Goal: Contribute content

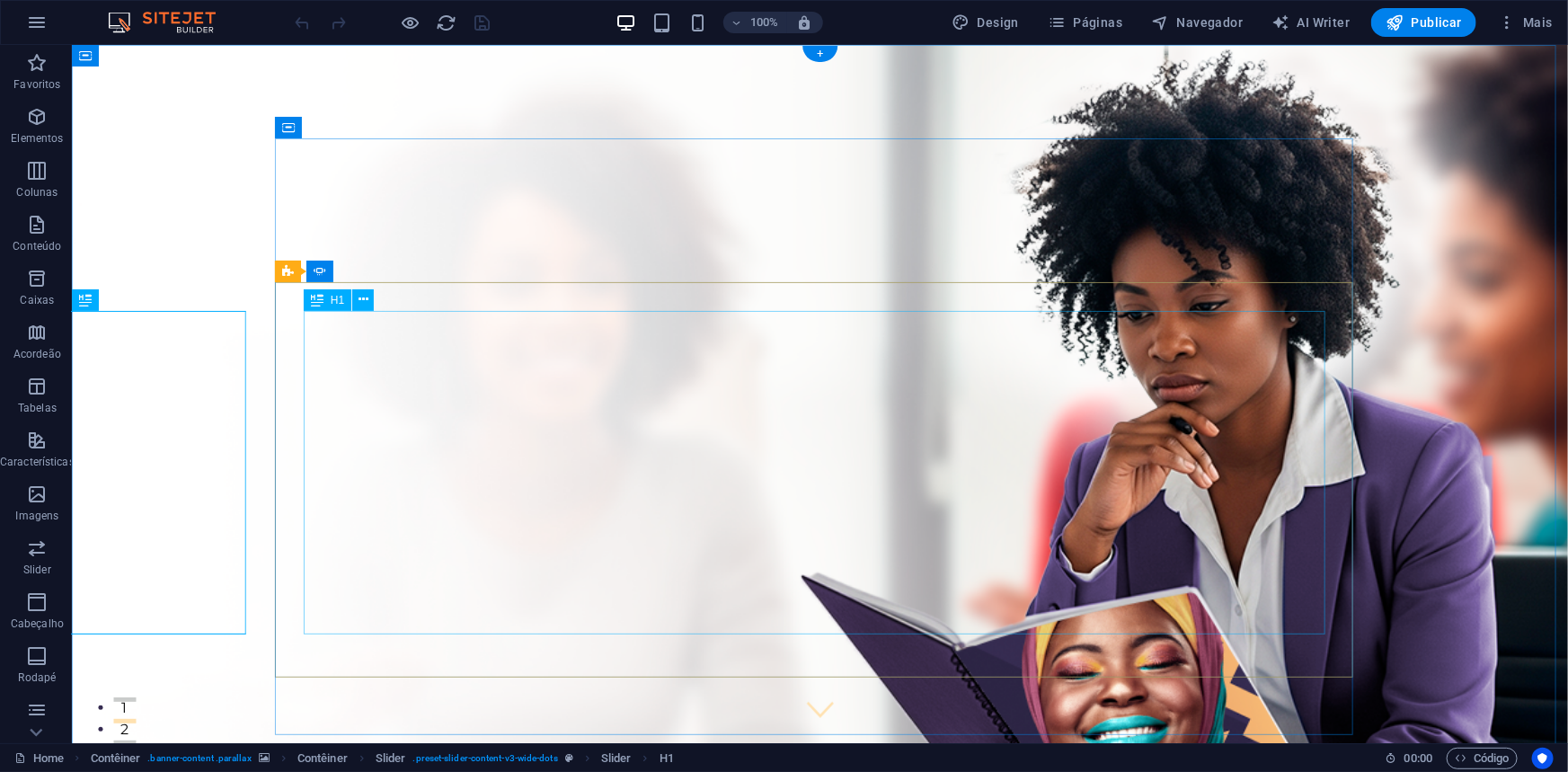
click at [190, 196] on figure at bounding box center [818, 525] width 1496 height 961
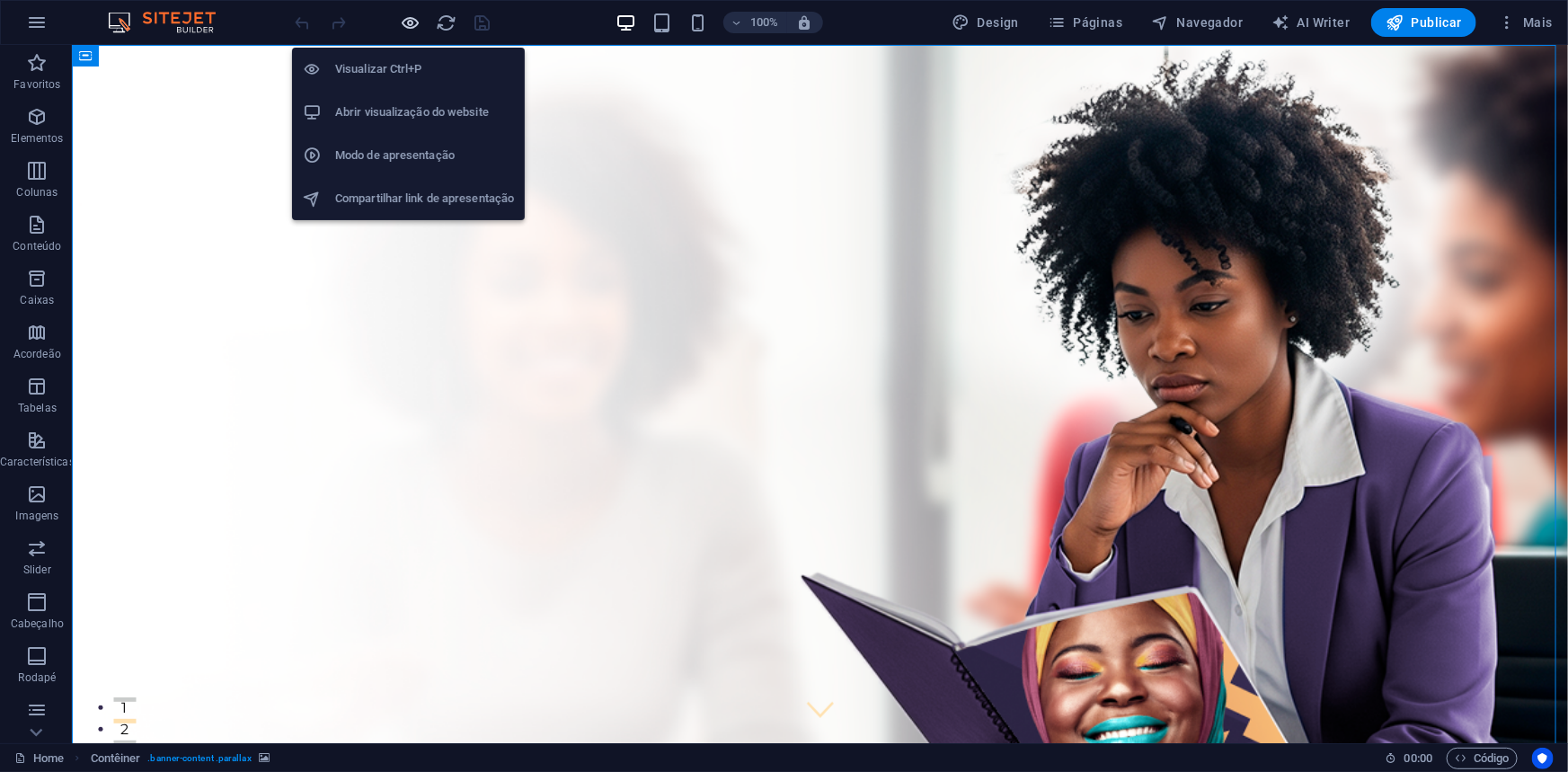
click at [410, 23] on icon "button" at bounding box center [411, 23] width 21 height 21
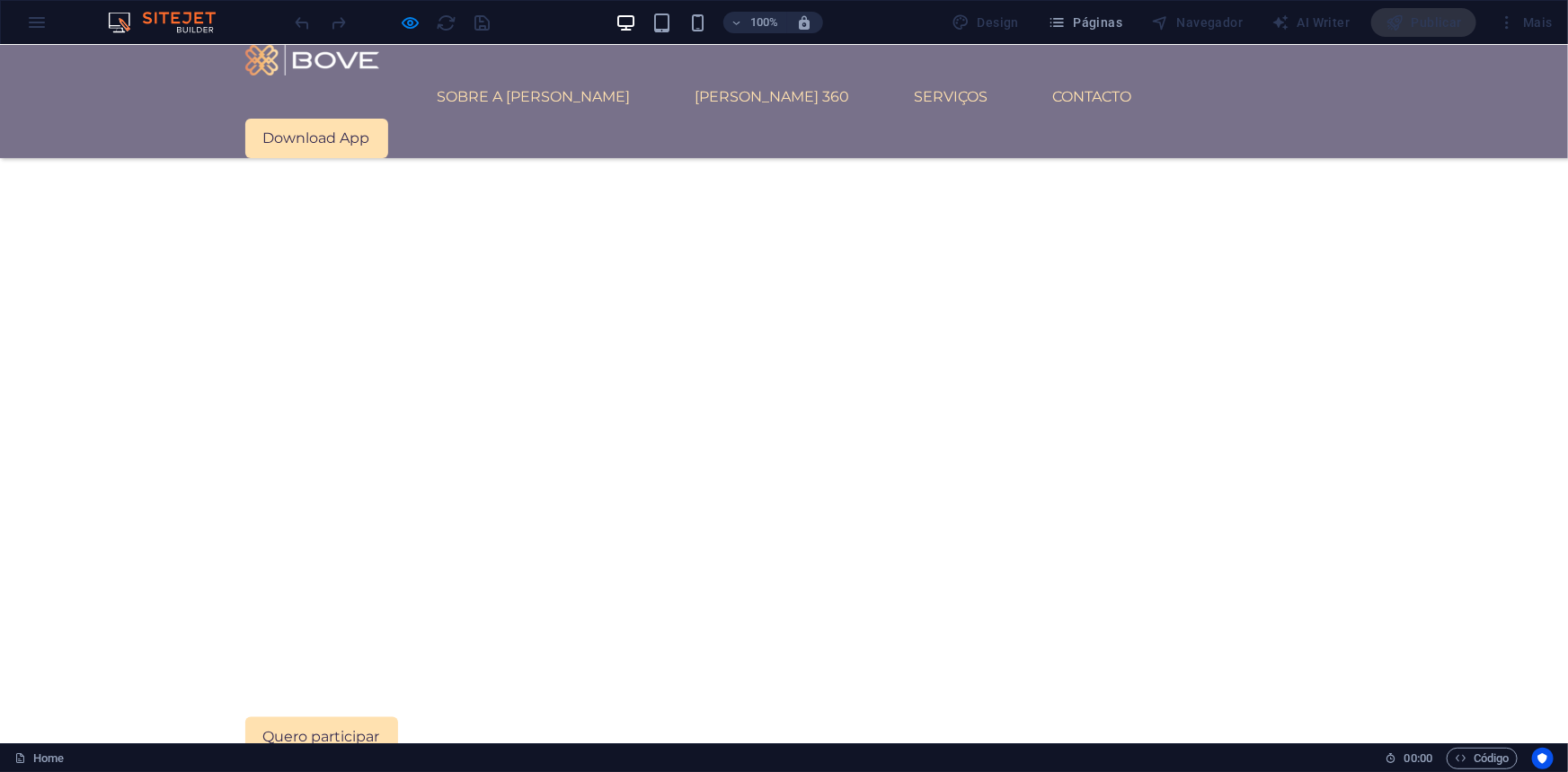
scroll to position [979, 0]
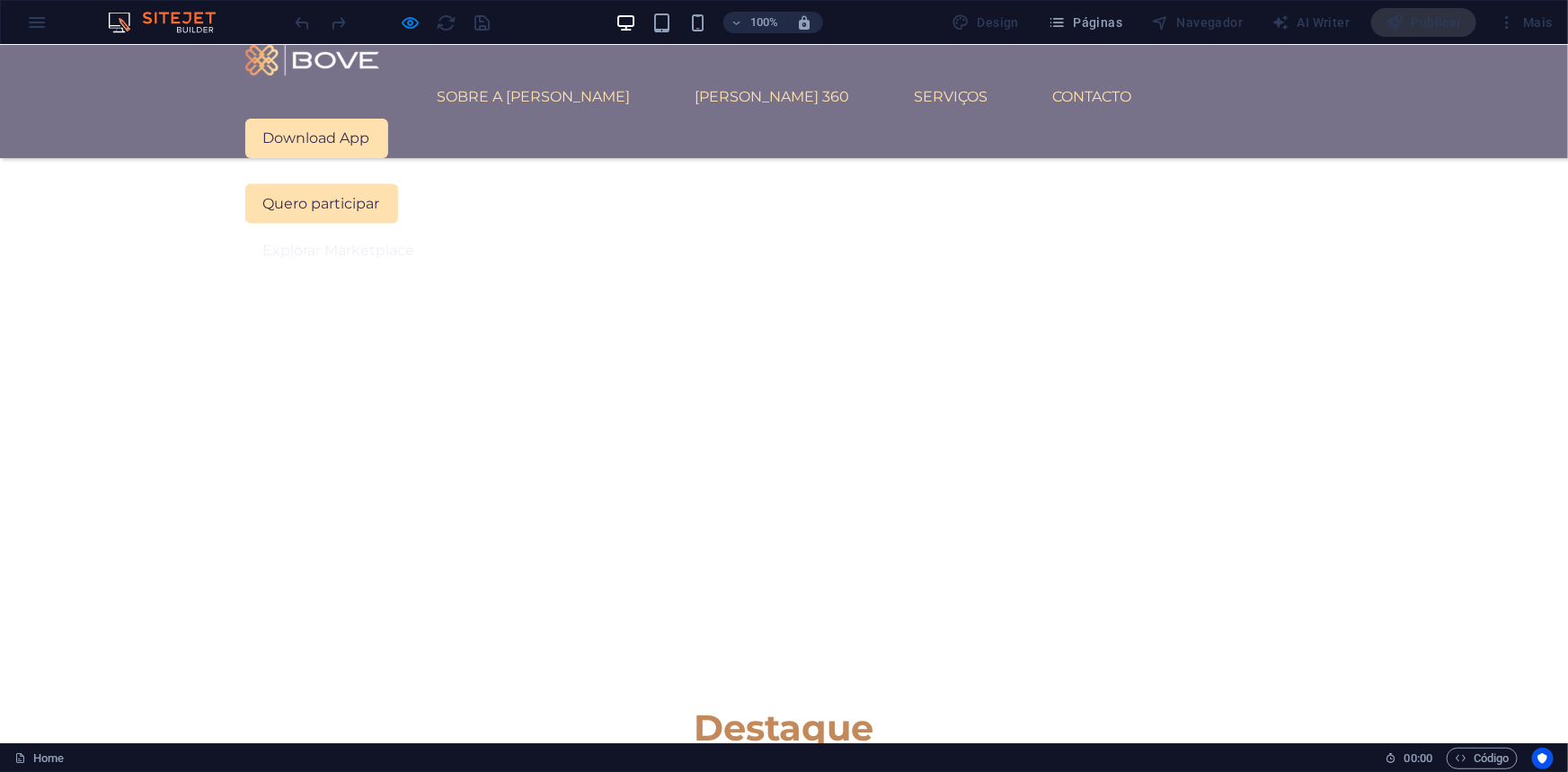
scroll to position [1551, 0]
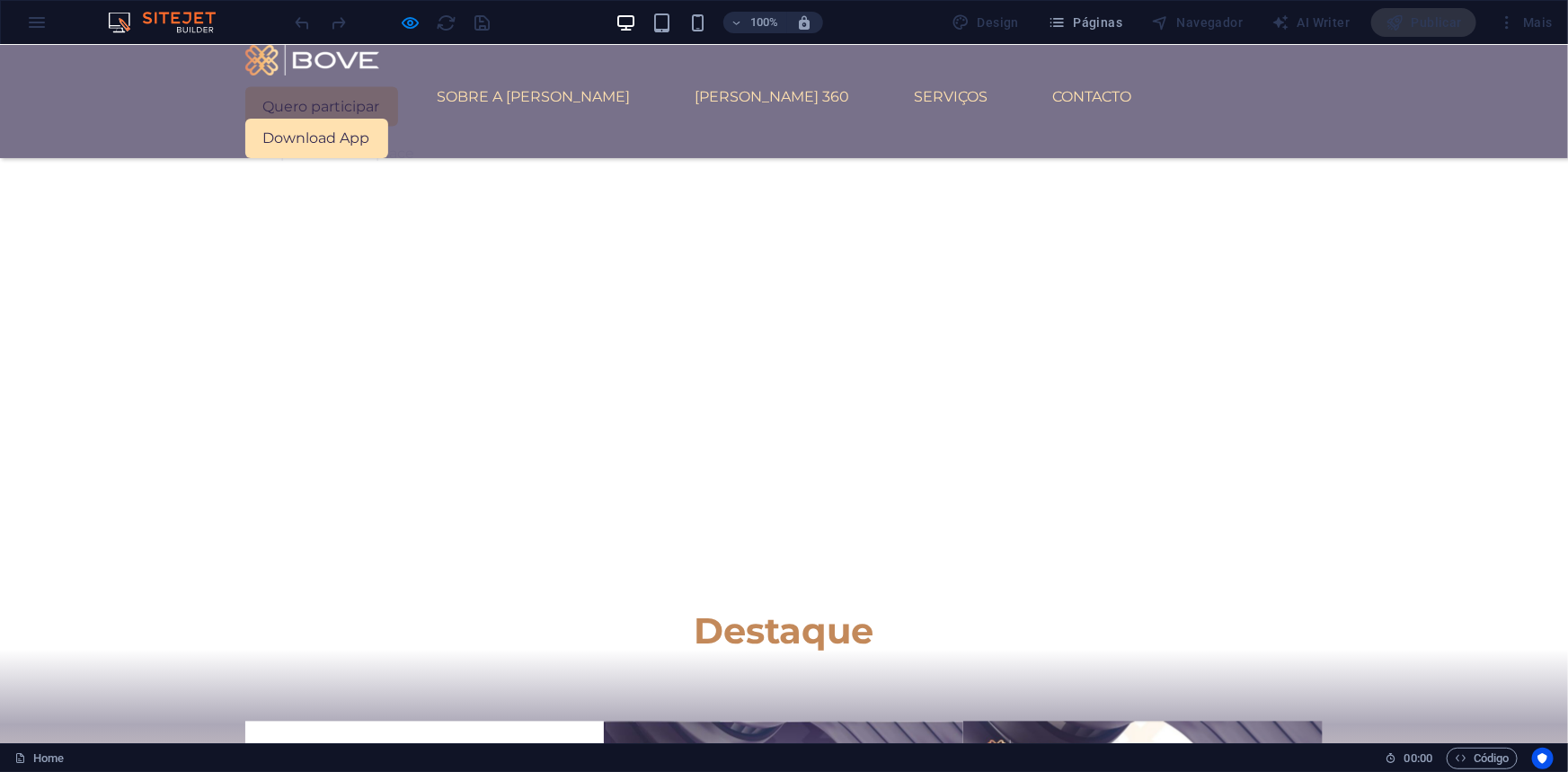
scroll to position [1634, 0]
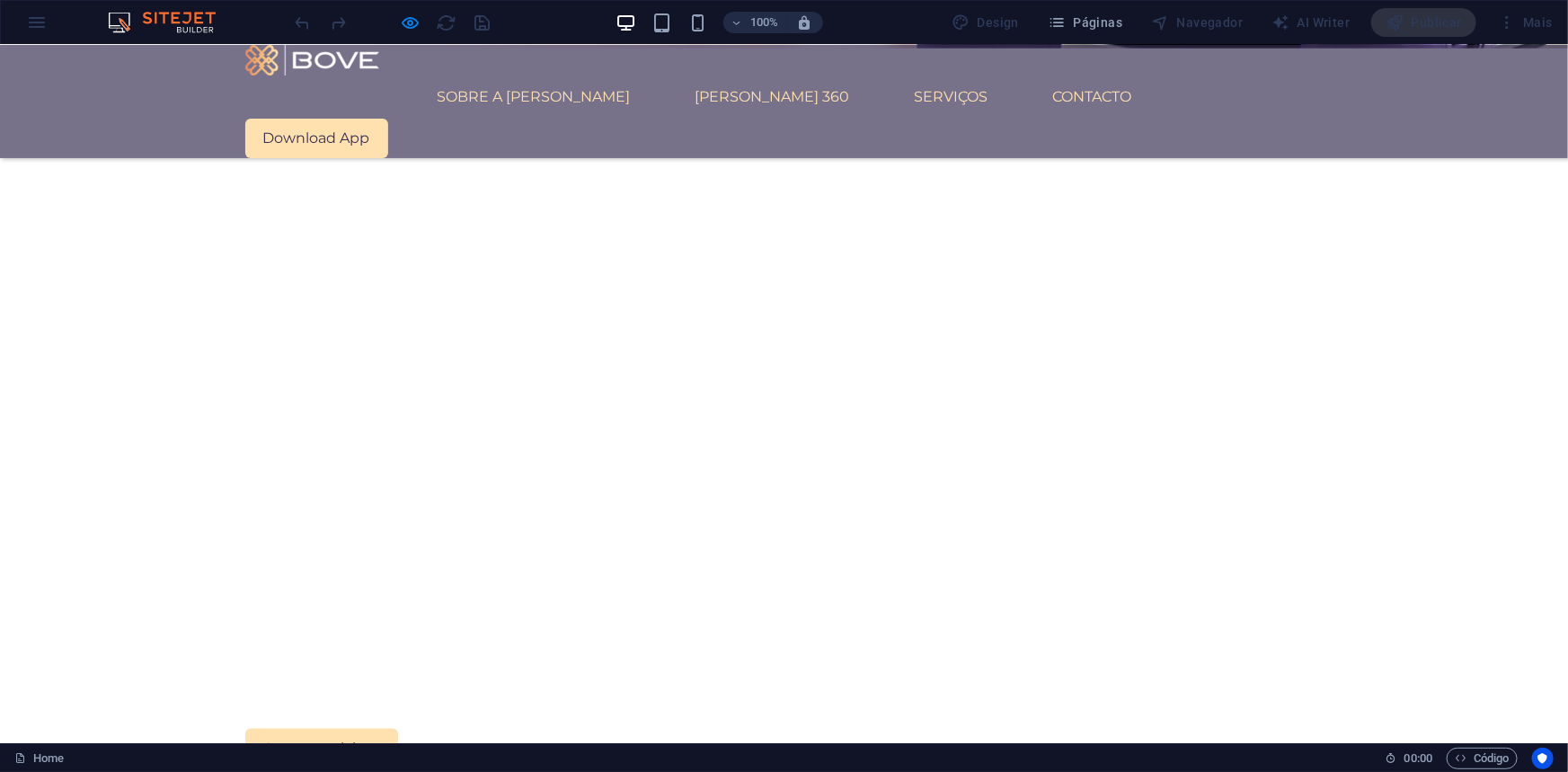
scroll to position [935, 0]
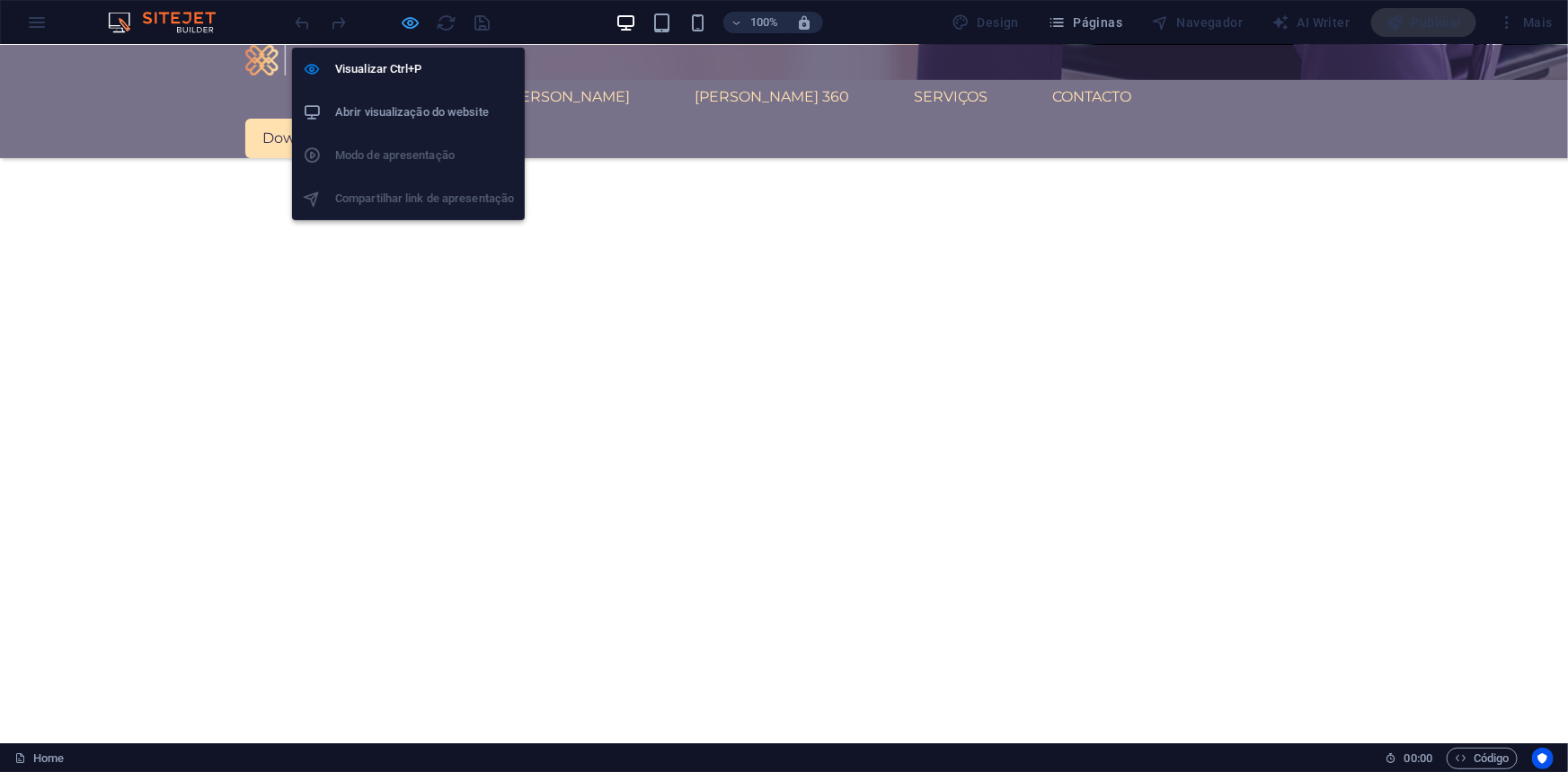
click at [407, 18] on icon "button" at bounding box center [411, 23] width 21 height 21
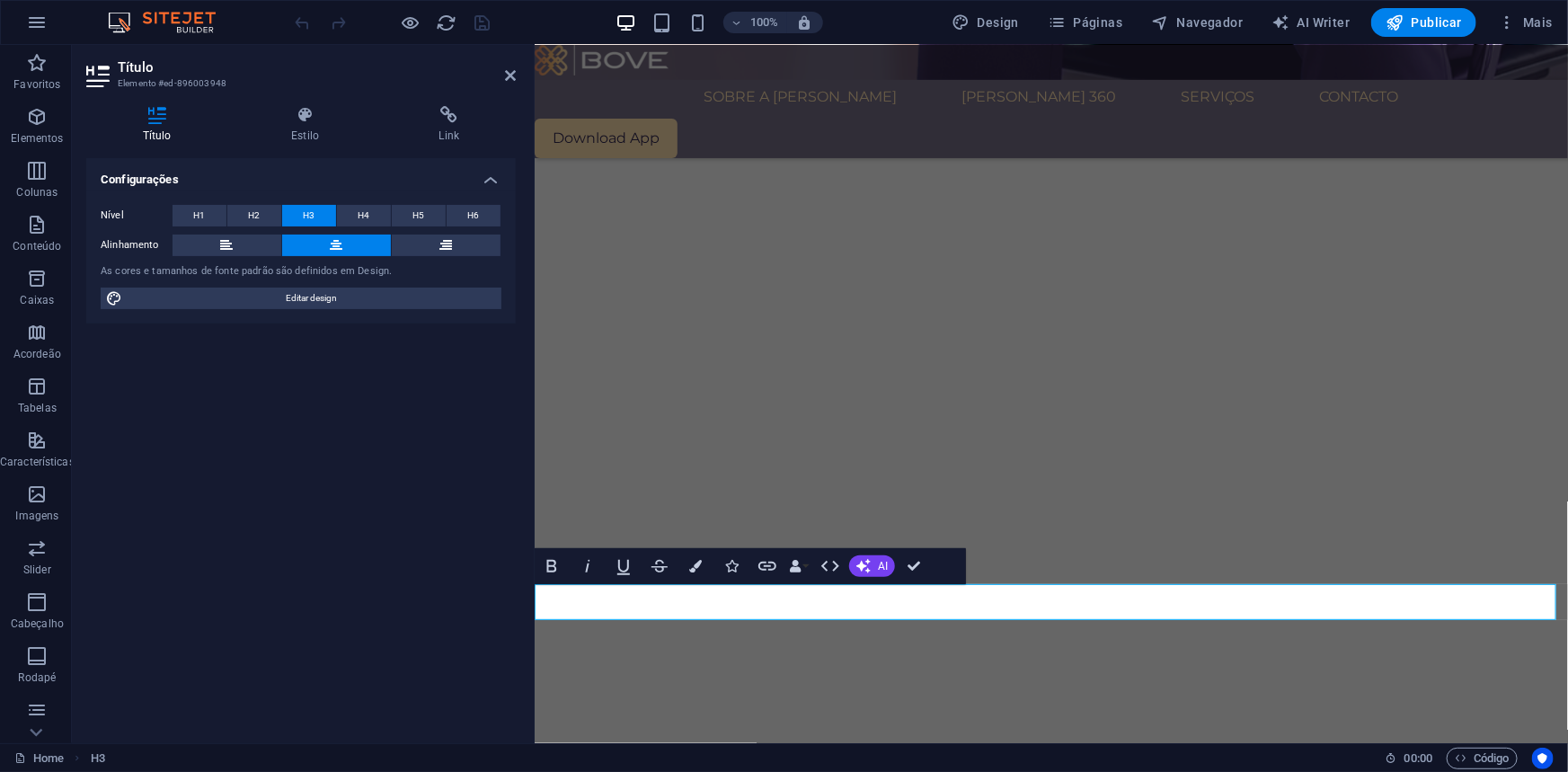
drag, startPoint x: 1154, startPoint y: 610, endPoint x: 943, endPoint y: 613, distance: 211.0
click at [513, 77] on icon at bounding box center [511, 75] width 11 height 14
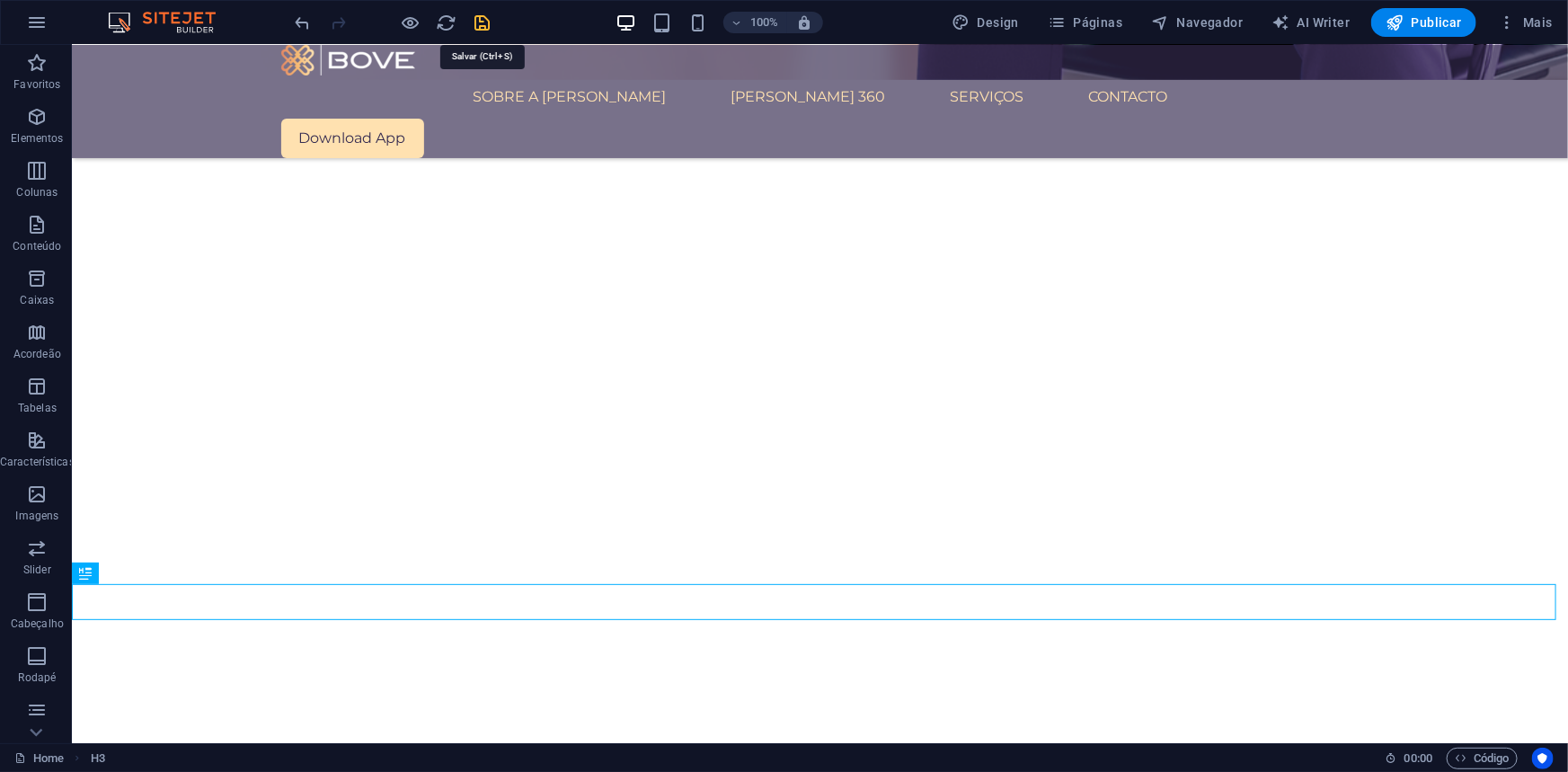
click at [473, 30] on icon "save" at bounding box center [483, 23] width 21 height 21
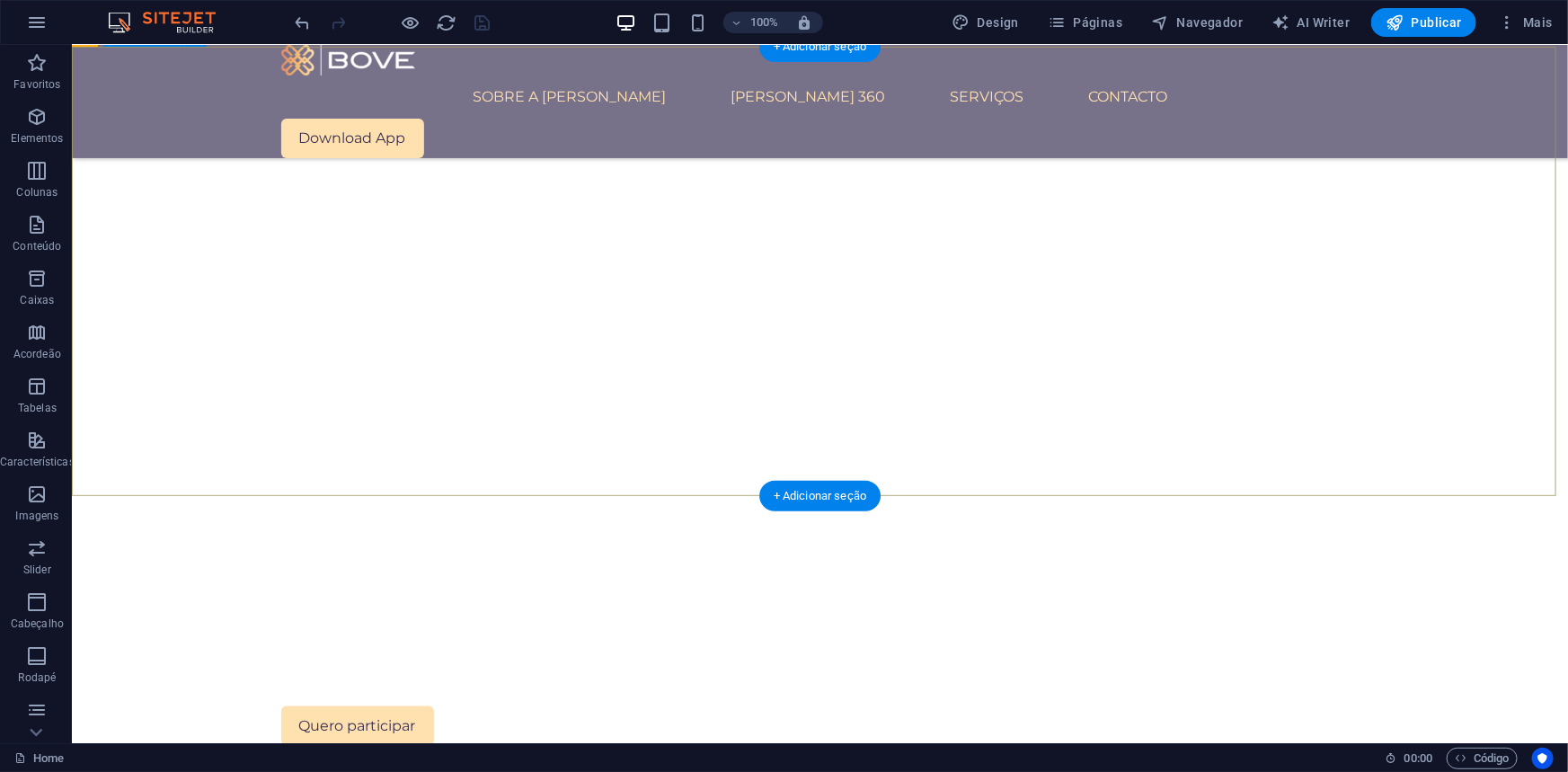
scroll to position [1017, 0]
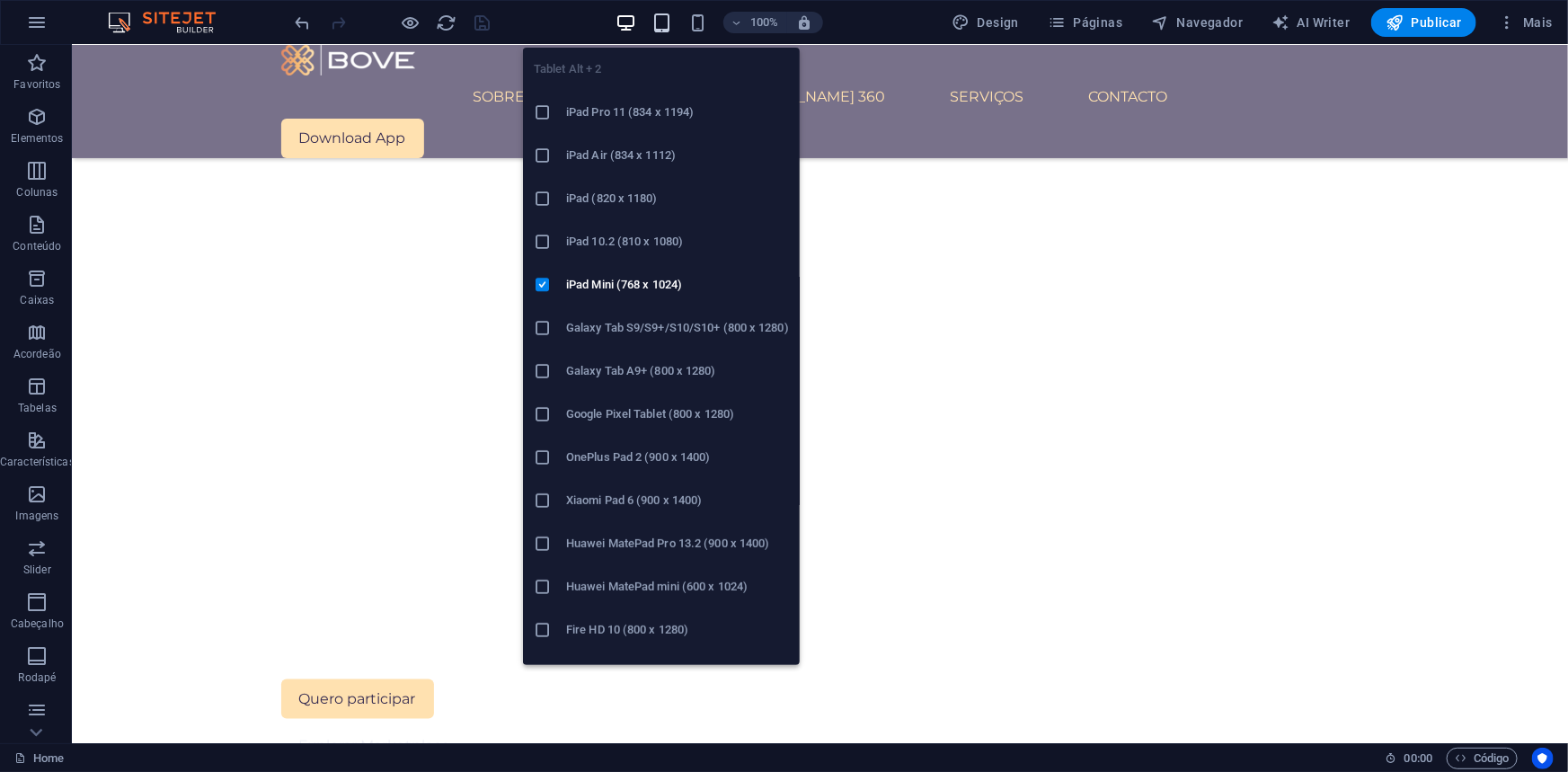
click at [662, 22] on icon "button" at bounding box center [662, 23] width 21 height 21
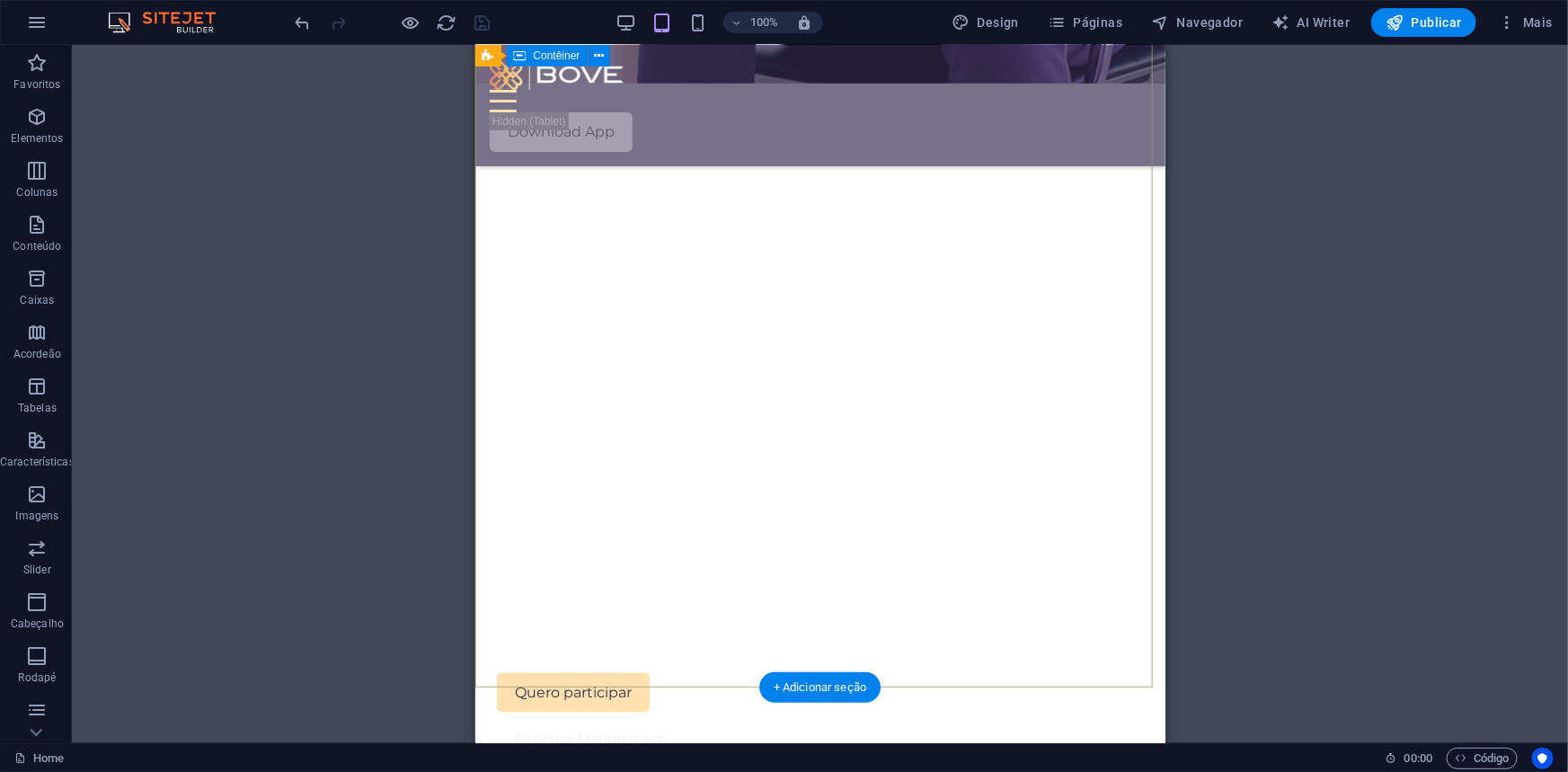
scroll to position [672, 0]
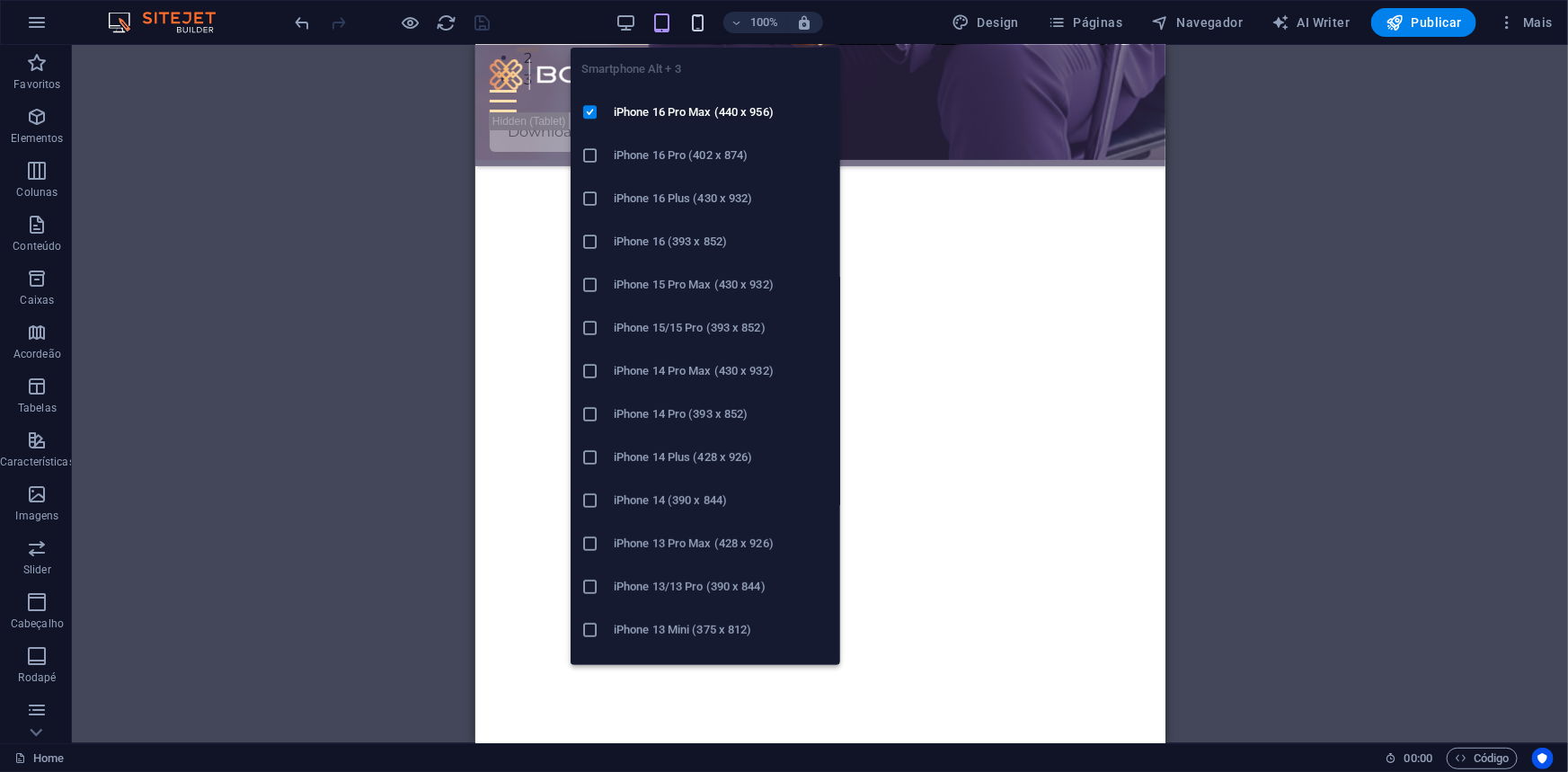
click at [704, 24] on icon "button" at bounding box center [697, 23] width 21 height 21
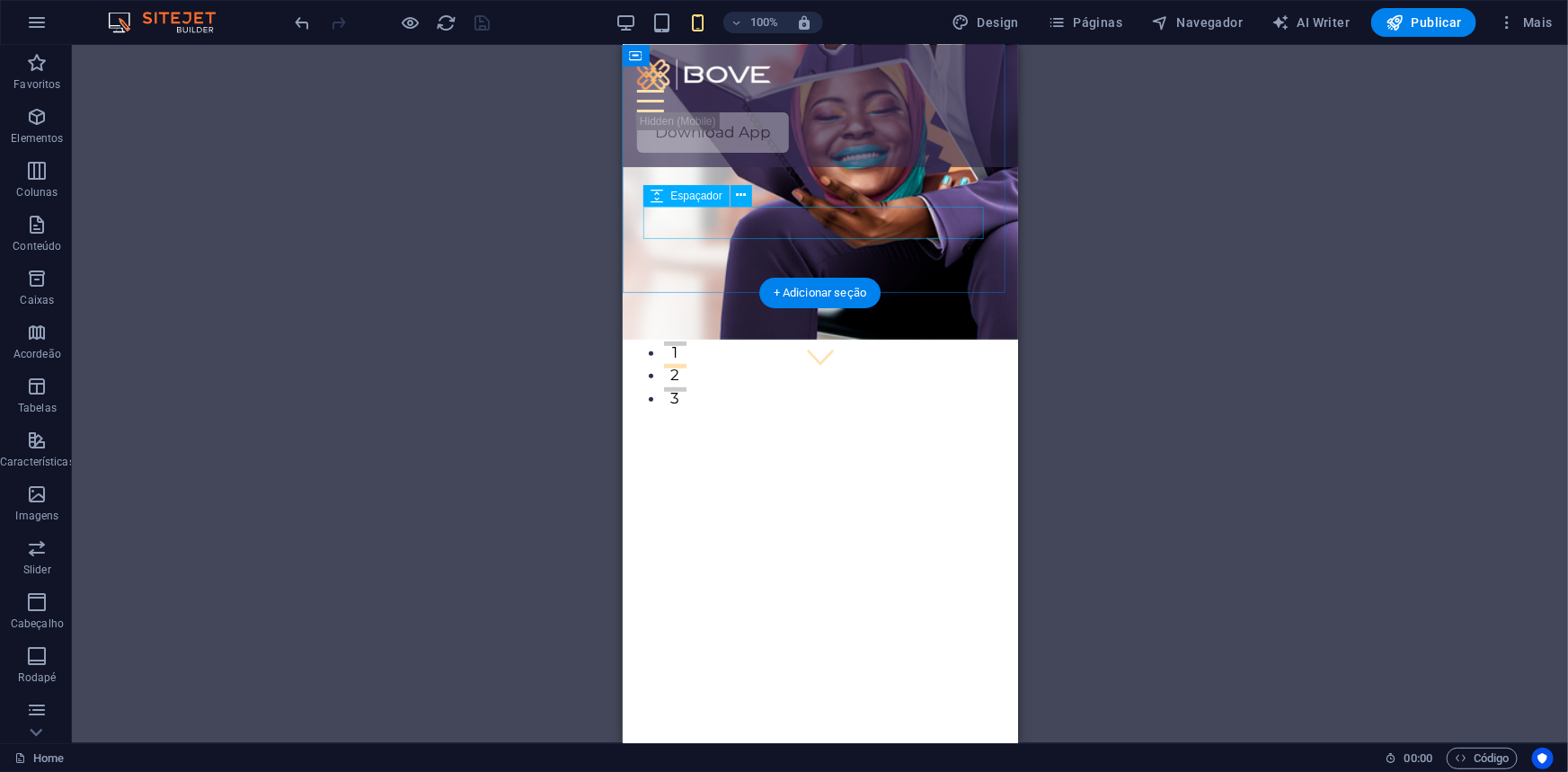
scroll to position [344, 0]
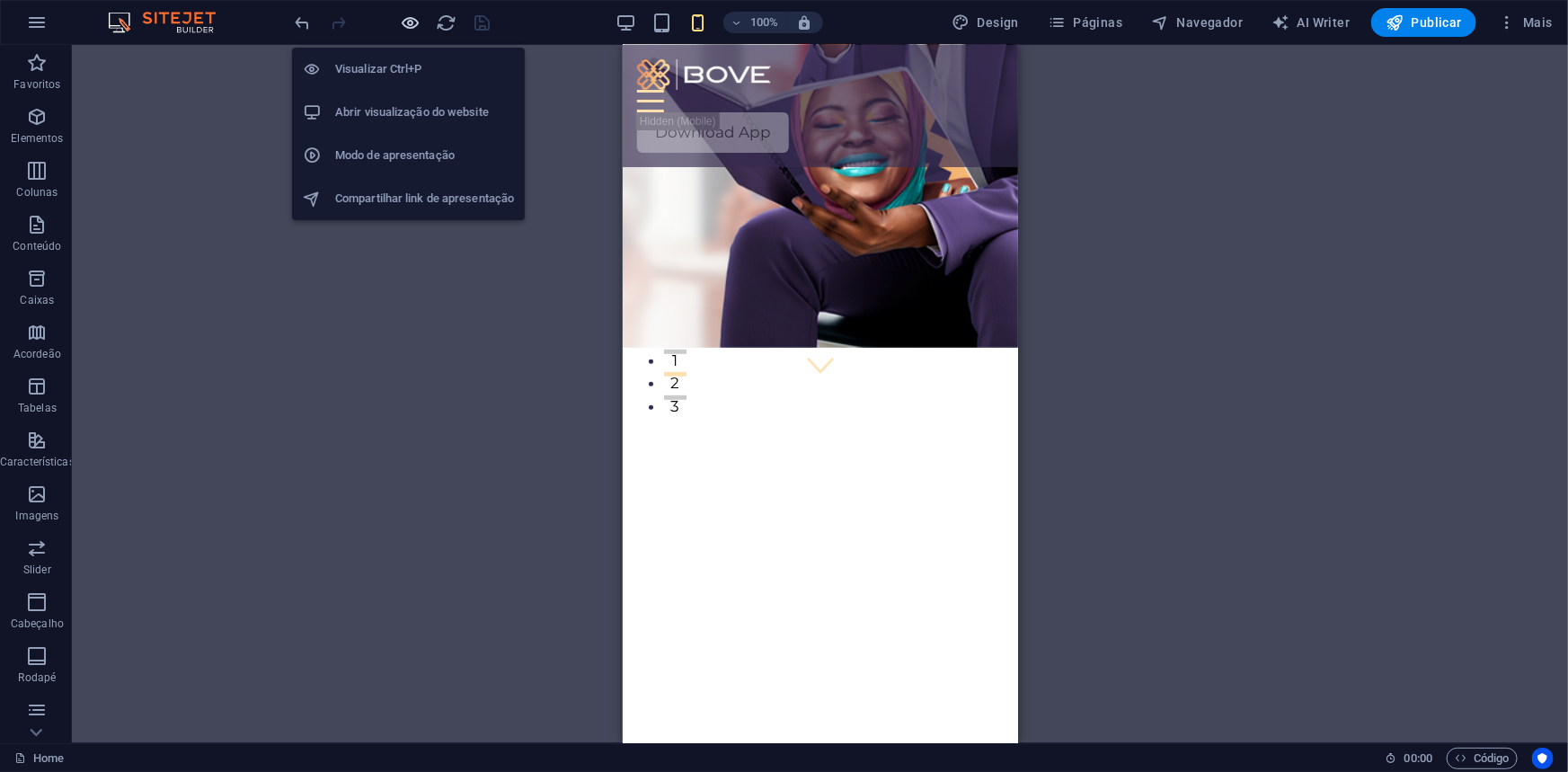
click at [413, 19] on icon "button" at bounding box center [411, 23] width 21 height 21
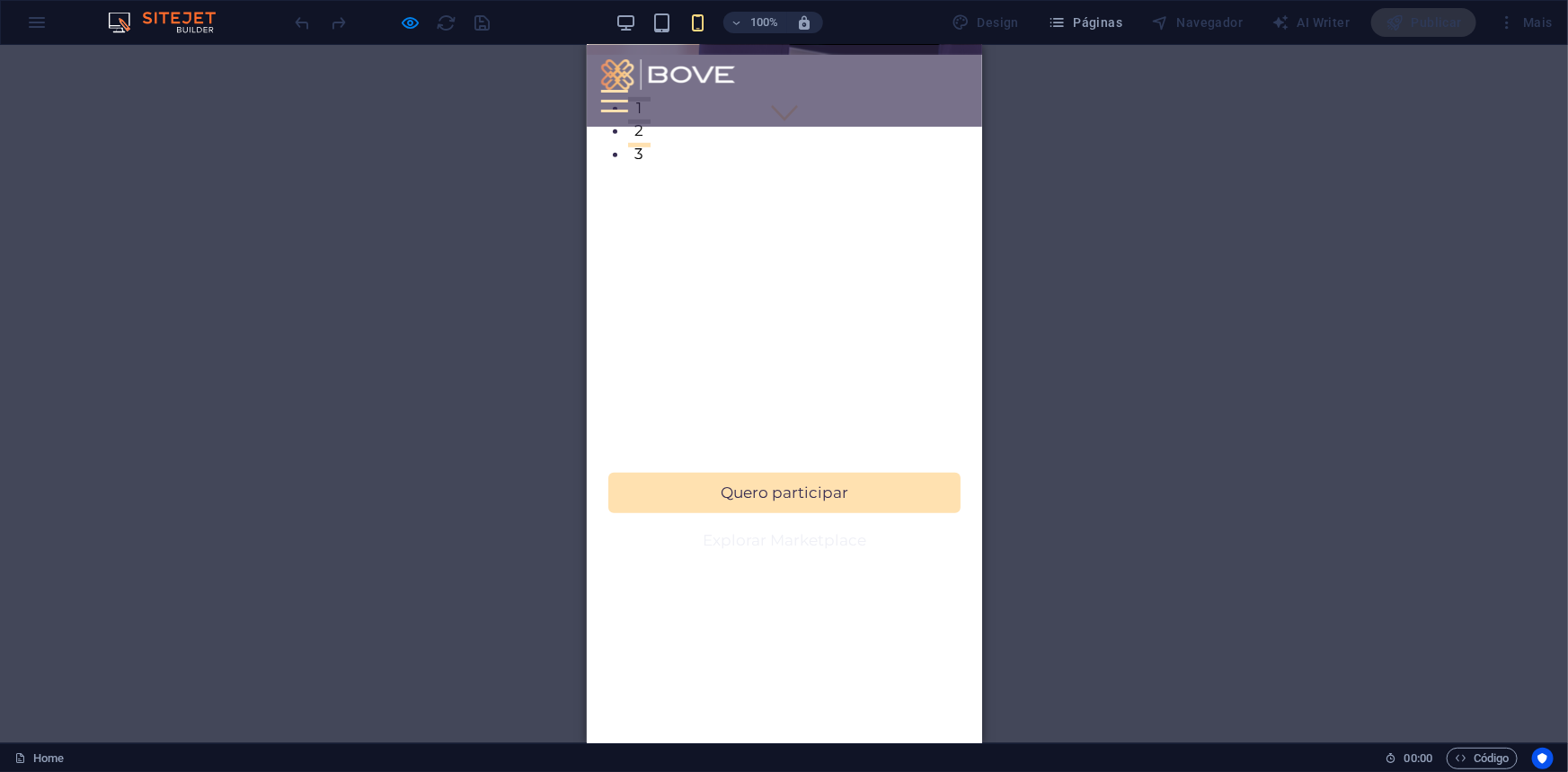
scroll to position [753, 0]
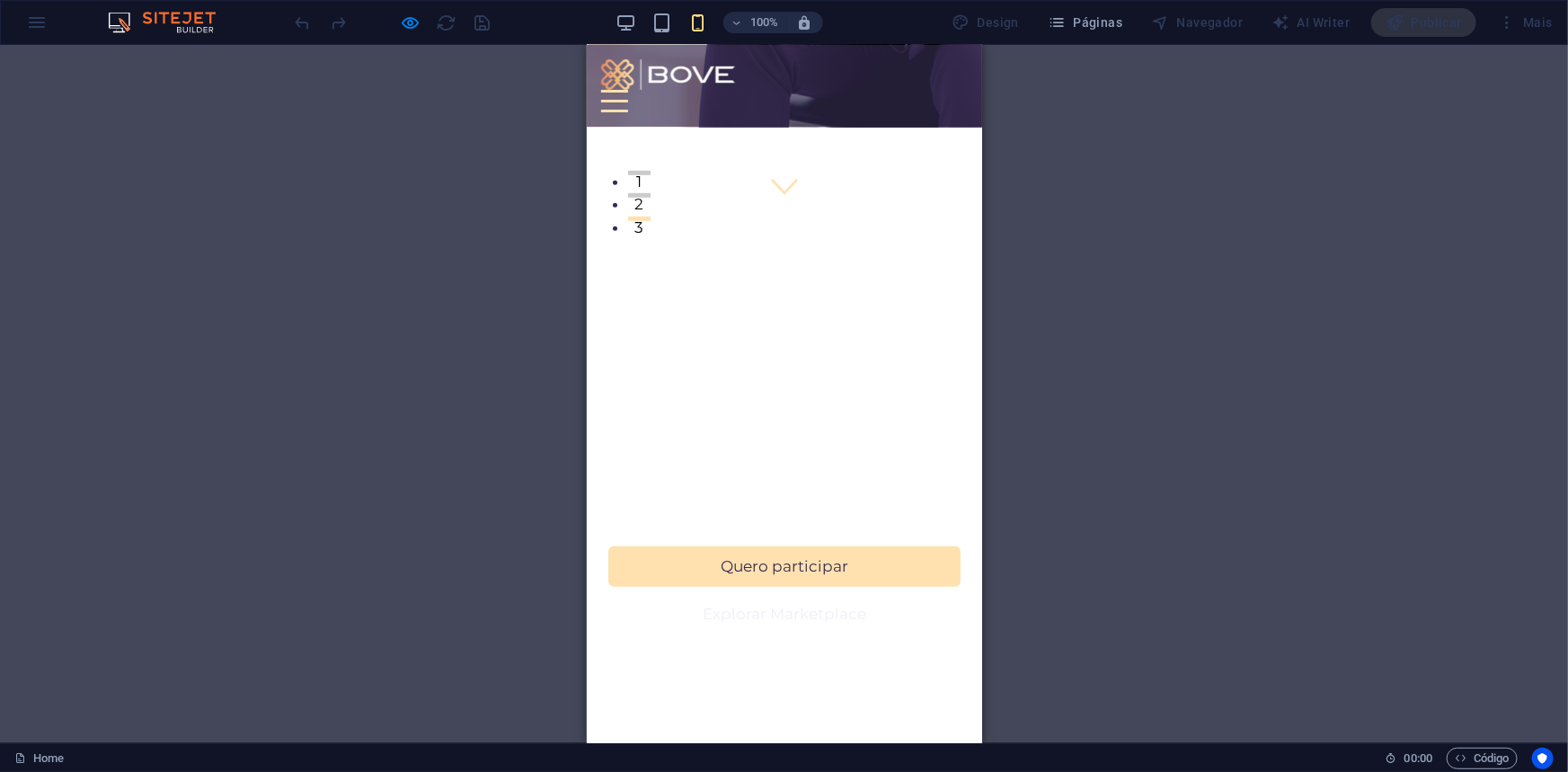
scroll to position [508, 0]
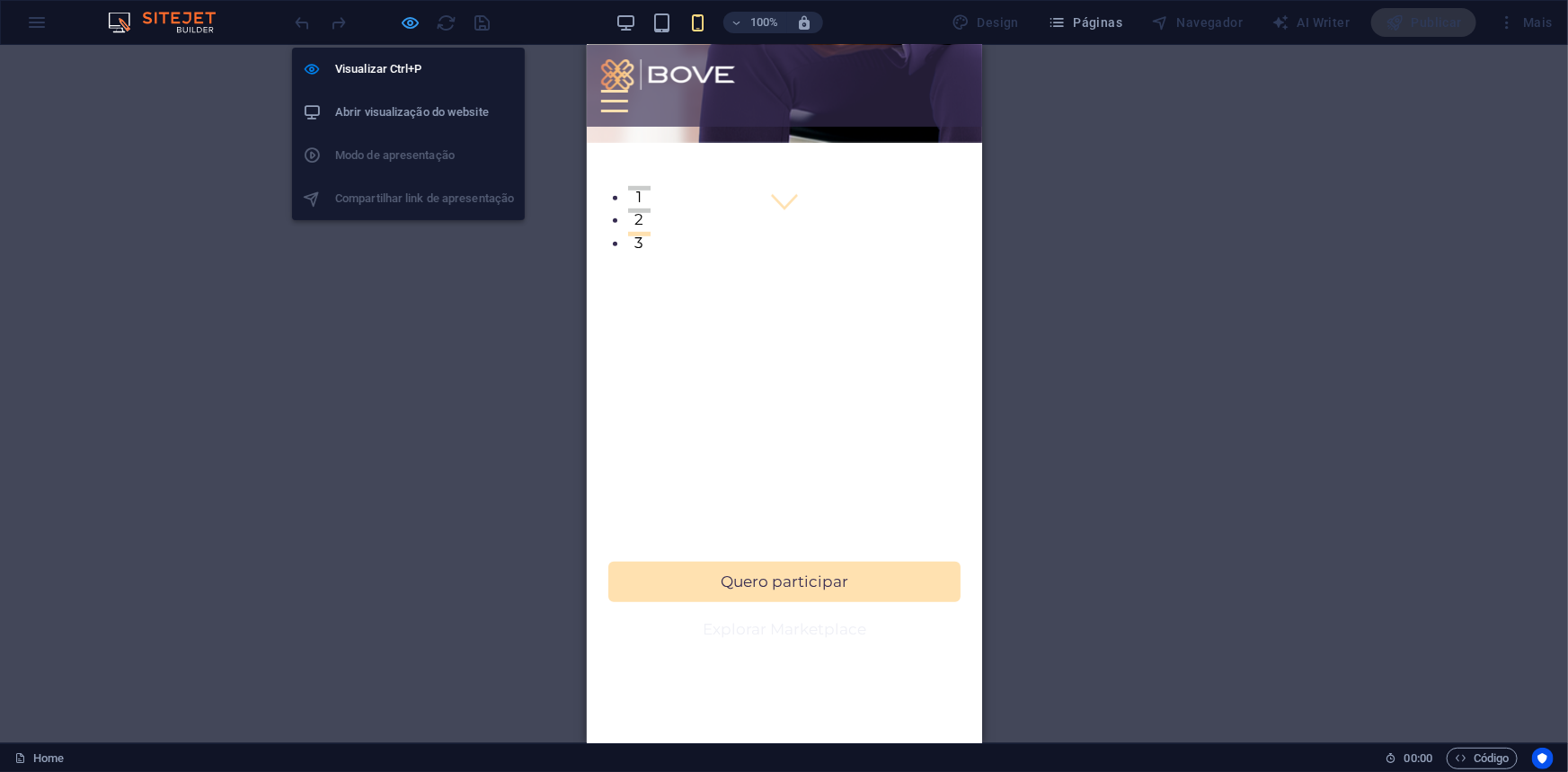
click at [405, 20] on icon "button" at bounding box center [411, 23] width 21 height 21
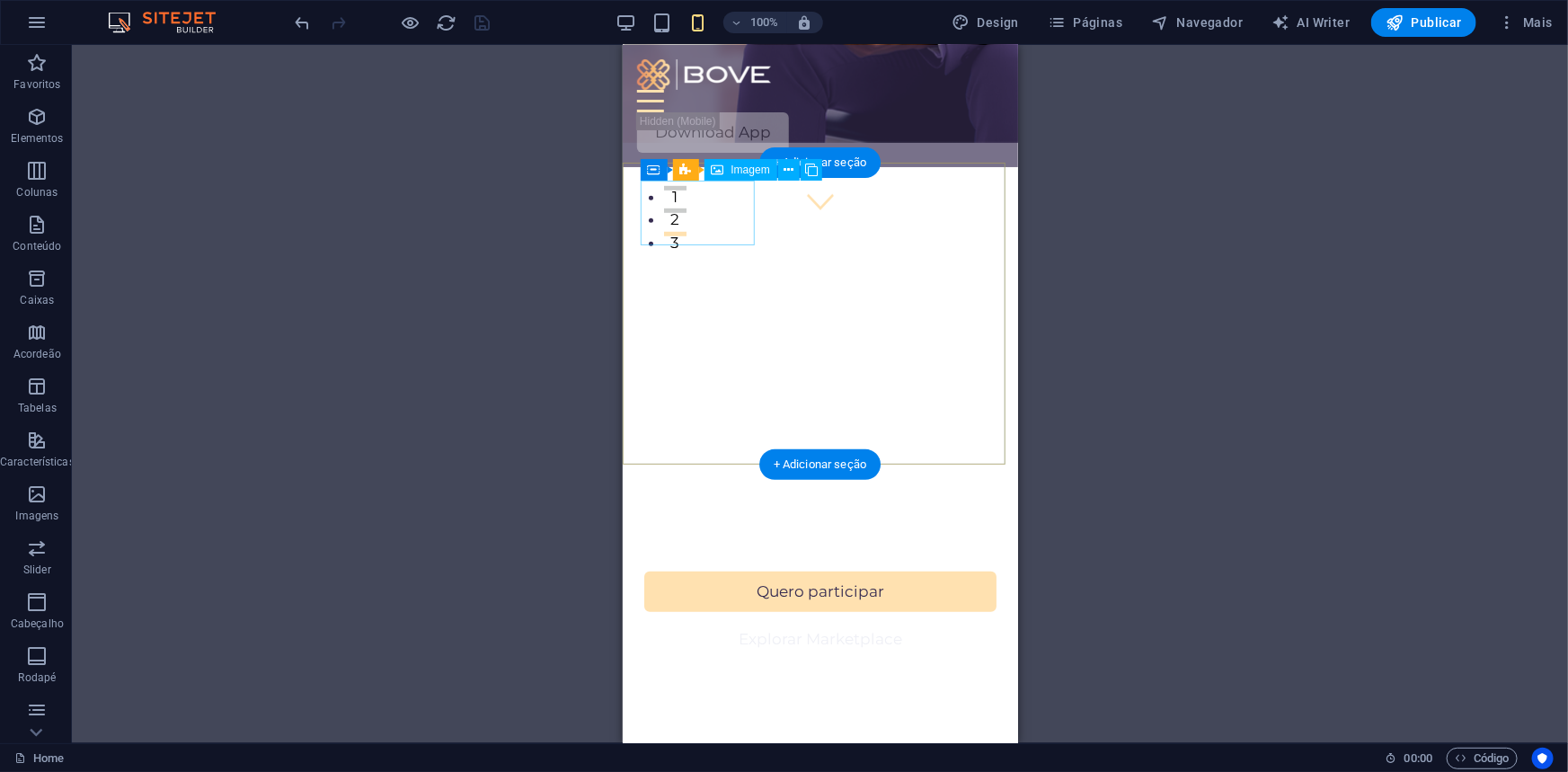
click at [693, 556] on figure at bounding box center [635, 587] width 115 height 64
click at [465, 556] on figure at bounding box center [407, 587] width 115 height 64
select select "px"
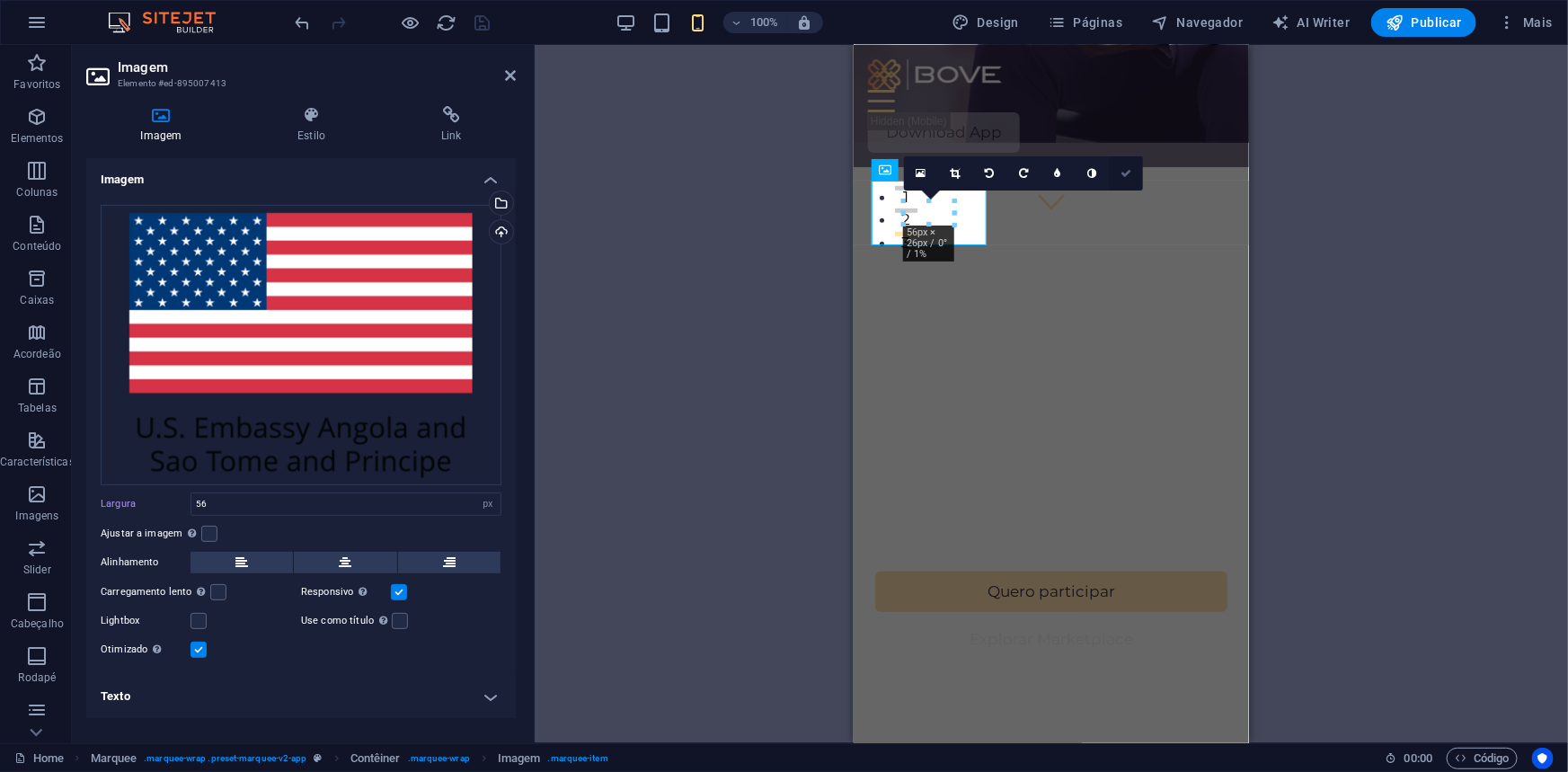
click at [1126, 176] on icon at bounding box center [1126, 174] width 11 height 11
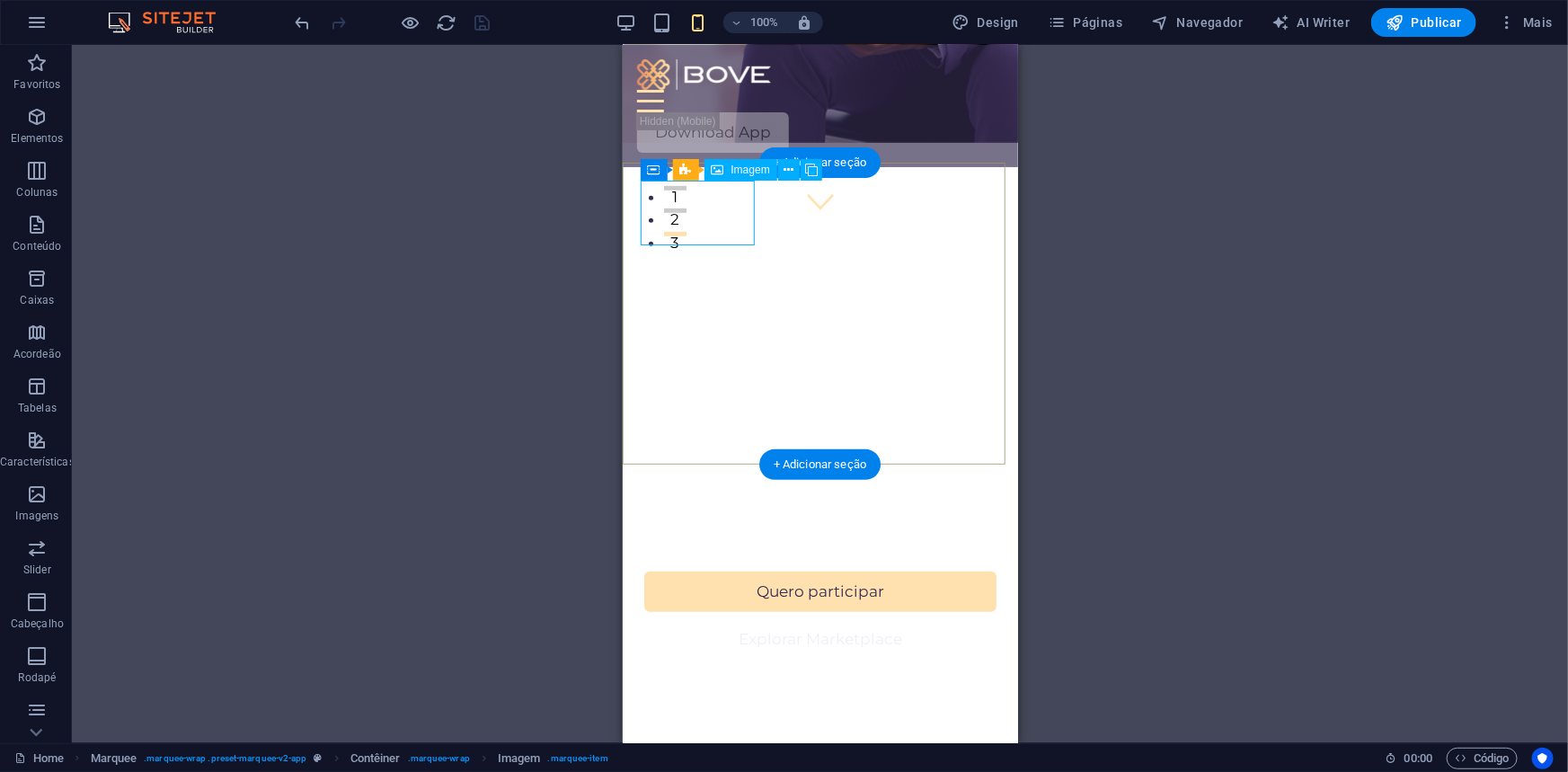
click at [683, 556] on figure at bounding box center [686, 587] width 115 height 64
click at [656, 556] on figure at bounding box center [681, 587] width 115 height 64
click at [606, 556] on figure at bounding box center [548, 587] width 115 height 64
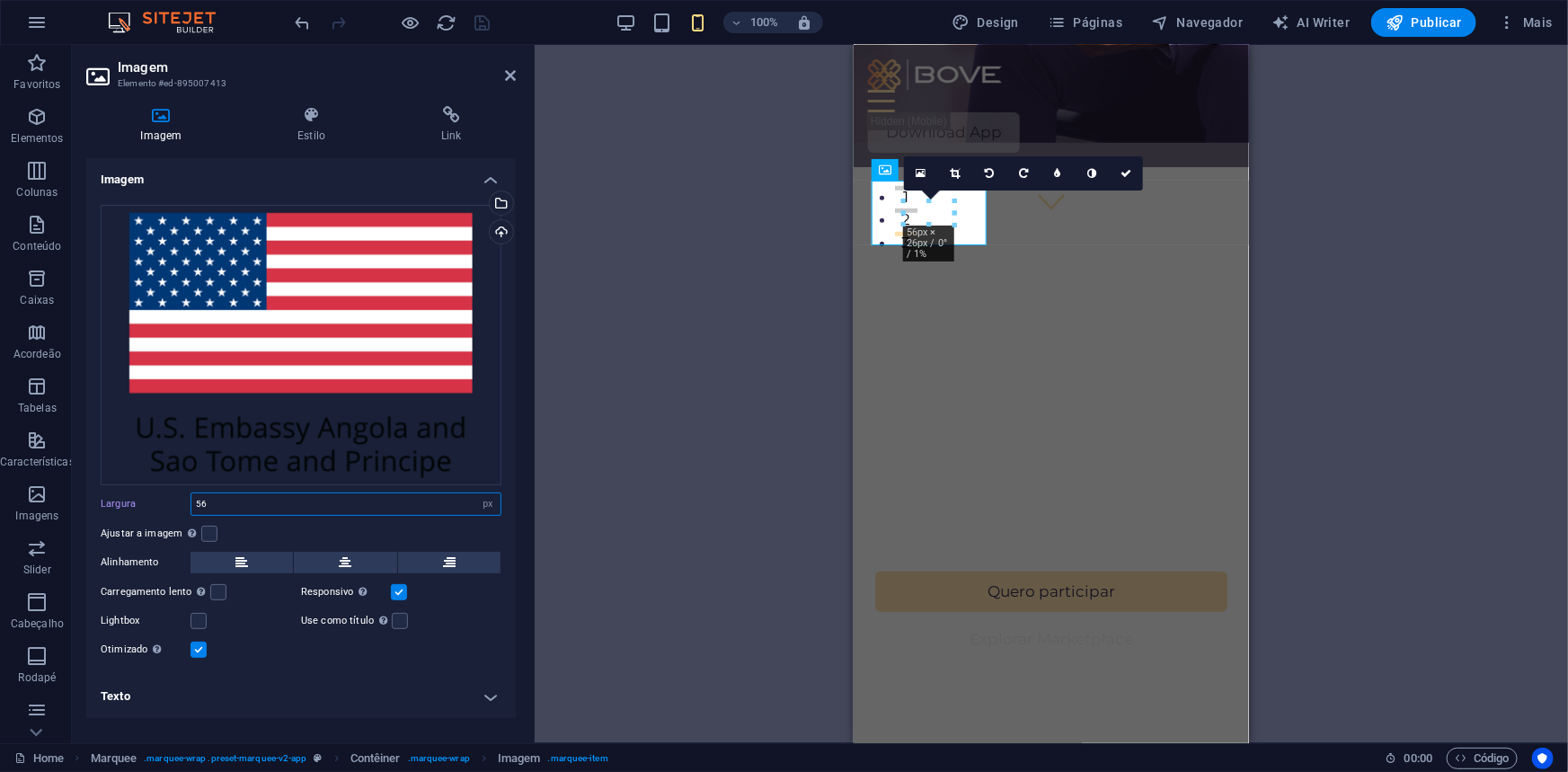
click at [231, 503] on input "56" at bounding box center [345, 504] width 309 height 22
click at [494, 500] on select "Padrão automático px rem % em vh vw" at bounding box center [488, 504] width 25 height 22
select select "default"
click at [475, 493] on select "Padrão automático px rem % em vh vw" at bounding box center [488, 504] width 25 height 22
type input "56"
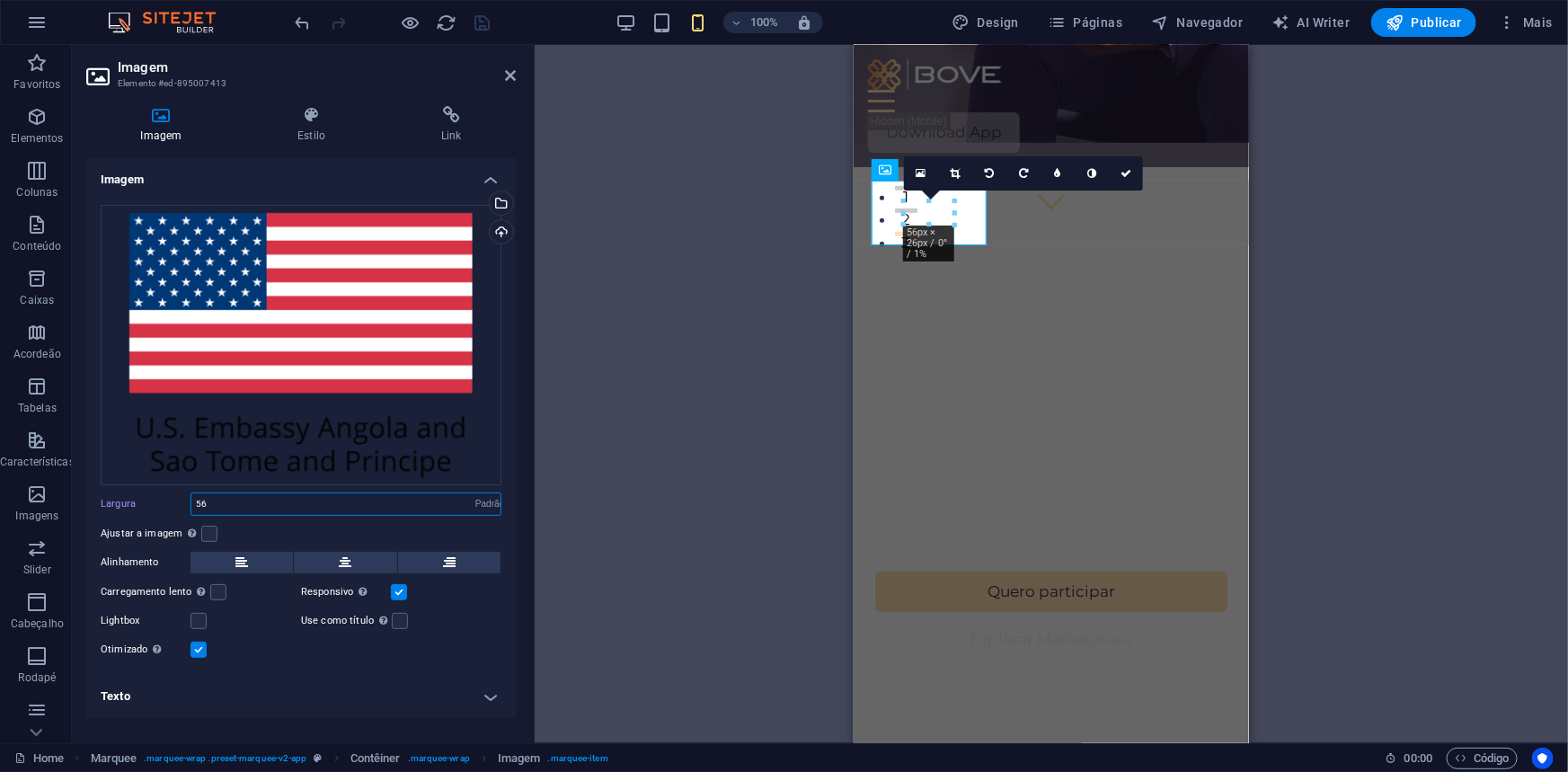
select select "px"
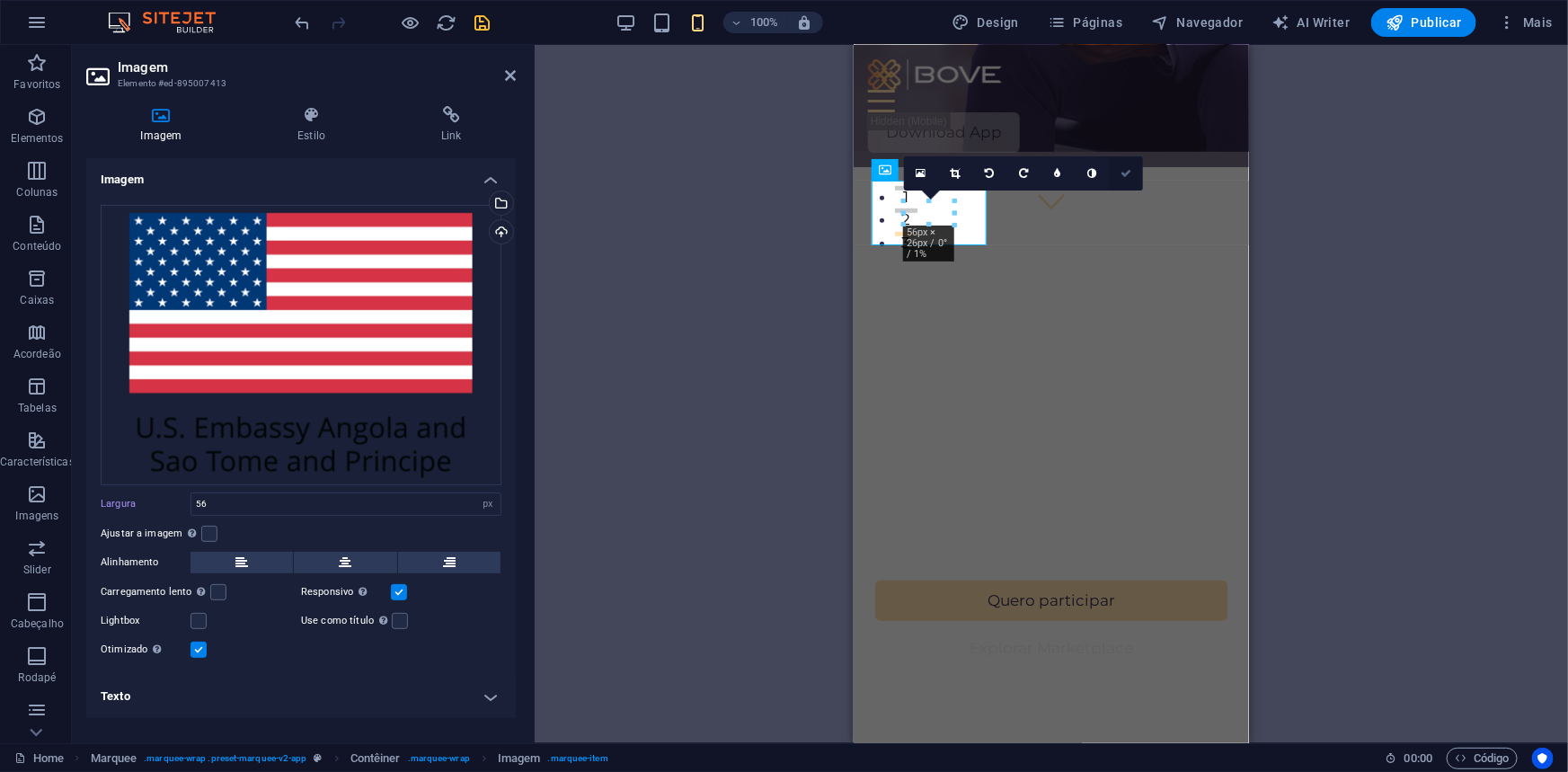
click at [1123, 173] on icon at bounding box center [1126, 174] width 11 height 11
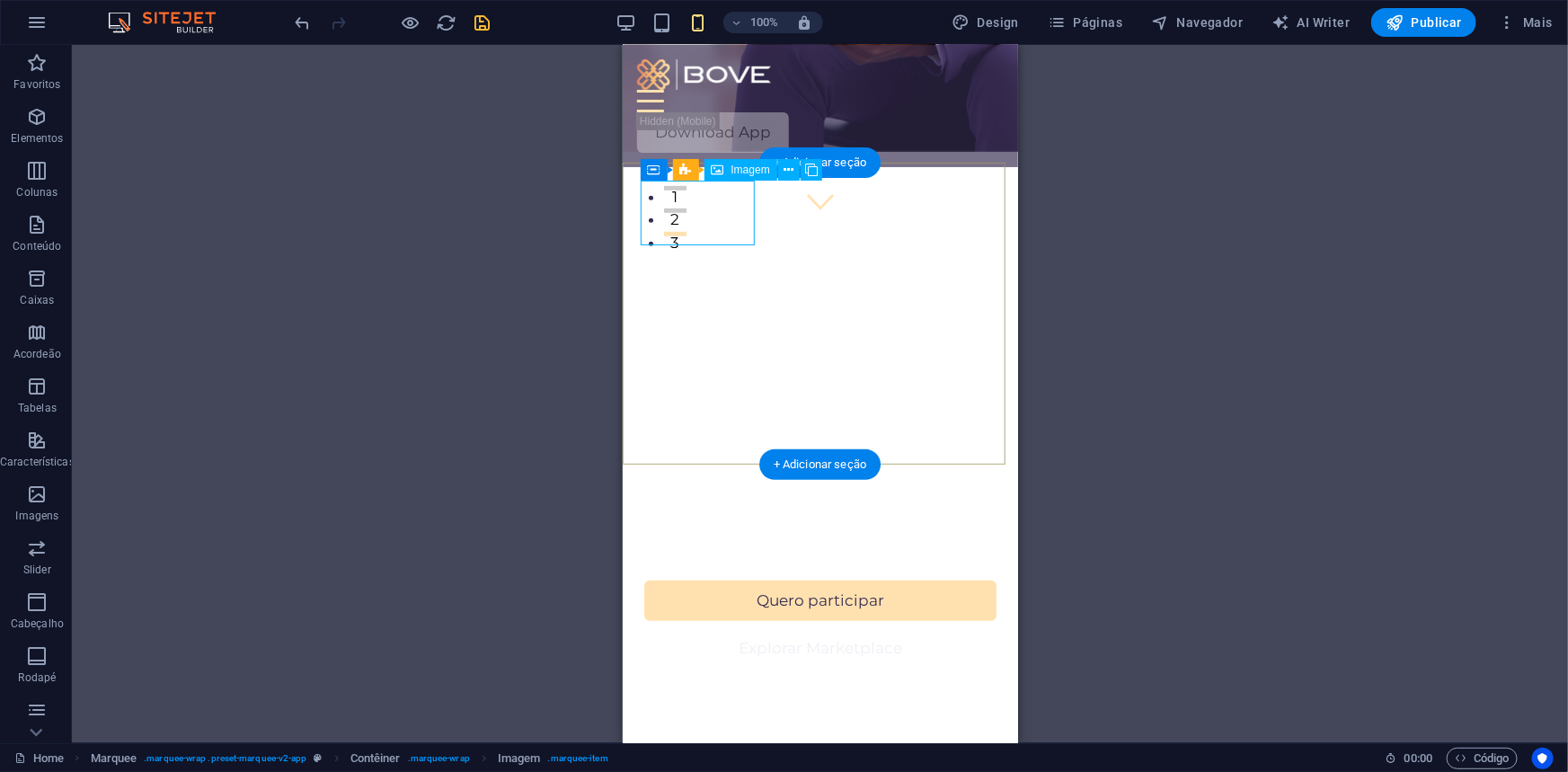
click at [595, 565] on figure at bounding box center [537, 596] width 115 height 64
click at [659, 565] on figure at bounding box center [601, 596] width 115 height 64
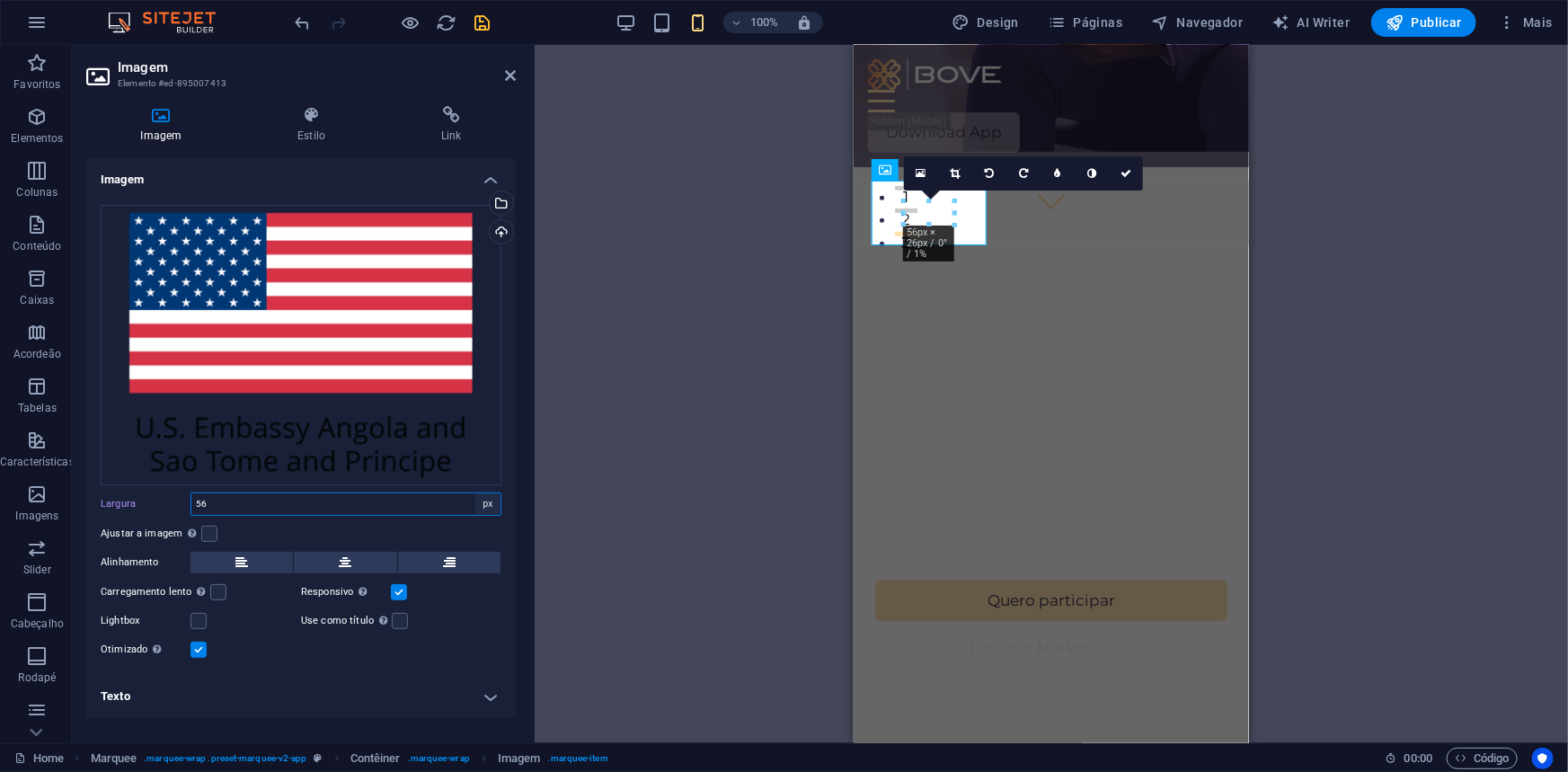
click at [485, 503] on select "Padrão automático px rem % em vh vw" at bounding box center [488, 504] width 25 height 22
select select "default"
click at [475, 493] on select "Padrão automático px rem % em vh vw" at bounding box center [488, 504] width 25 height 22
type input "56"
select select "px"
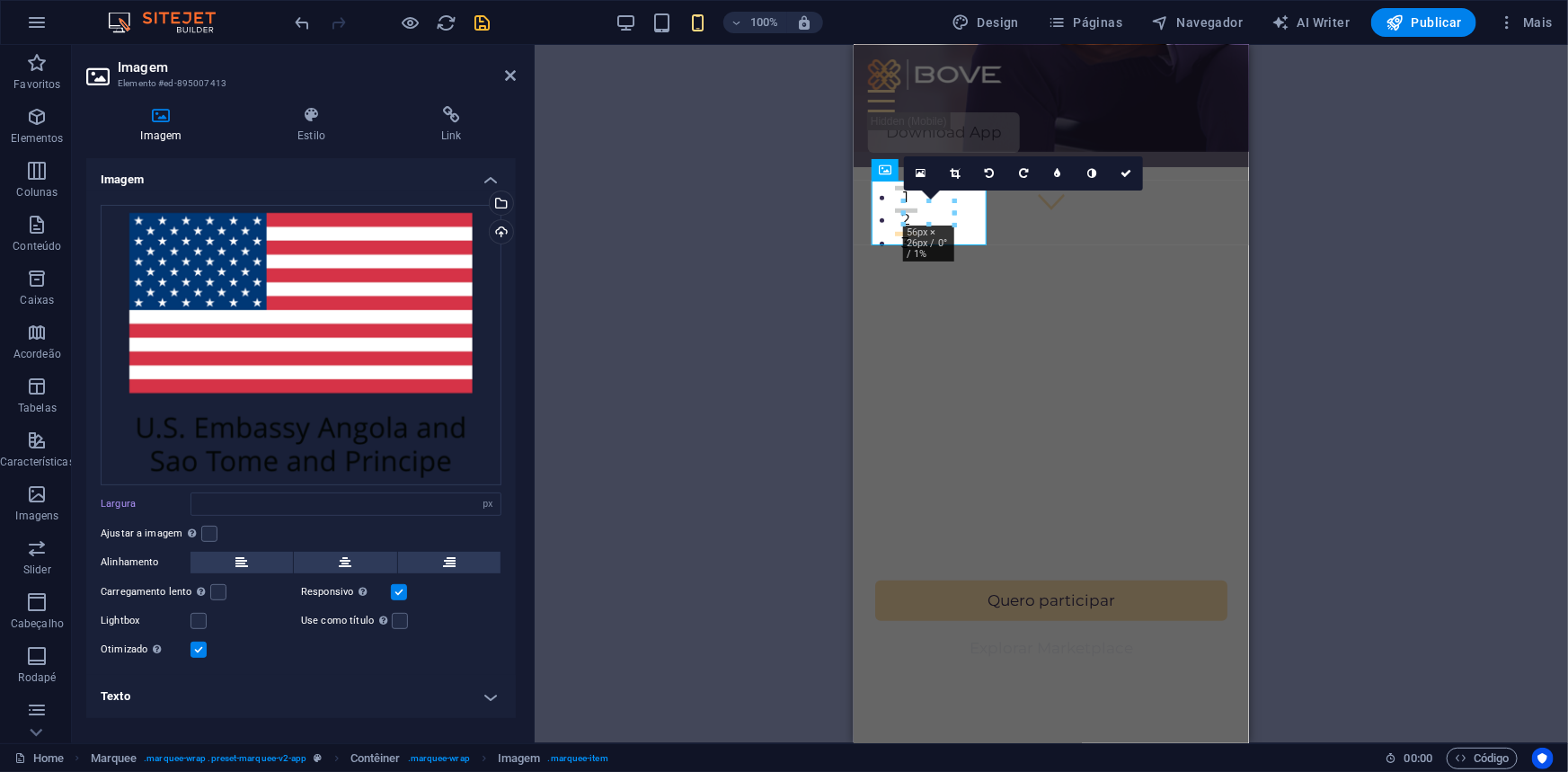
click at [512, 428] on div "Arraste os arquivos aqui, clique para escolher os arquivos ou selecione os arqu…" at bounding box center [301, 432] width 429 height 484
click at [487, 503] on select "Padrão automático px rem % em vh vw" at bounding box center [488, 504] width 25 height 22
click at [475, 493] on select "Padrão automático px rem % em vh vw" at bounding box center [488, 504] width 25 height 22
select select "DISABLED_OPTION_VALUE"
click at [1130, 169] on icon at bounding box center [1126, 174] width 11 height 11
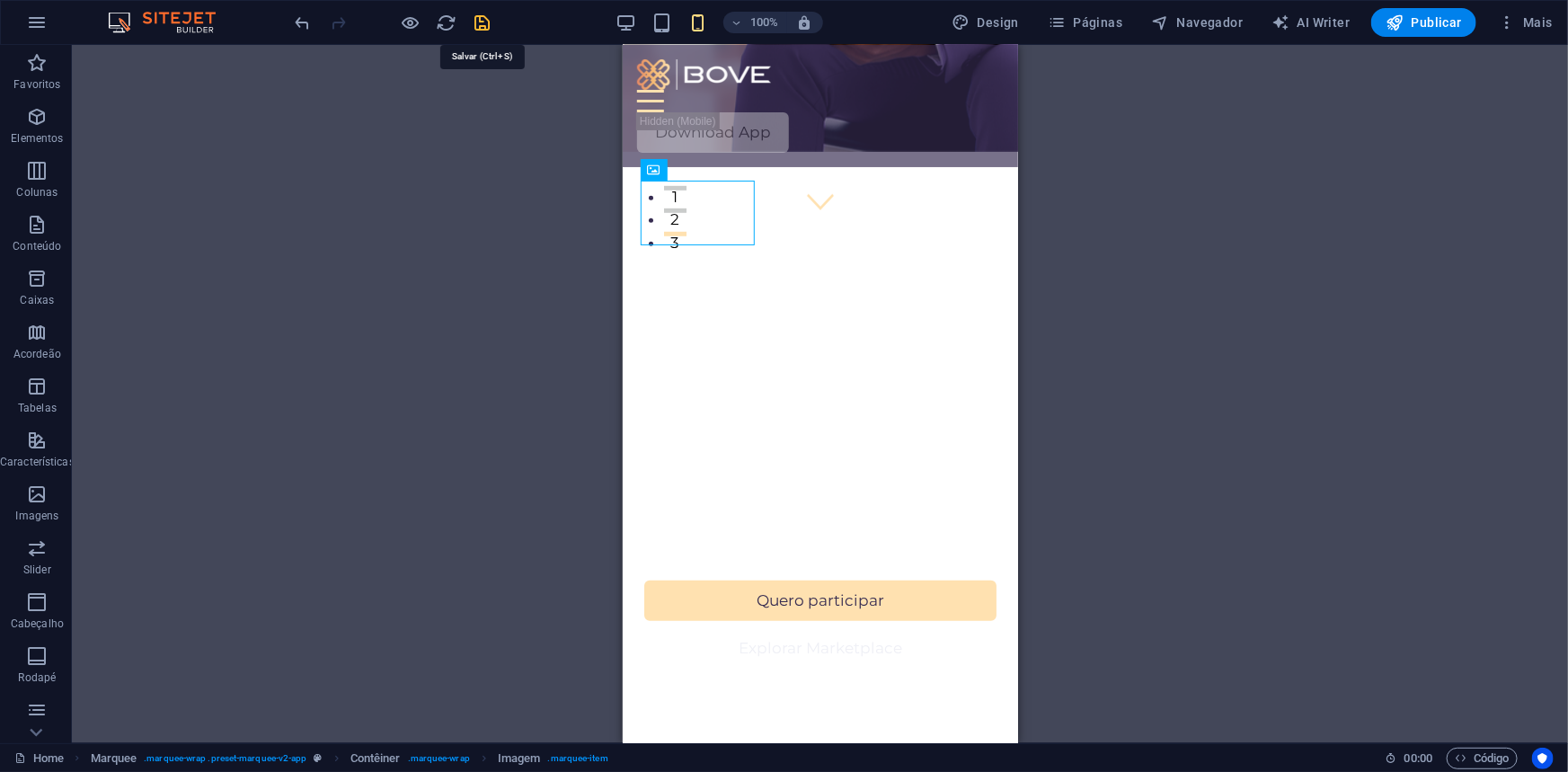
click at [484, 24] on icon "save" at bounding box center [483, 23] width 21 height 21
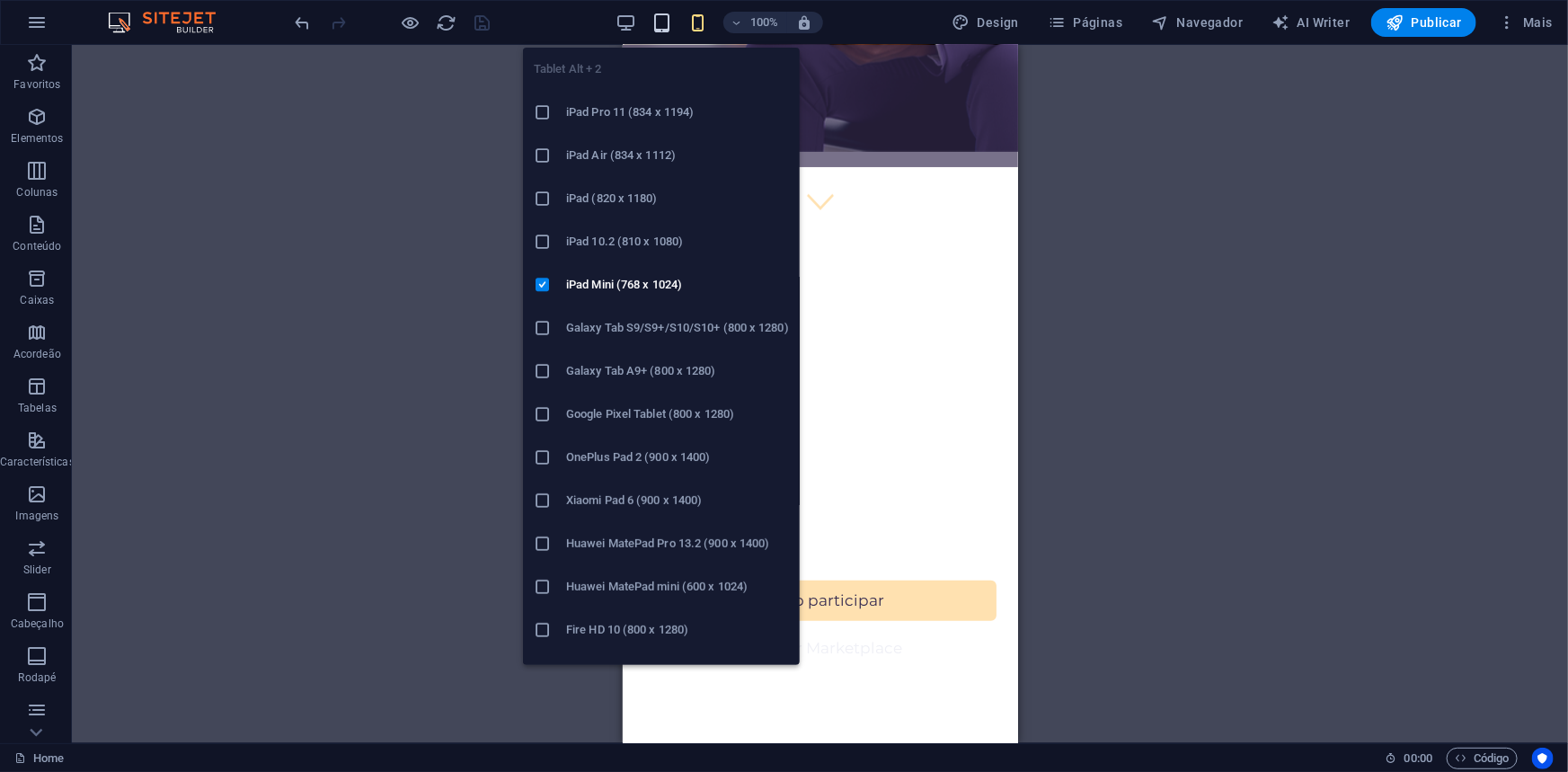
click at [669, 24] on icon "button" at bounding box center [662, 23] width 21 height 21
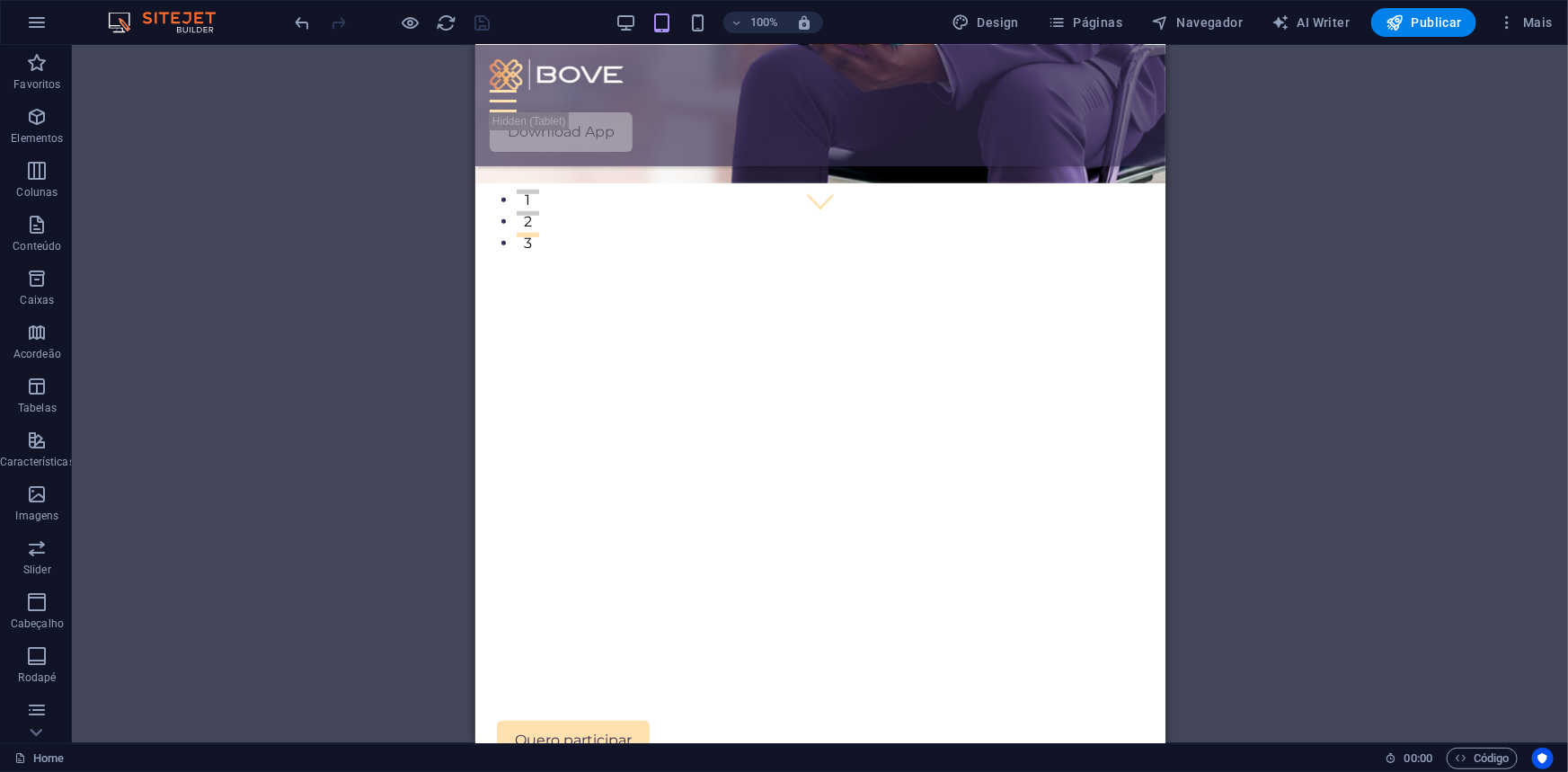
click at [712, 17] on div "100%" at bounding box center [719, 23] width 207 height 29
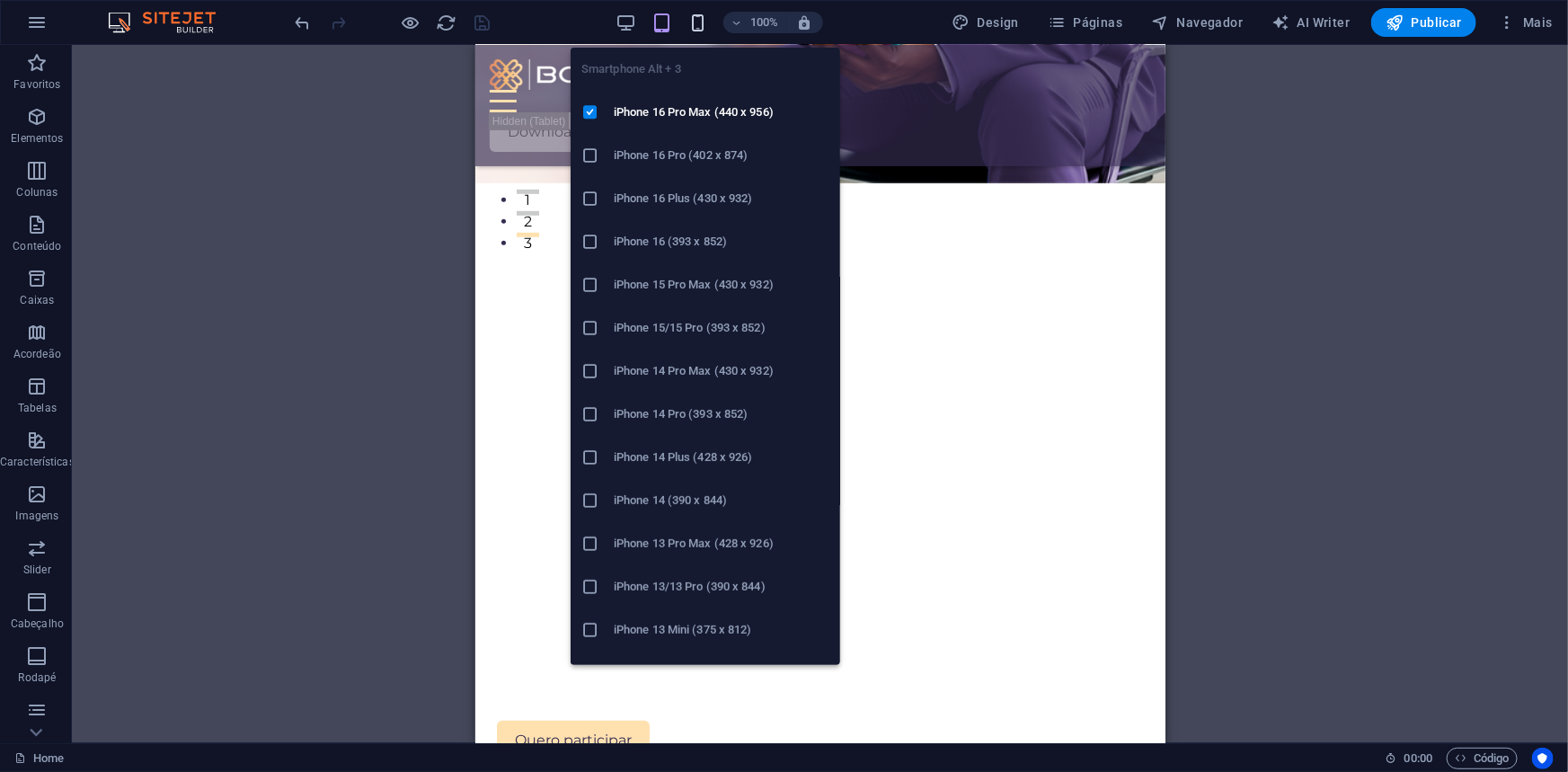
click at [702, 19] on icon "button" at bounding box center [697, 23] width 21 height 21
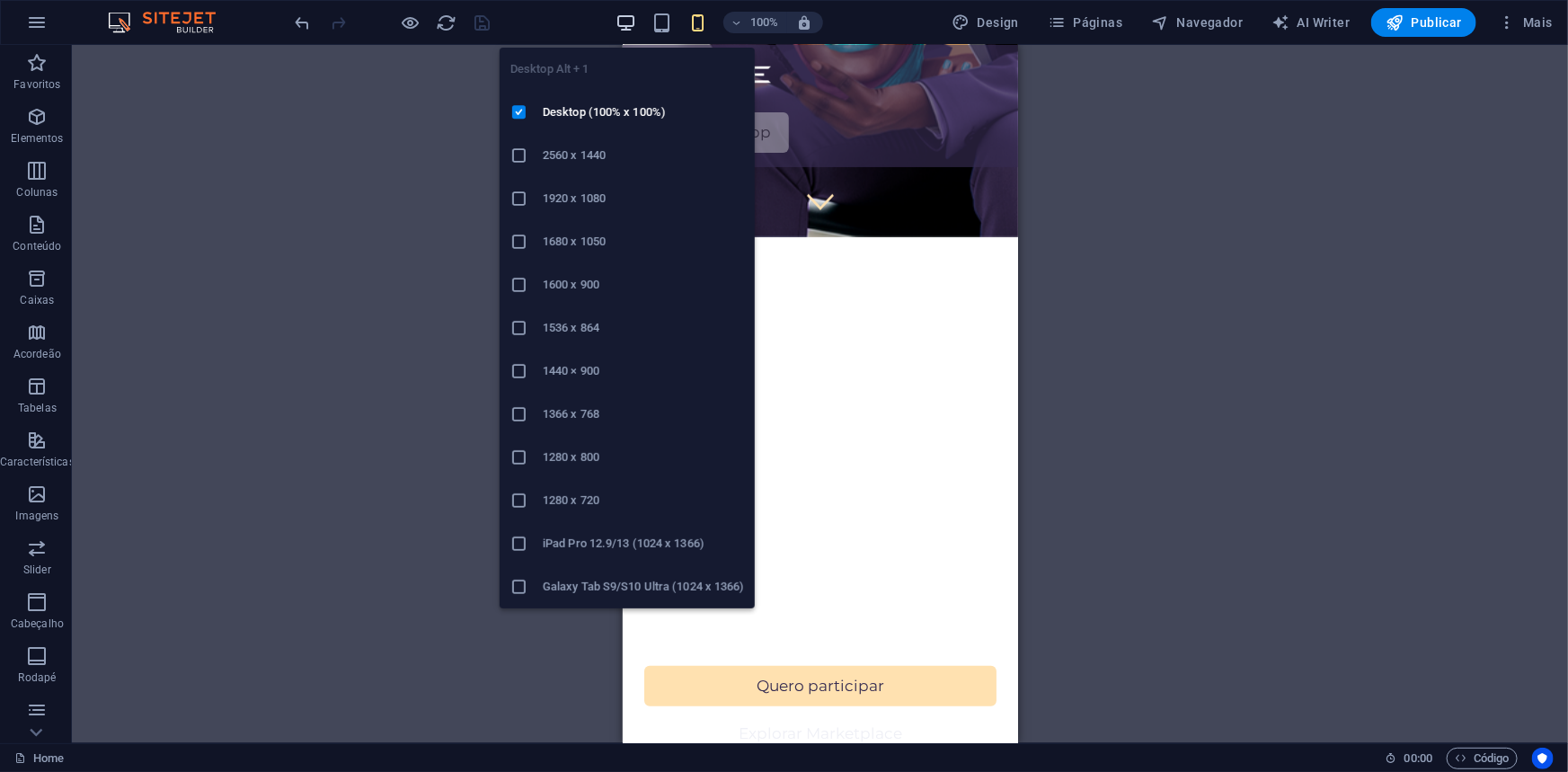
click at [626, 14] on icon "button" at bounding box center [626, 23] width 21 height 21
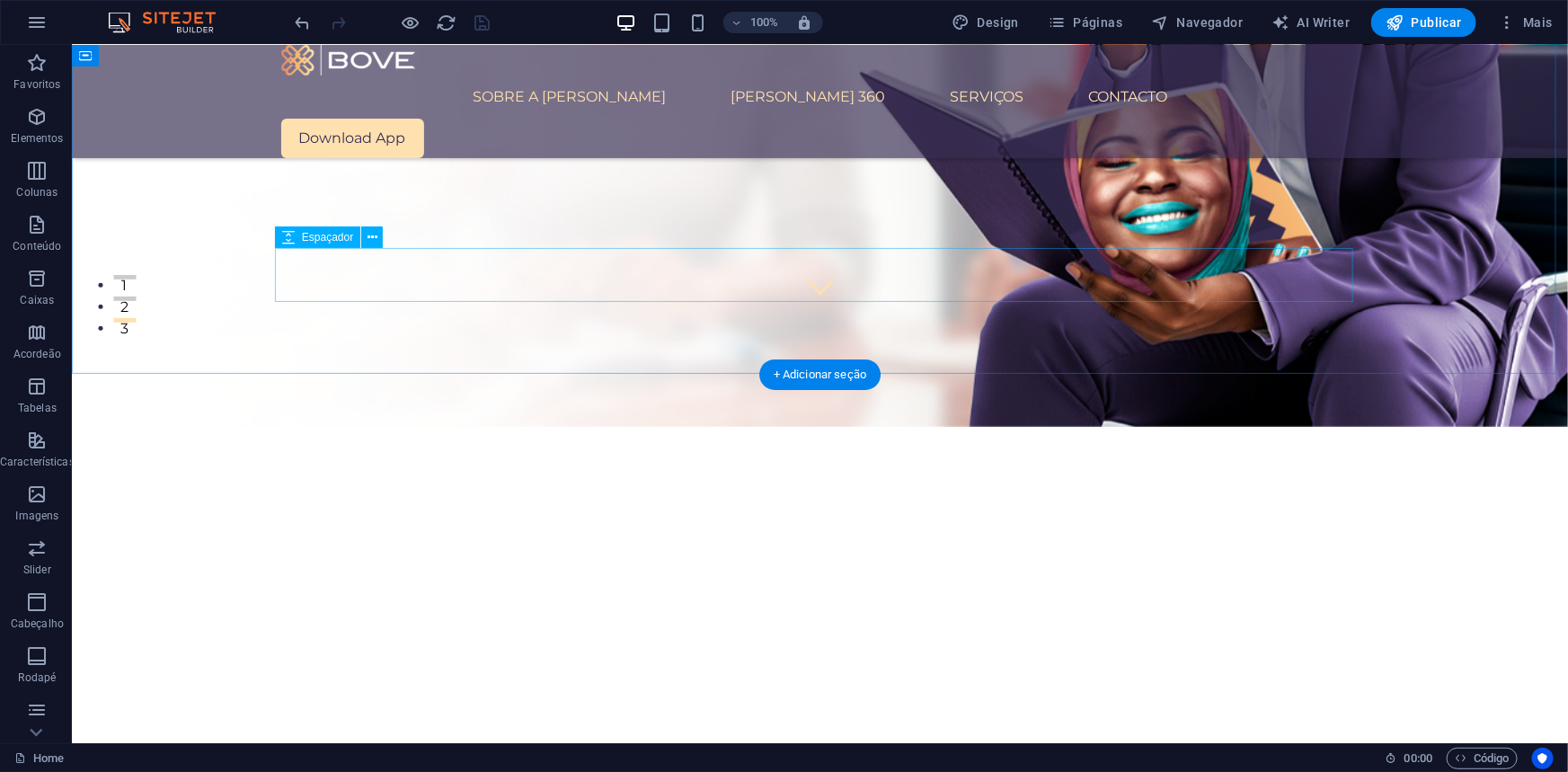
scroll to position [262, 0]
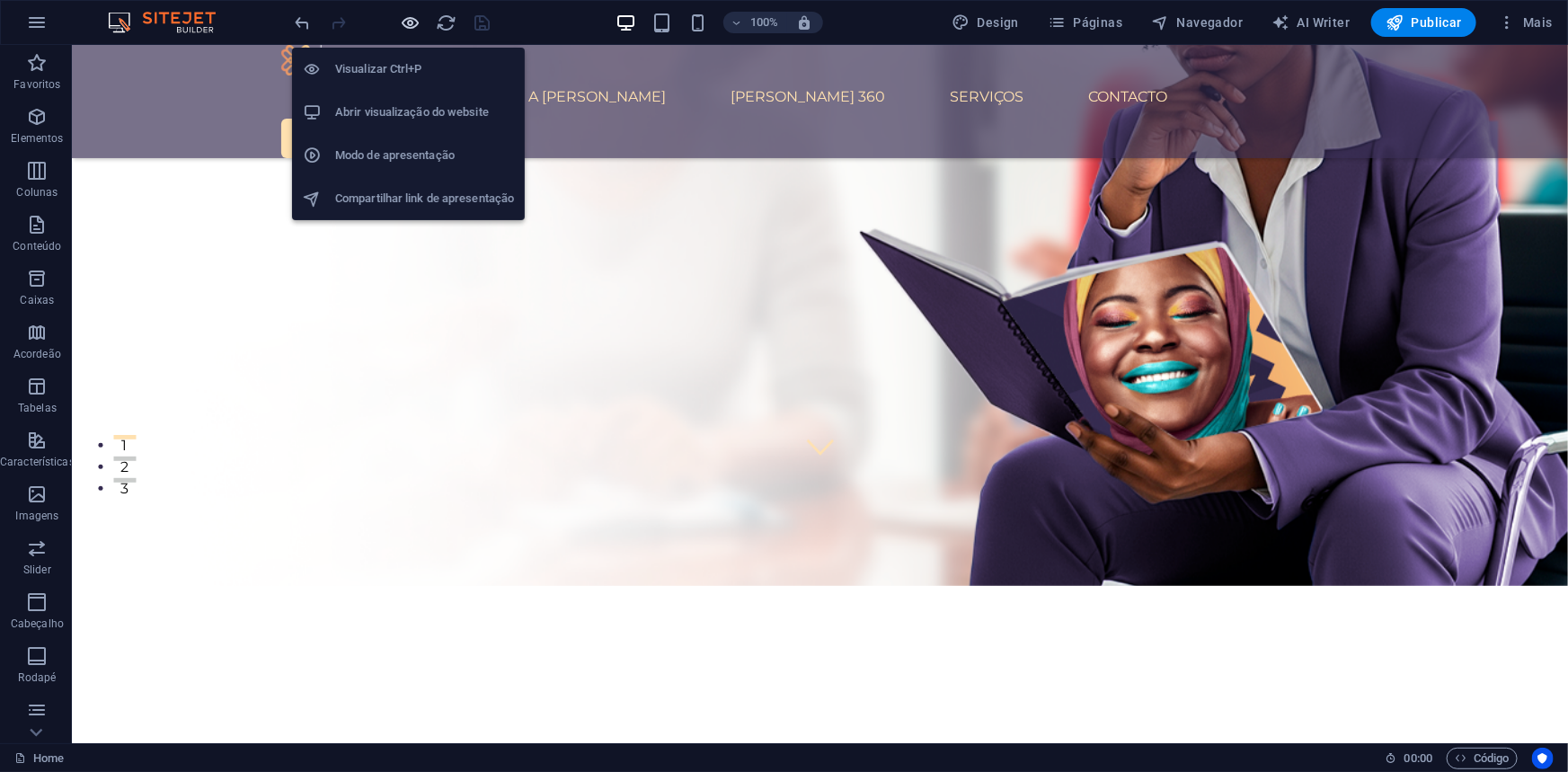
click at [407, 20] on icon "button" at bounding box center [411, 23] width 21 height 21
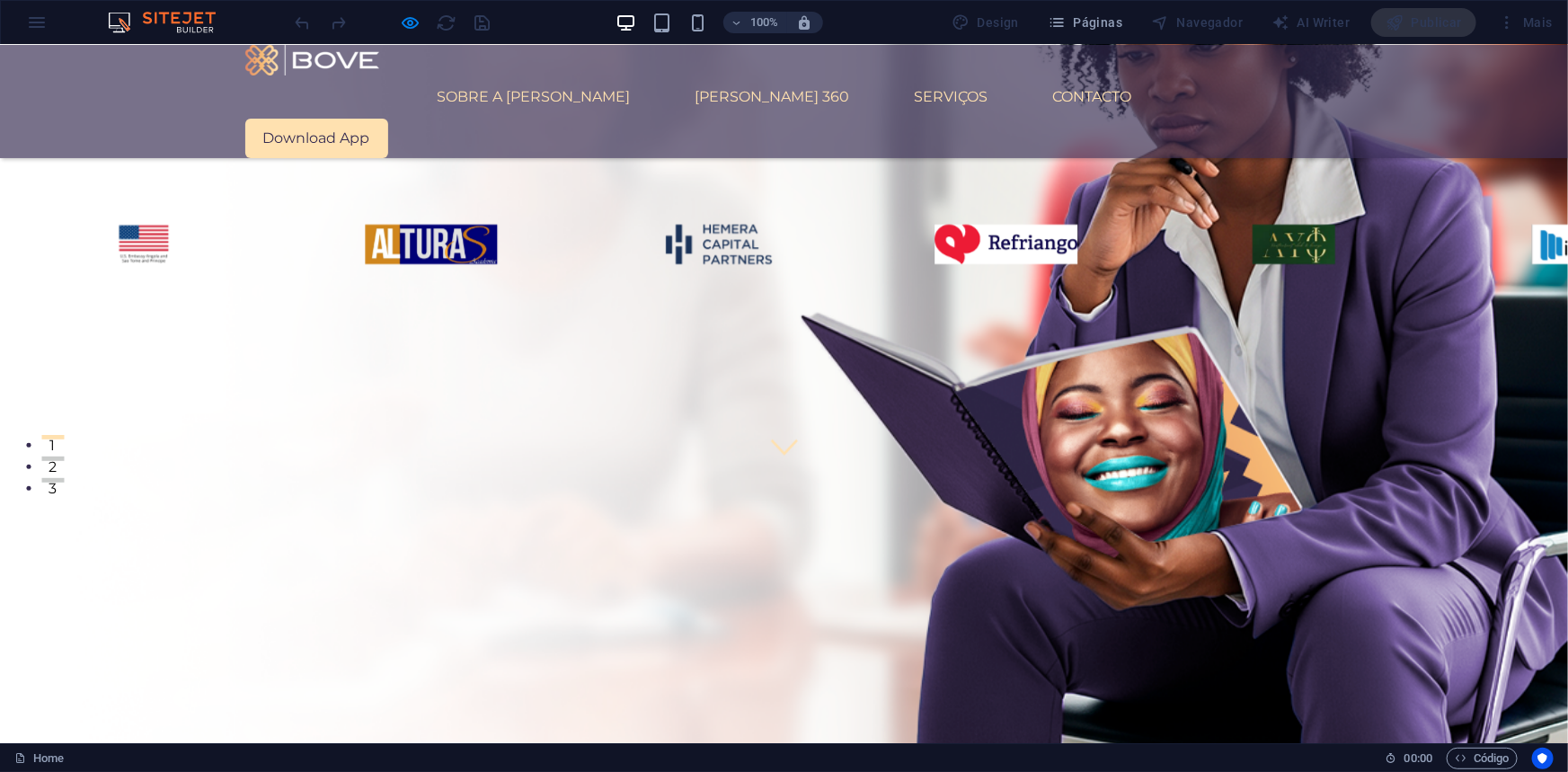
click at [63, 455] on button "2" at bounding box center [53, 457] width 23 height 5
click at [63, 477] on button "3" at bounding box center [53, 479] width 23 height 5
click at [63, 434] on button "1" at bounding box center [53, 435] width 23 height 5
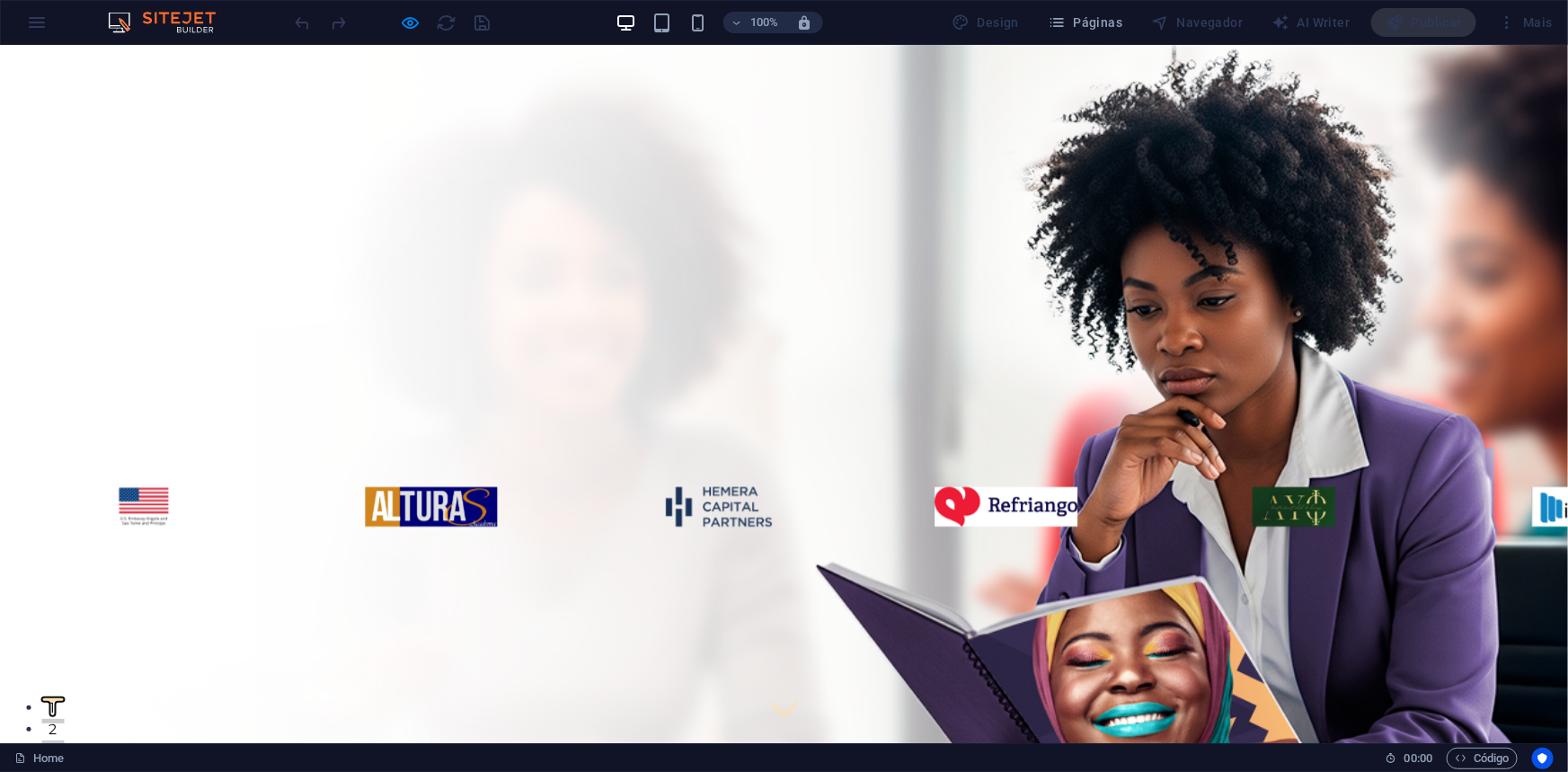
scroll to position [0, 0]
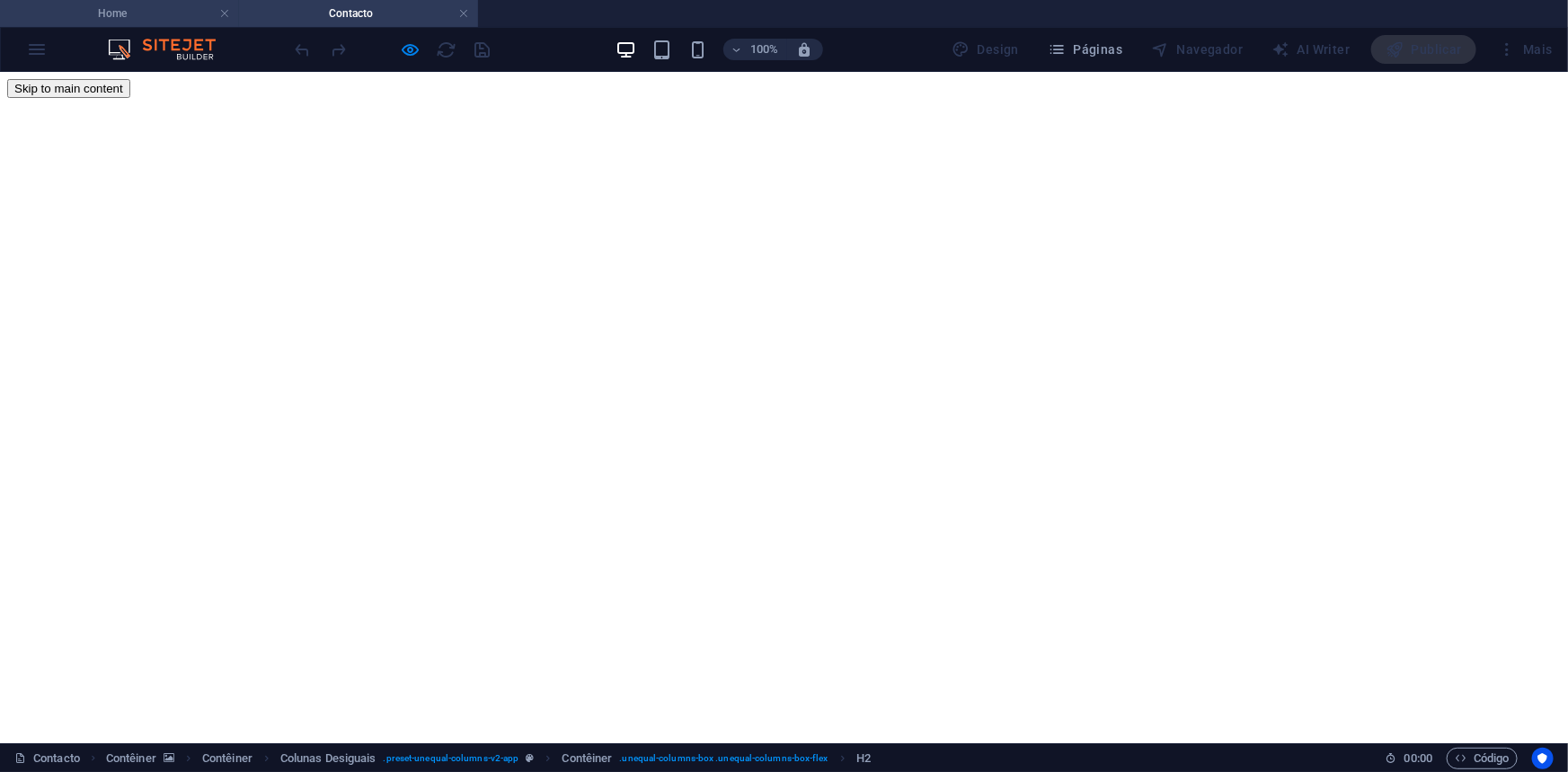
click at [113, 15] on h4 "Home" at bounding box center [120, 14] width 239 height 20
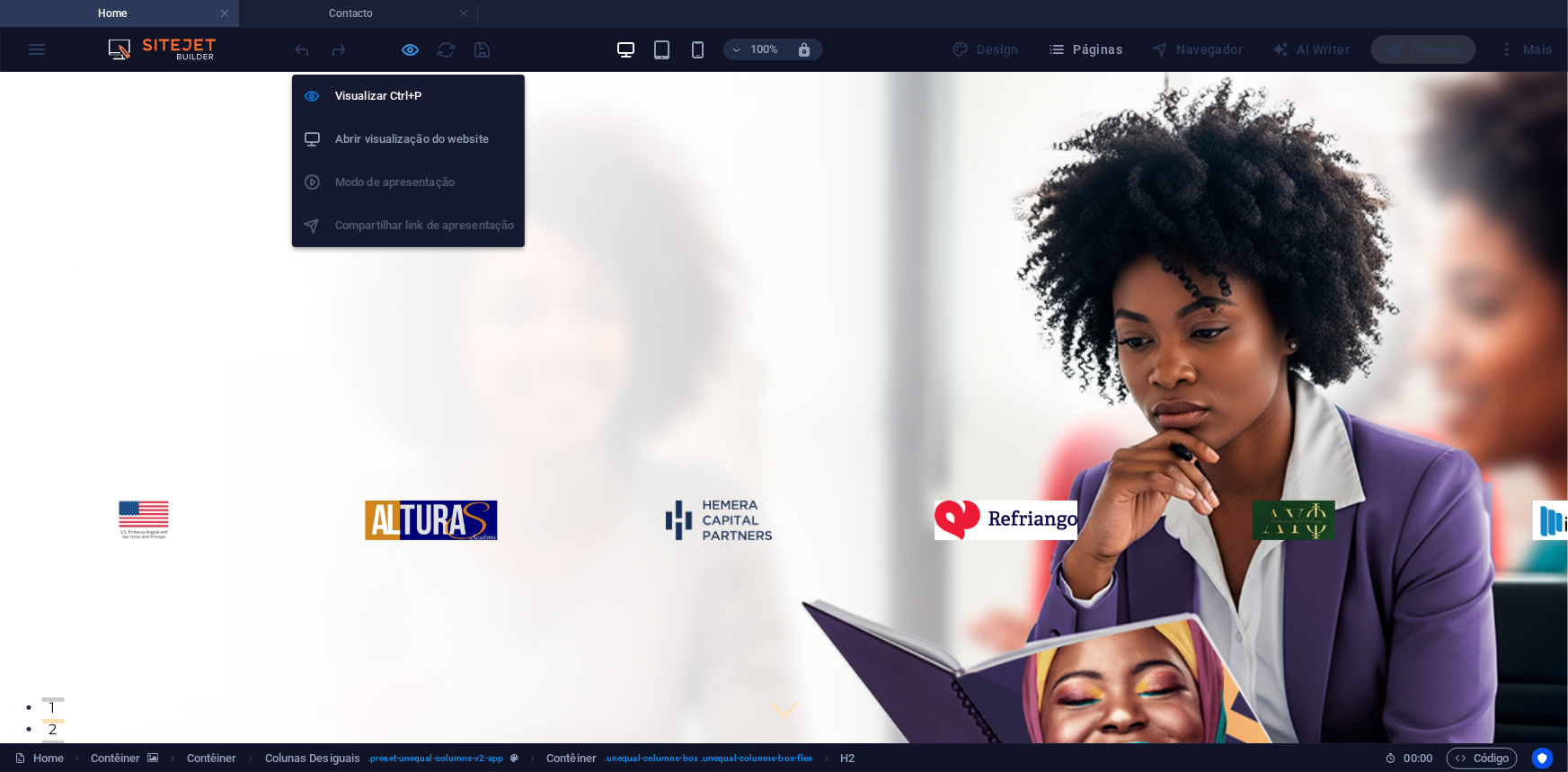
click at [404, 42] on icon "button" at bounding box center [411, 50] width 21 height 21
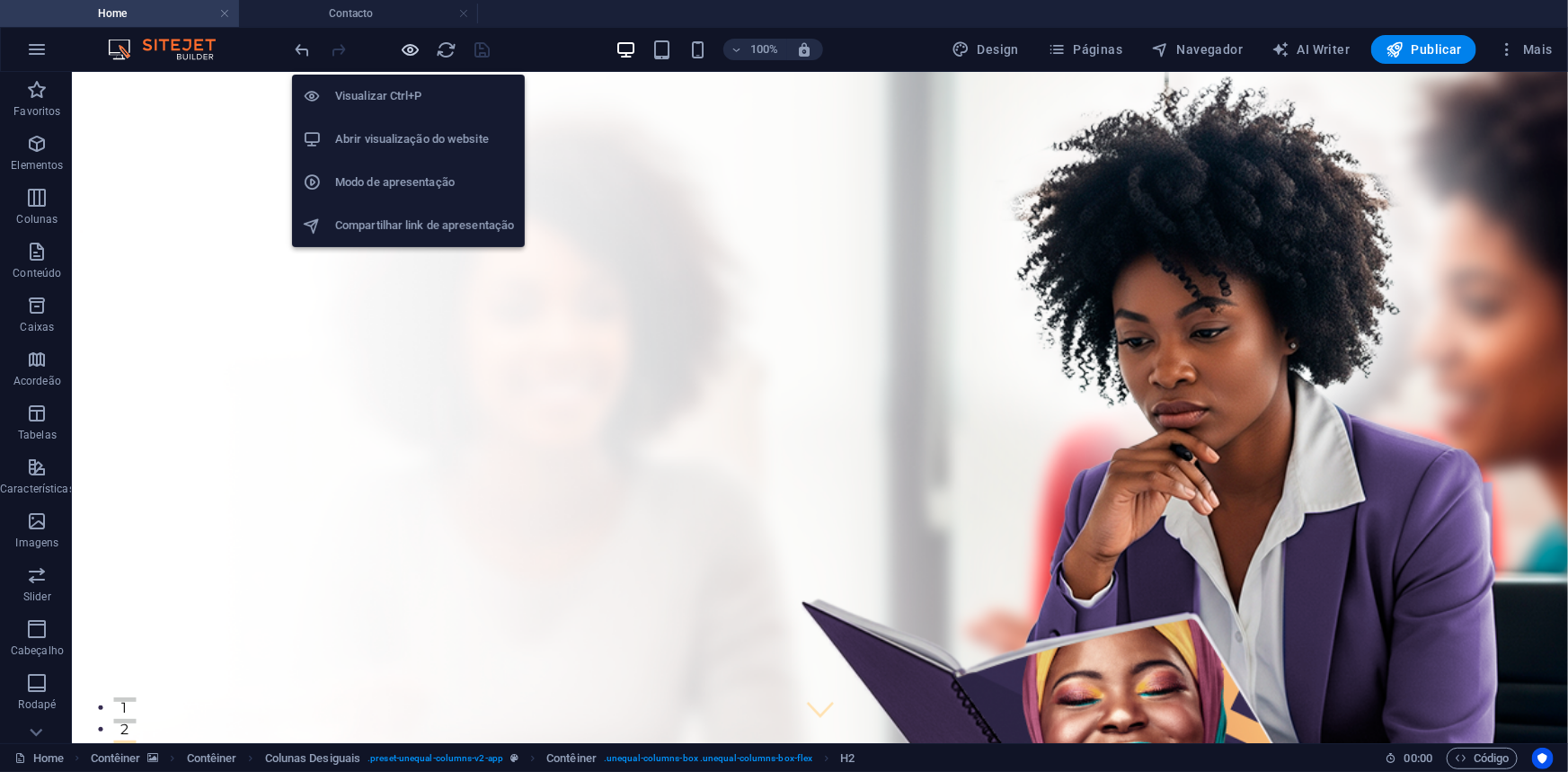
click at [410, 47] on icon "button" at bounding box center [411, 50] width 21 height 21
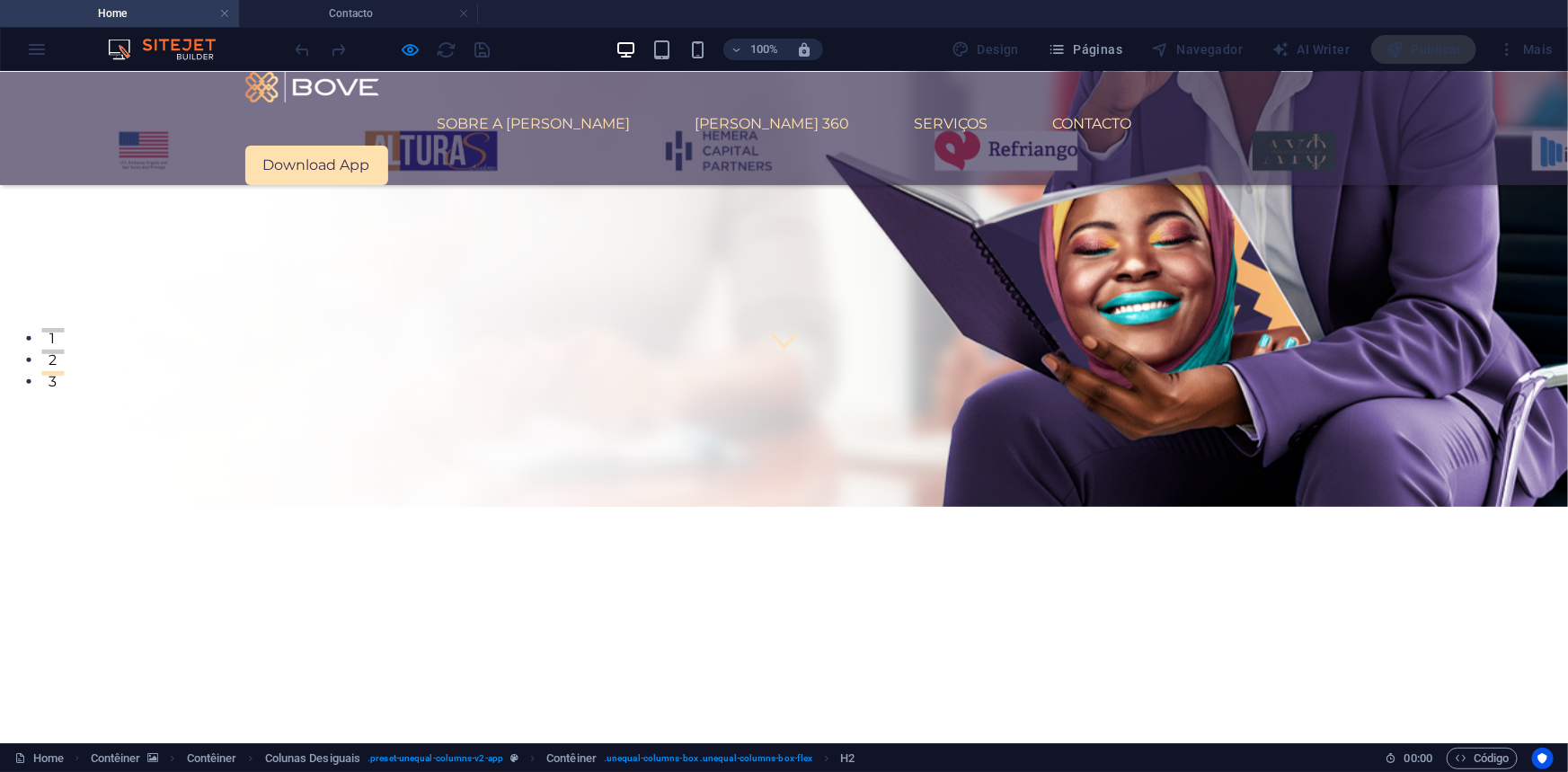
scroll to position [326, 0]
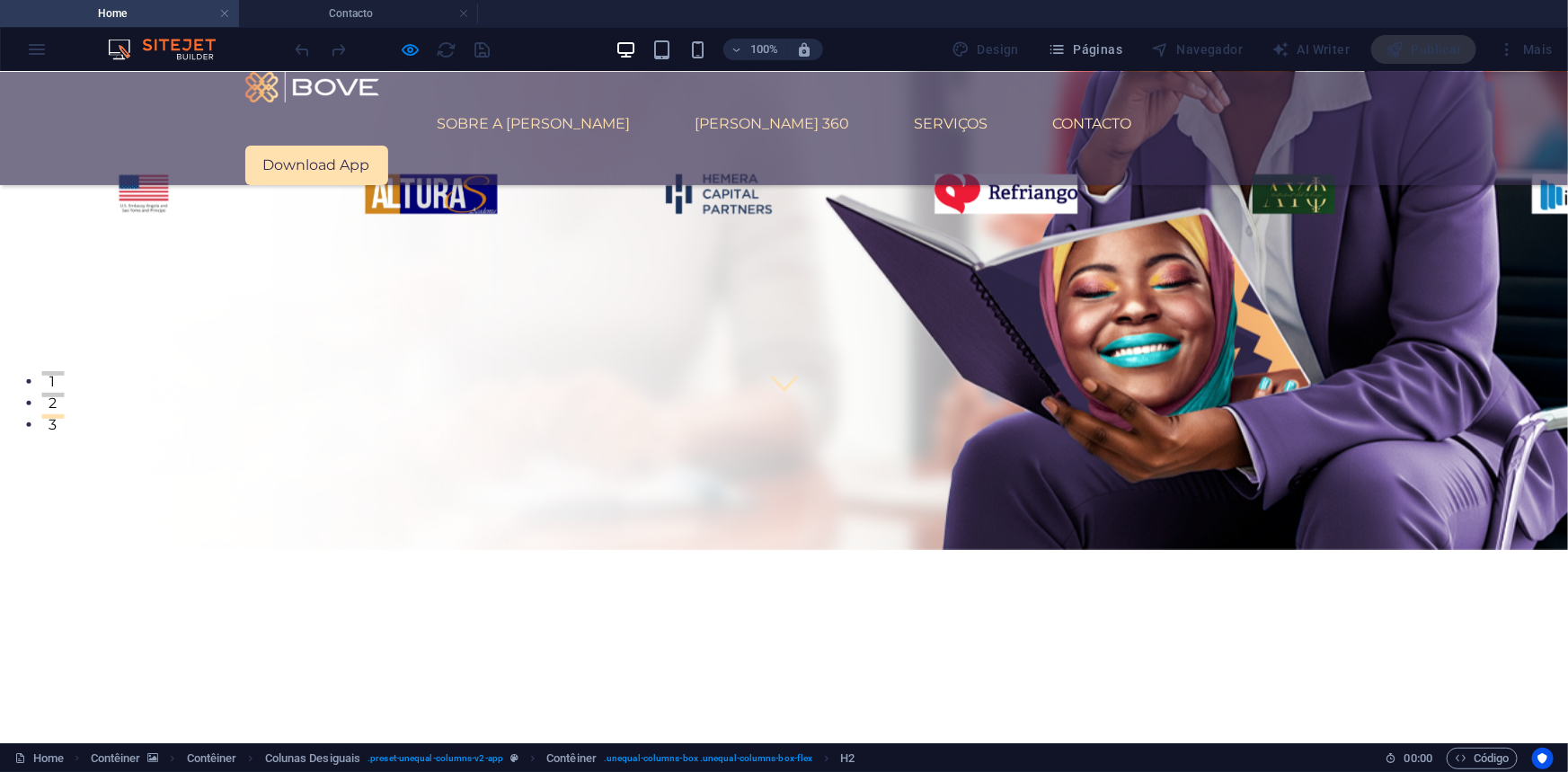
click at [63, 370] on button "1" at bounding box center [53, 372] width 23 height 5
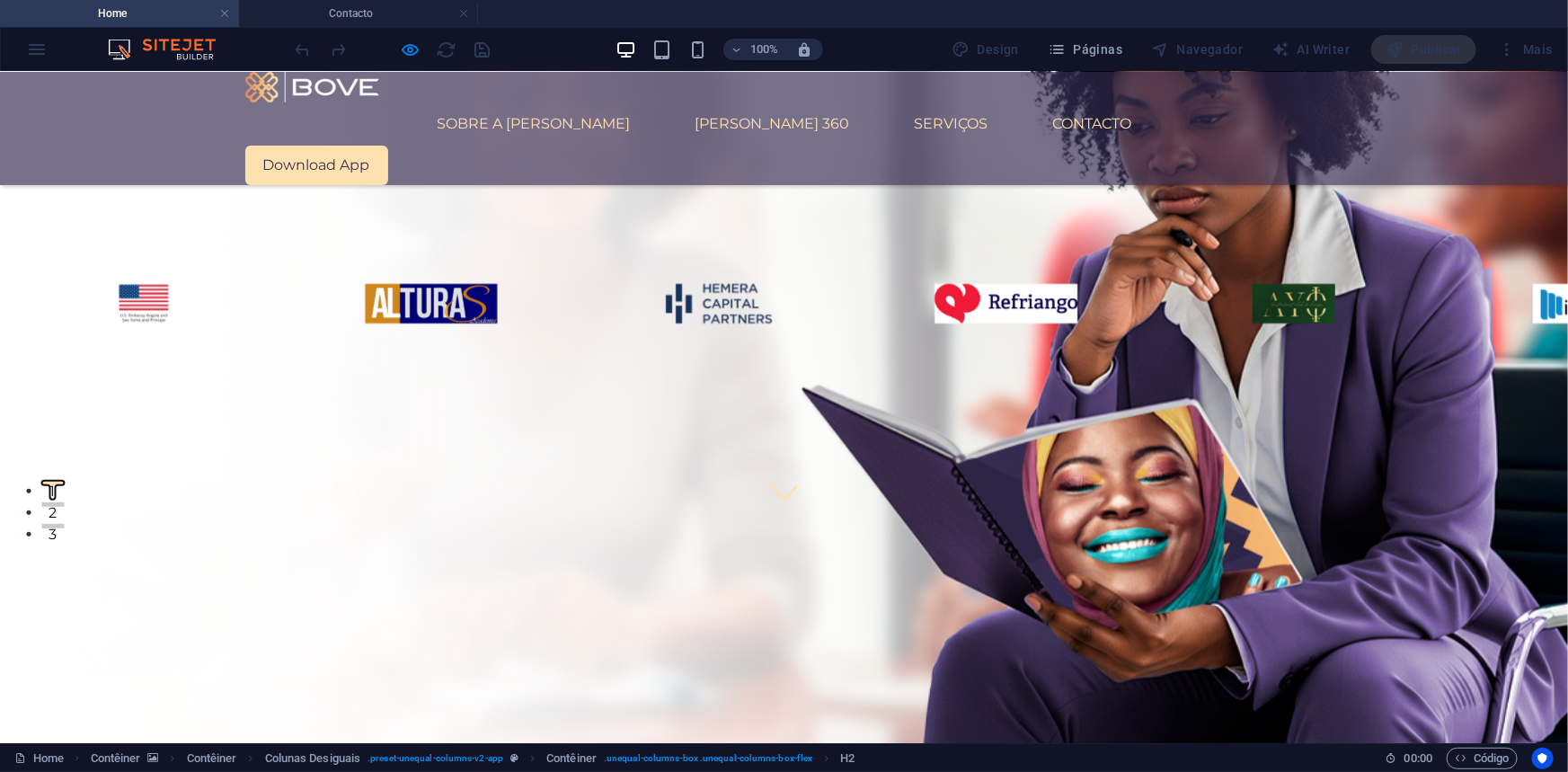
scroll to position [244, 0]
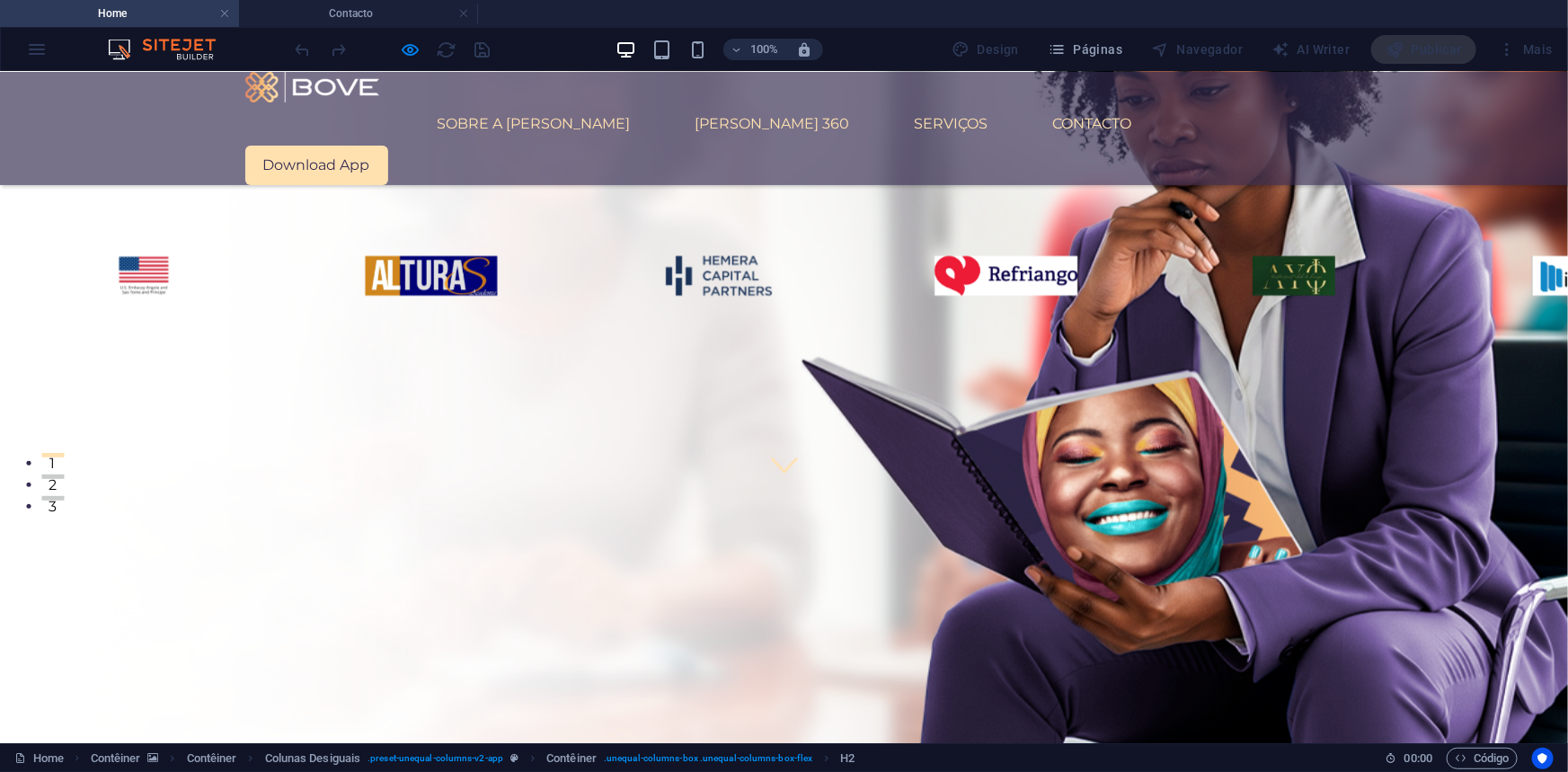
click at [63, 474] on button "2" at bounding box center [53, 475] width 23 height 5
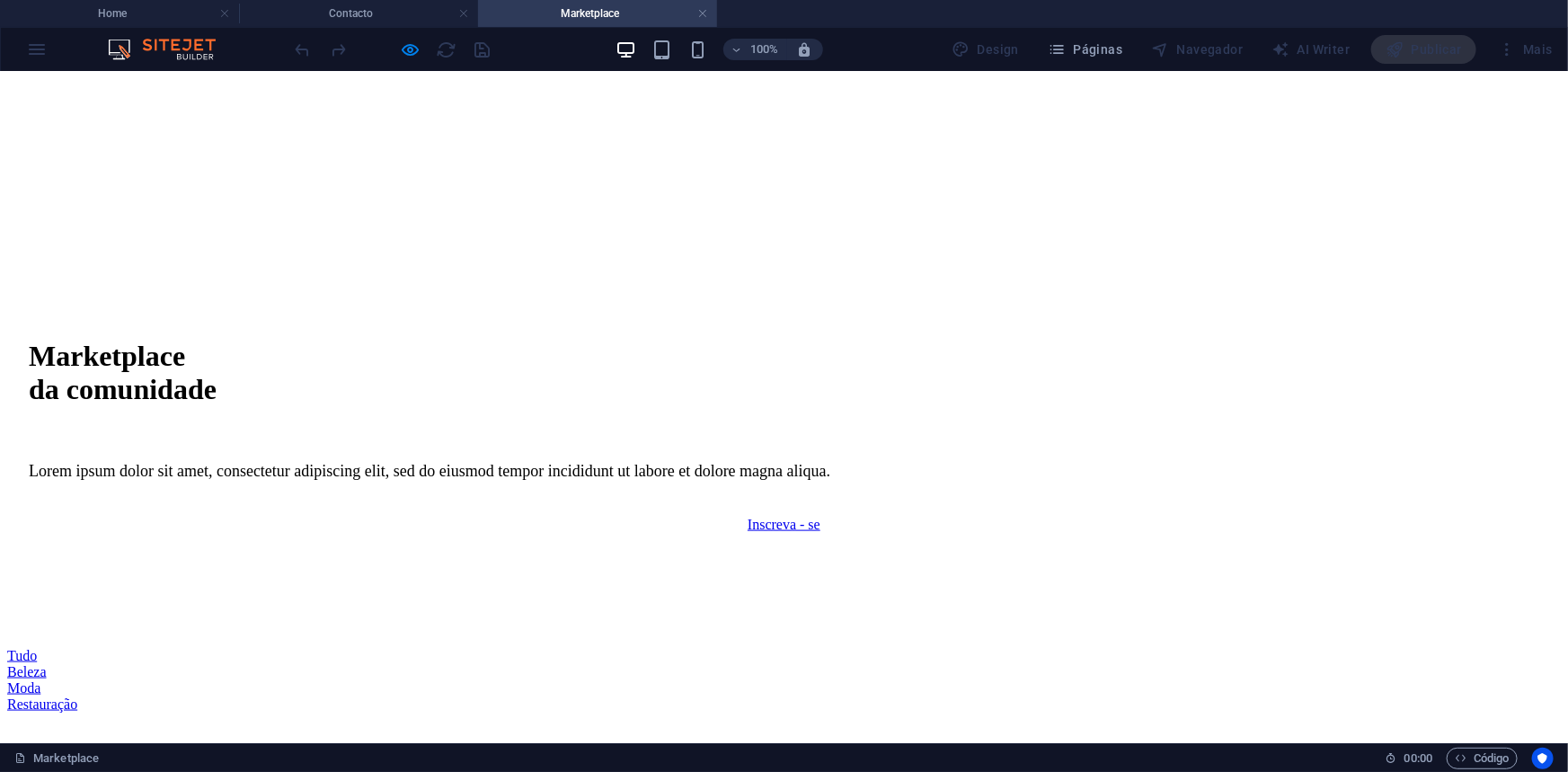
scroll to position [899, 0]
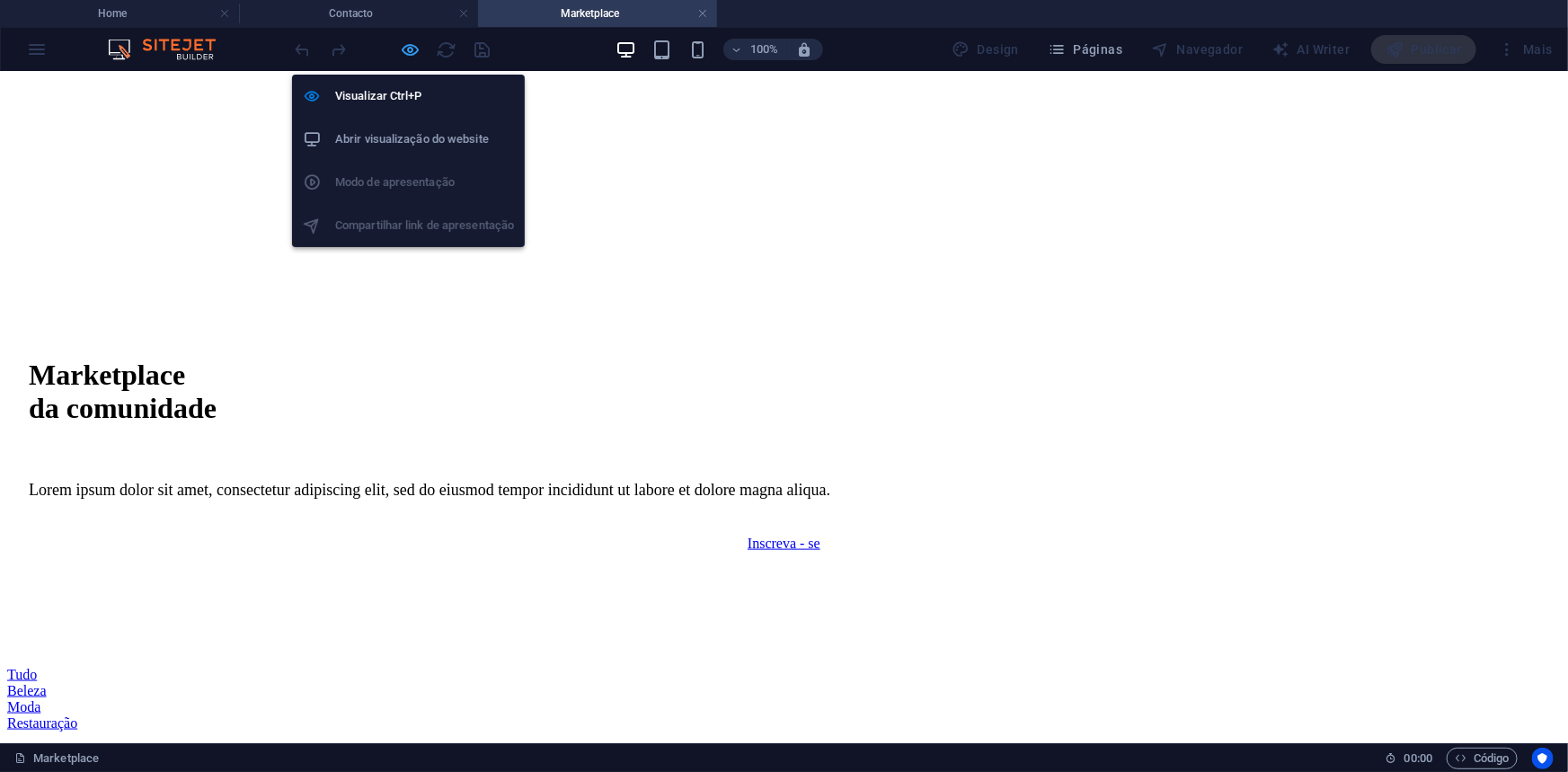
click at [413, 55] on icon "button" at bounding box center [411, 50] width 21 height 21
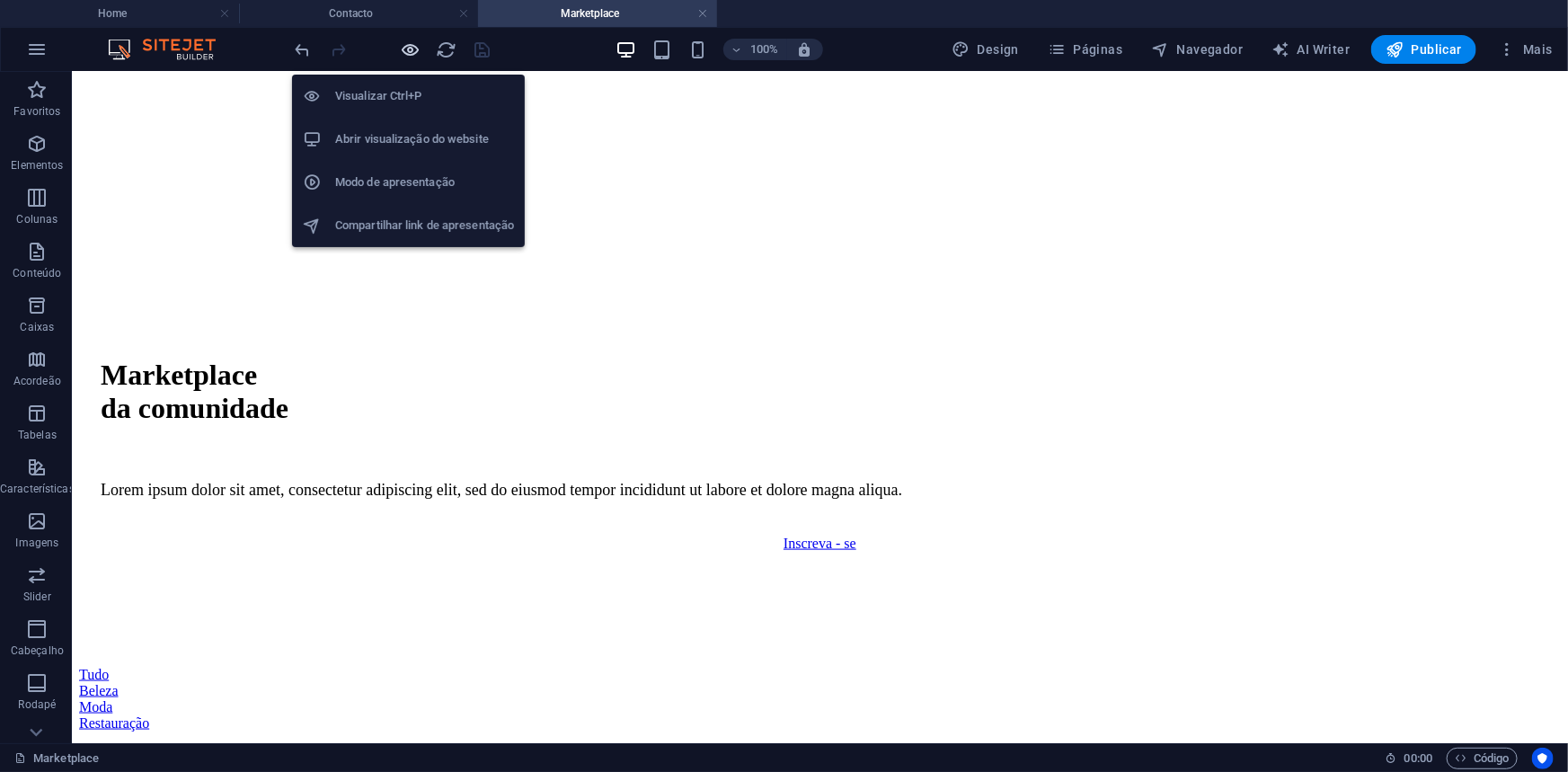
click at [413, 49] on icon "button" at bounding box center [411, 50] width 21 height 21
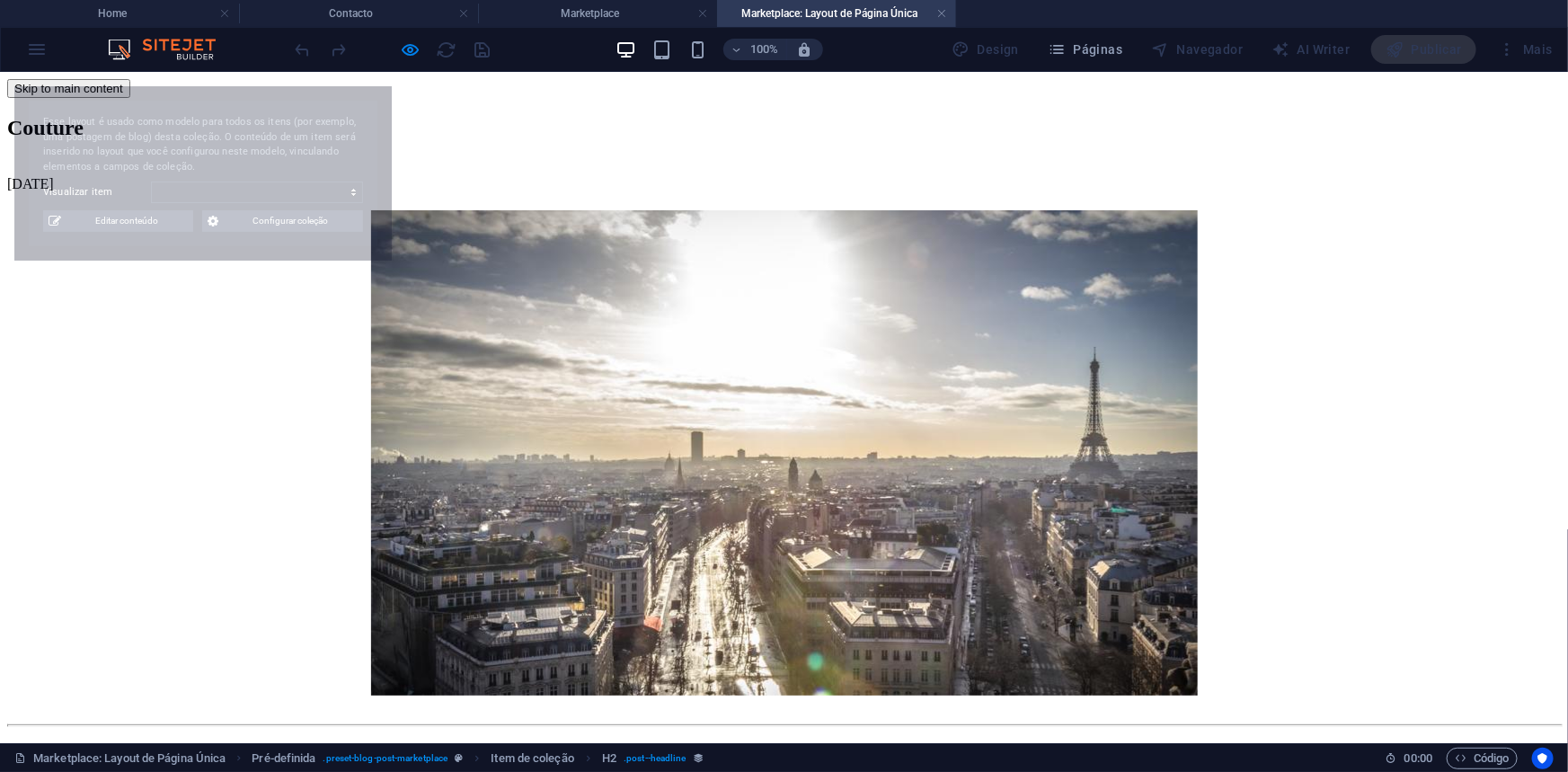
scroll to position [0, 0]
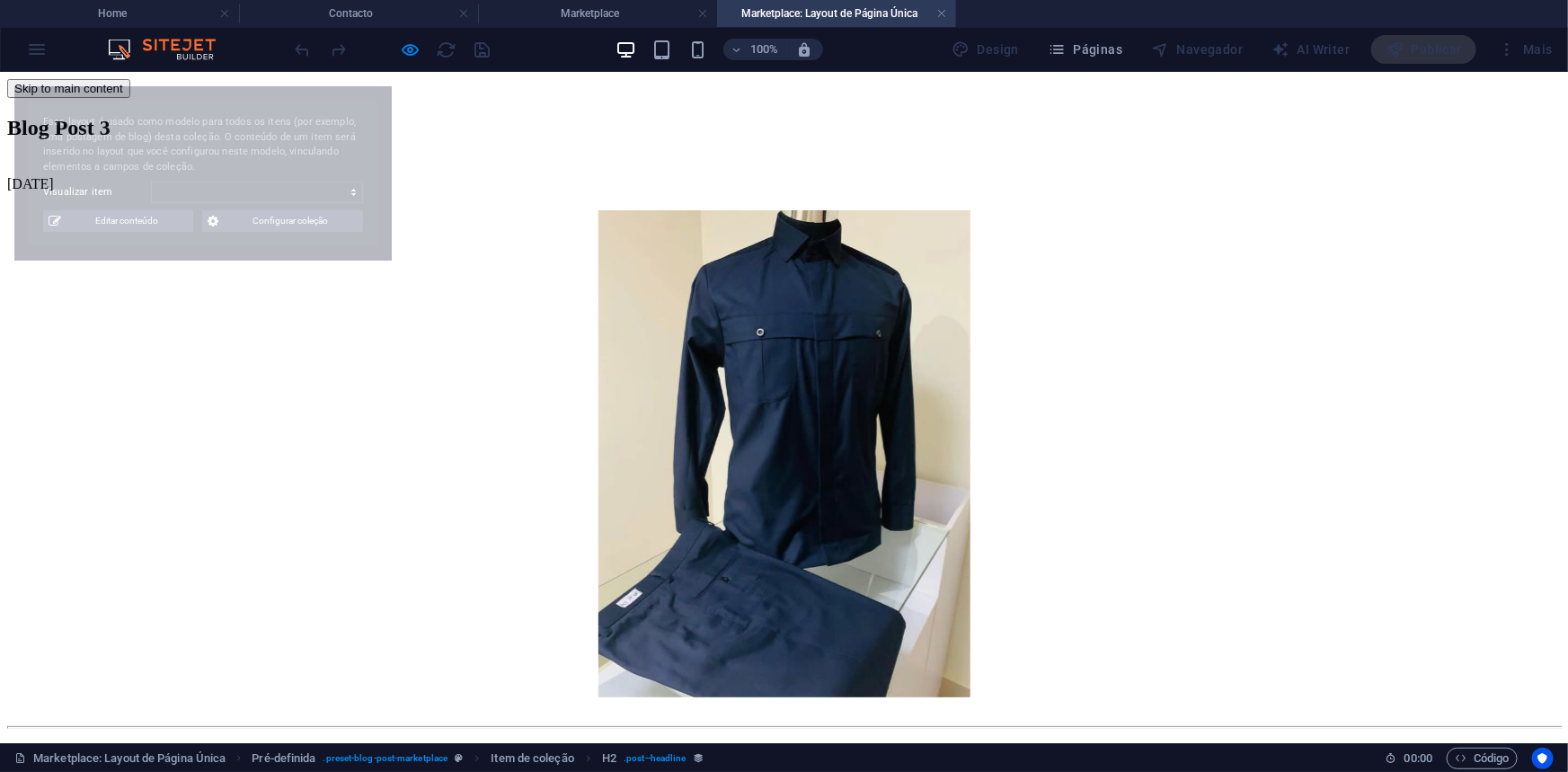
select select "68c8036e39f46689da06f08f"
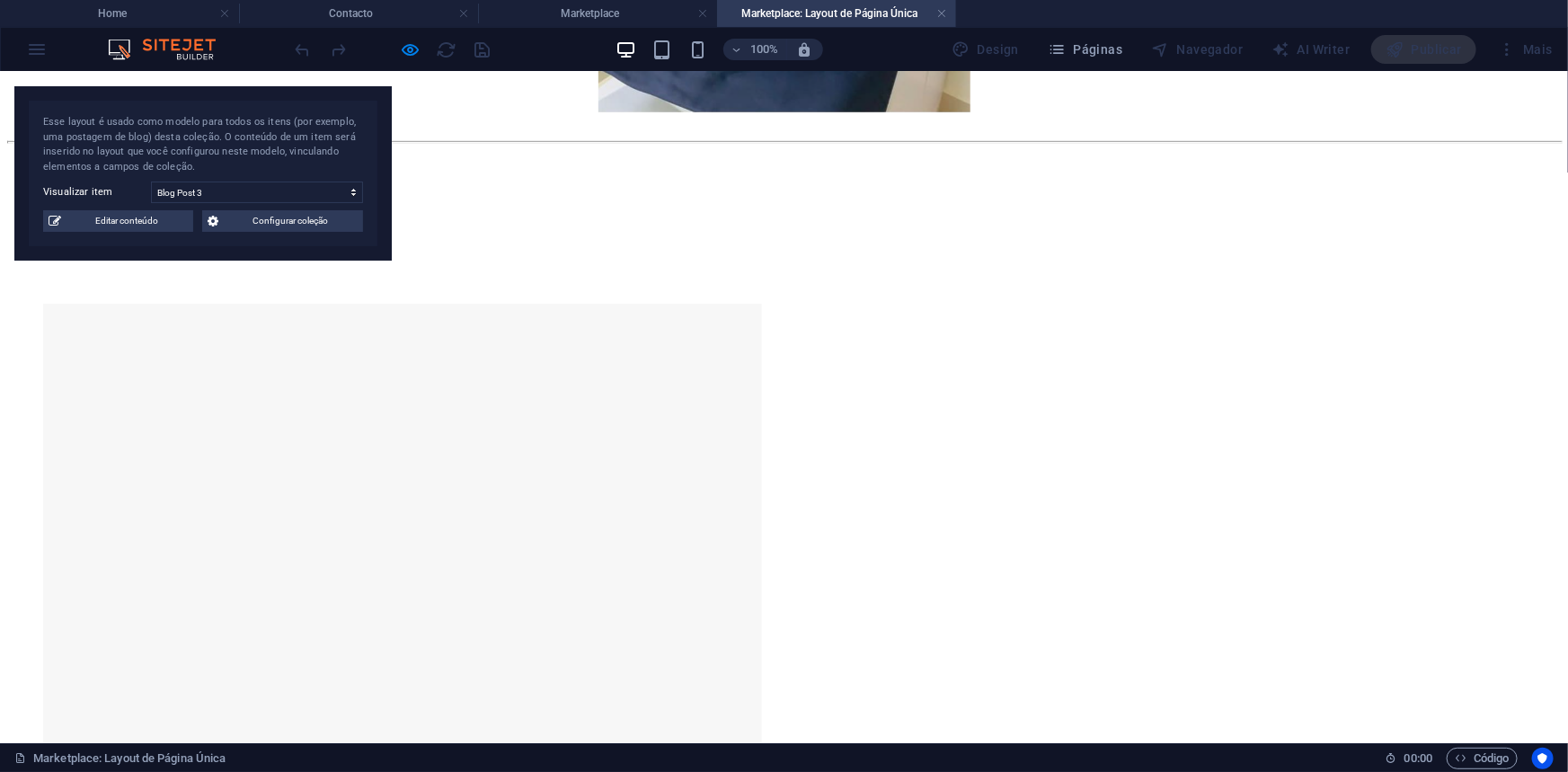
scroll to position [571, 0]
drag, startPoint x: 1084, startPoint y: 284, endPoint x: 799, endPoint y: 280, distance: 285.0
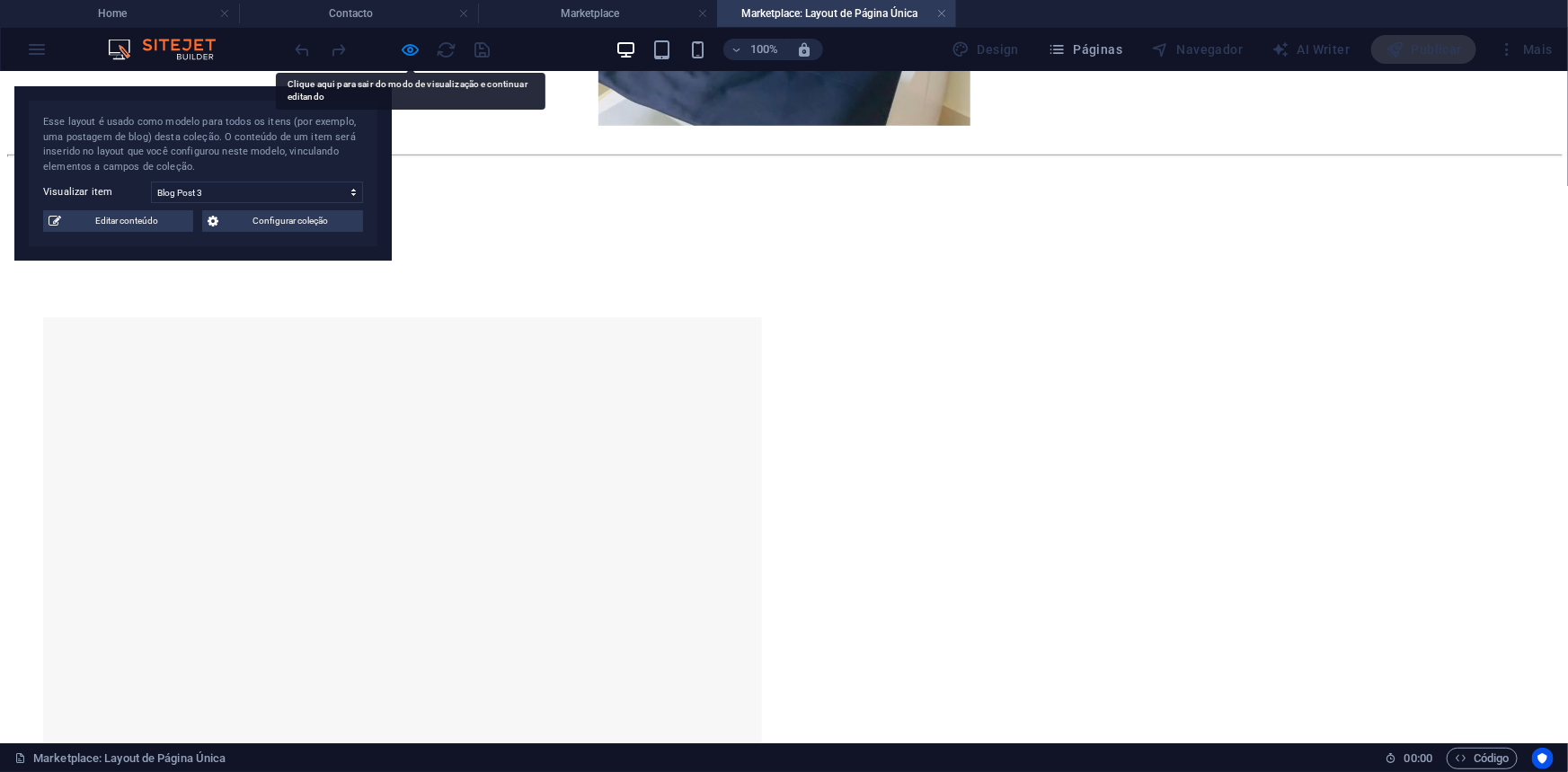
click at [423, 54] on div at bounding box center [393, 50] width 201 height 29
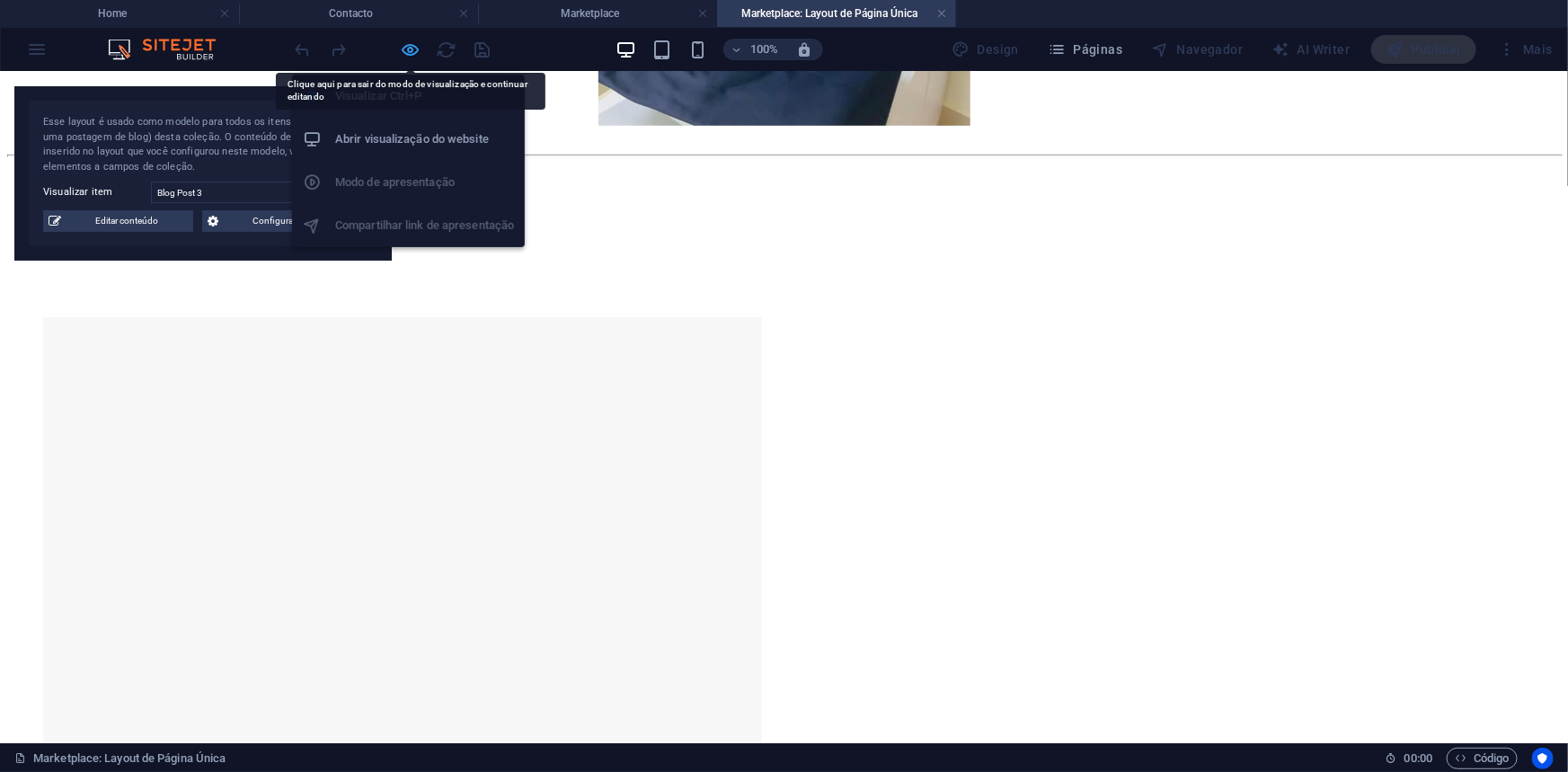
click at [406, 45] on icon "button" at bounding box center [411, 50] width 21 height 21
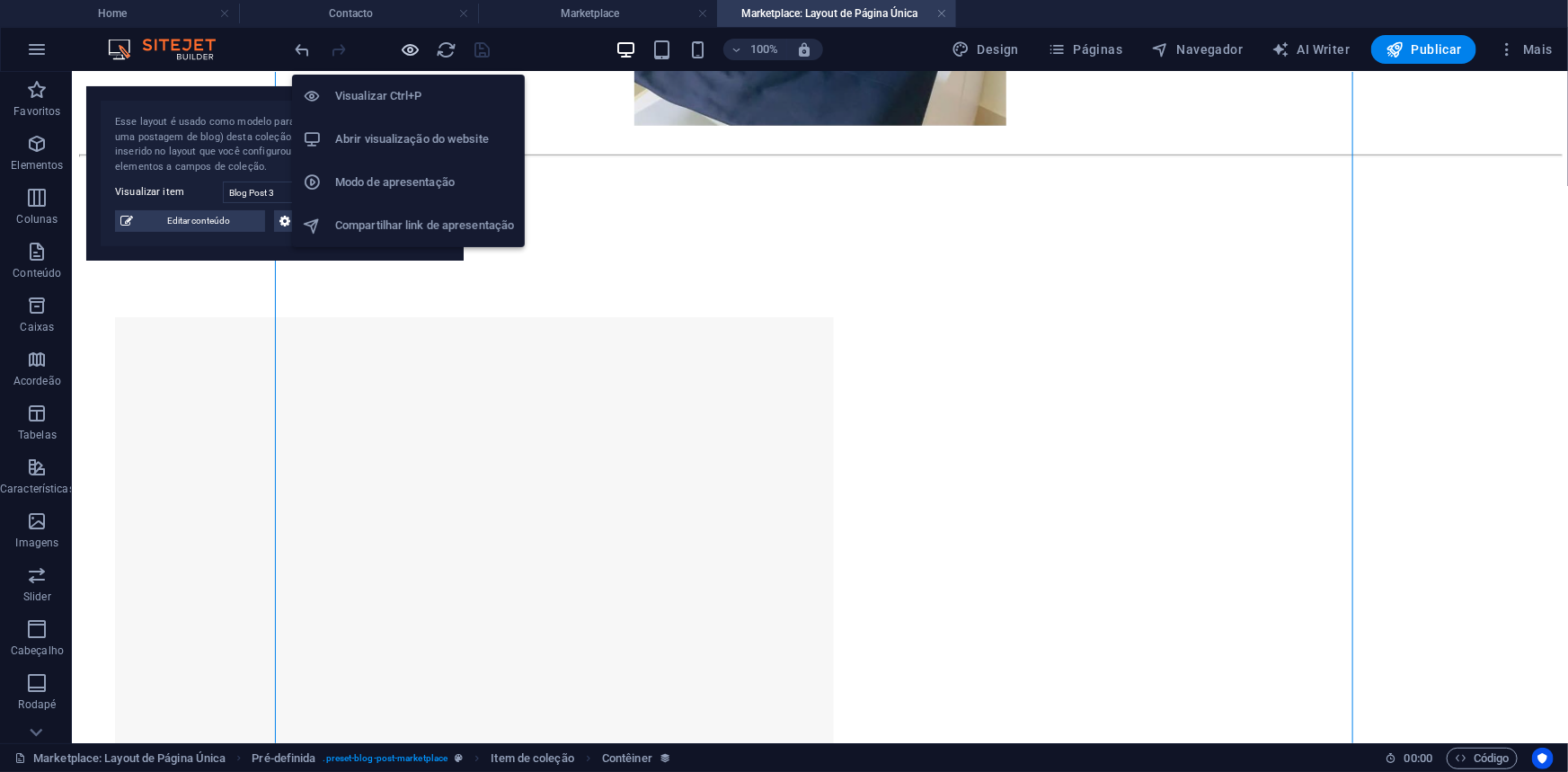
click at [413, 46] on icon "button" at bounding box center [411, 50] width 21 height 21
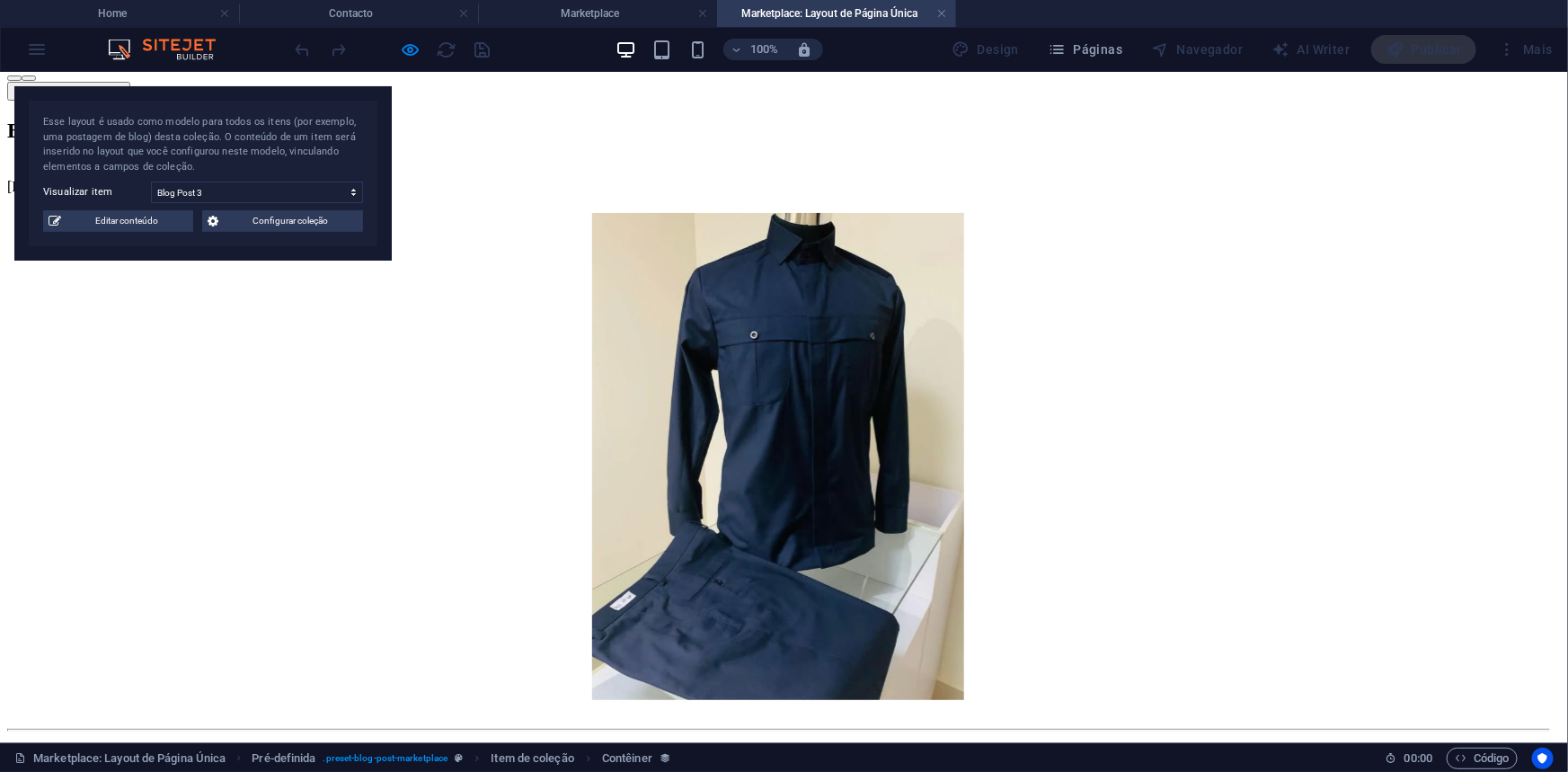
click at [36, 80] on button "button" at bounding box center [29, 77] width 14 height 5
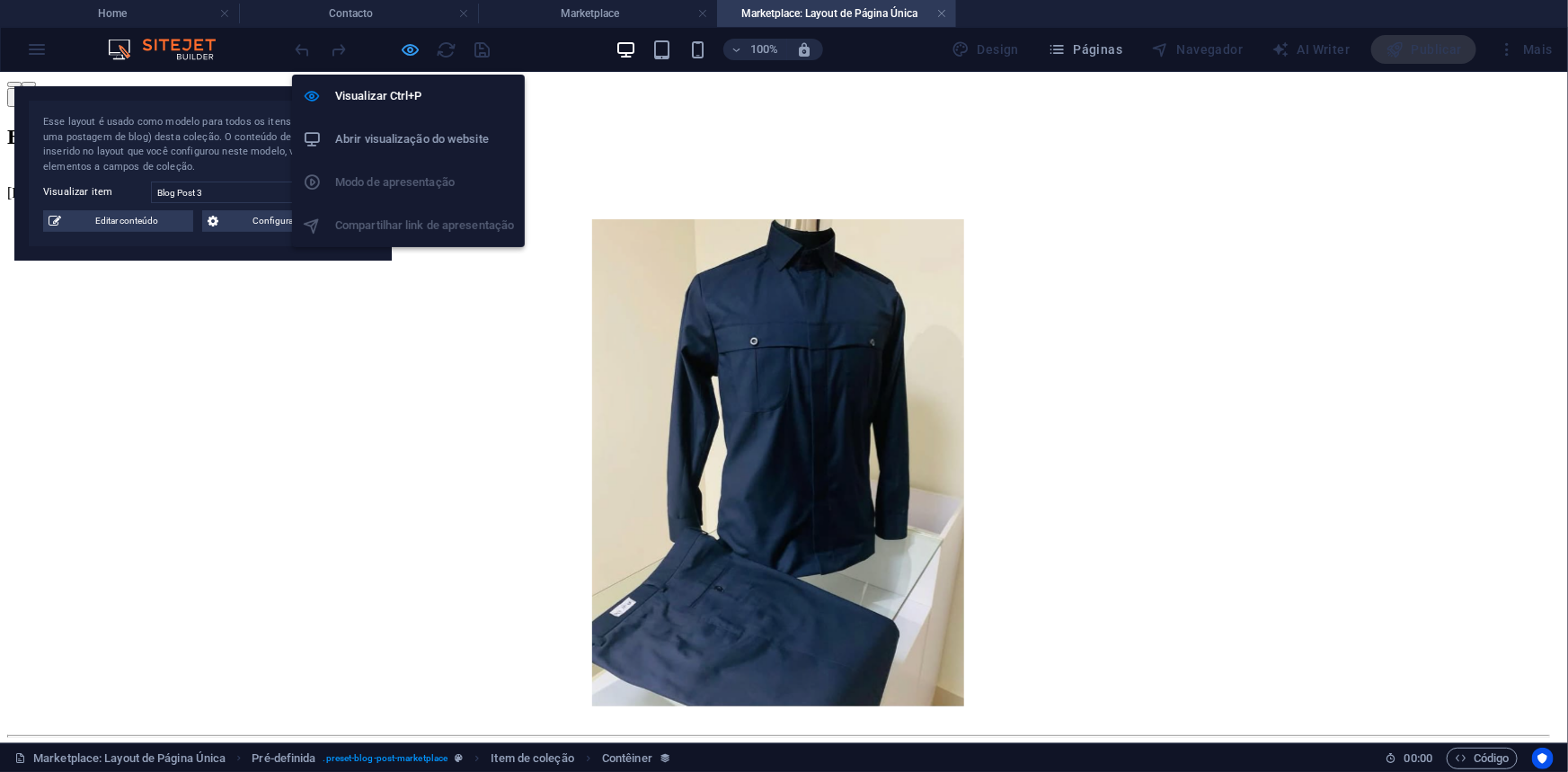
click at [411, 45] on icon "button" at bounding box center [411, 50] width 21 height 21
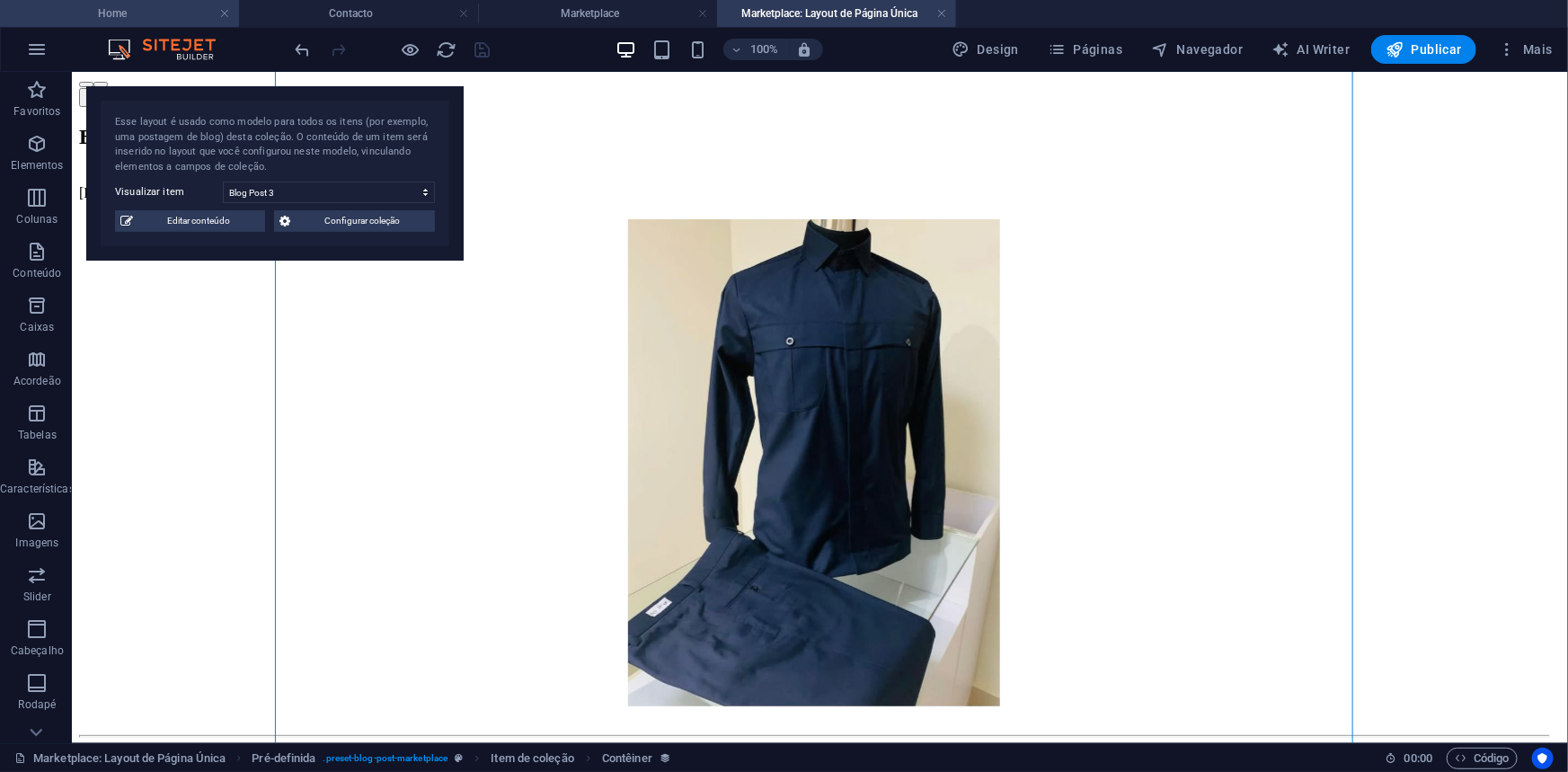
click at [162, 15] on h4 "Home" at bounding box center [120, 14] width 239 height 20
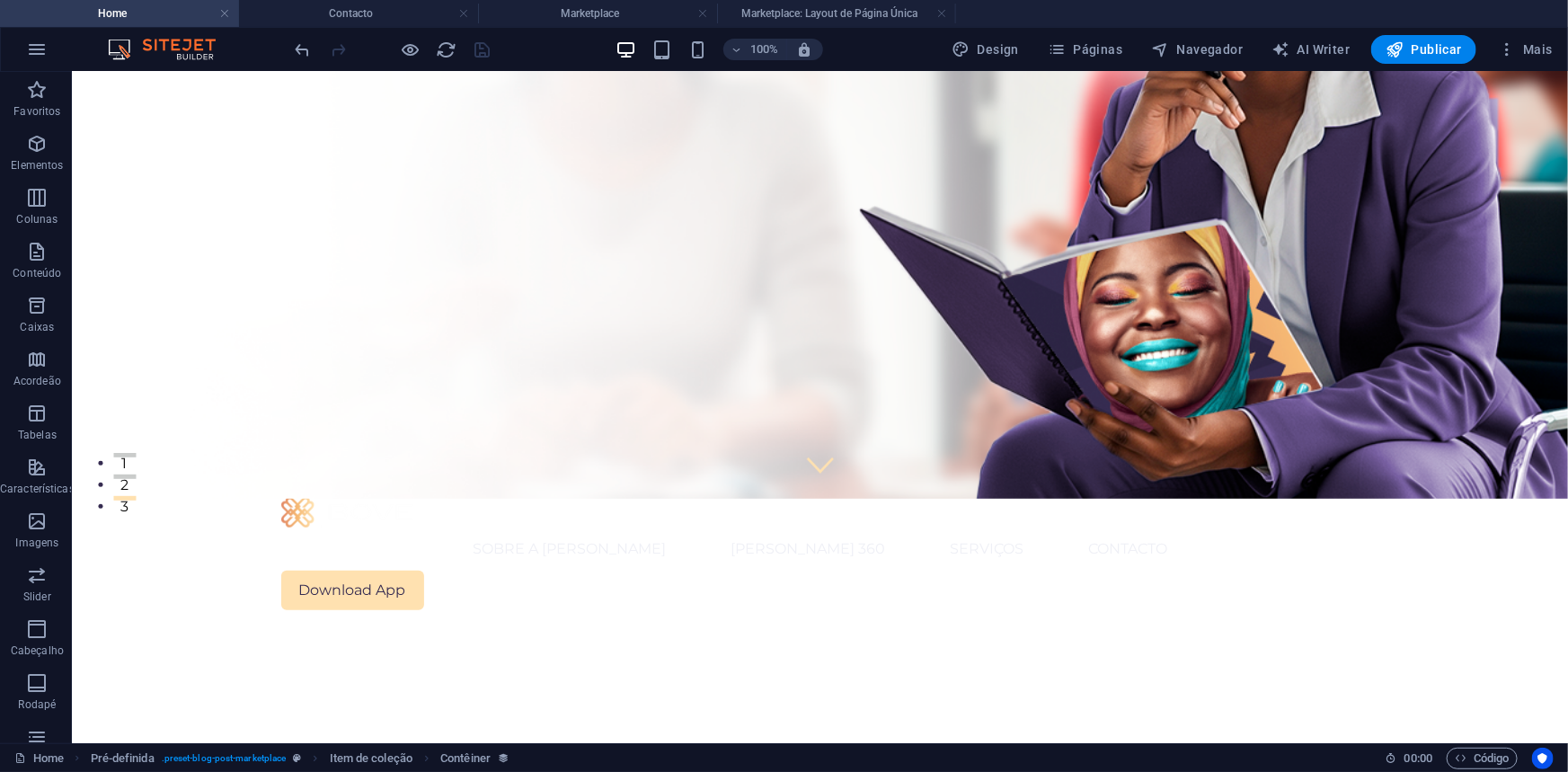
scroll to position [0, 0]
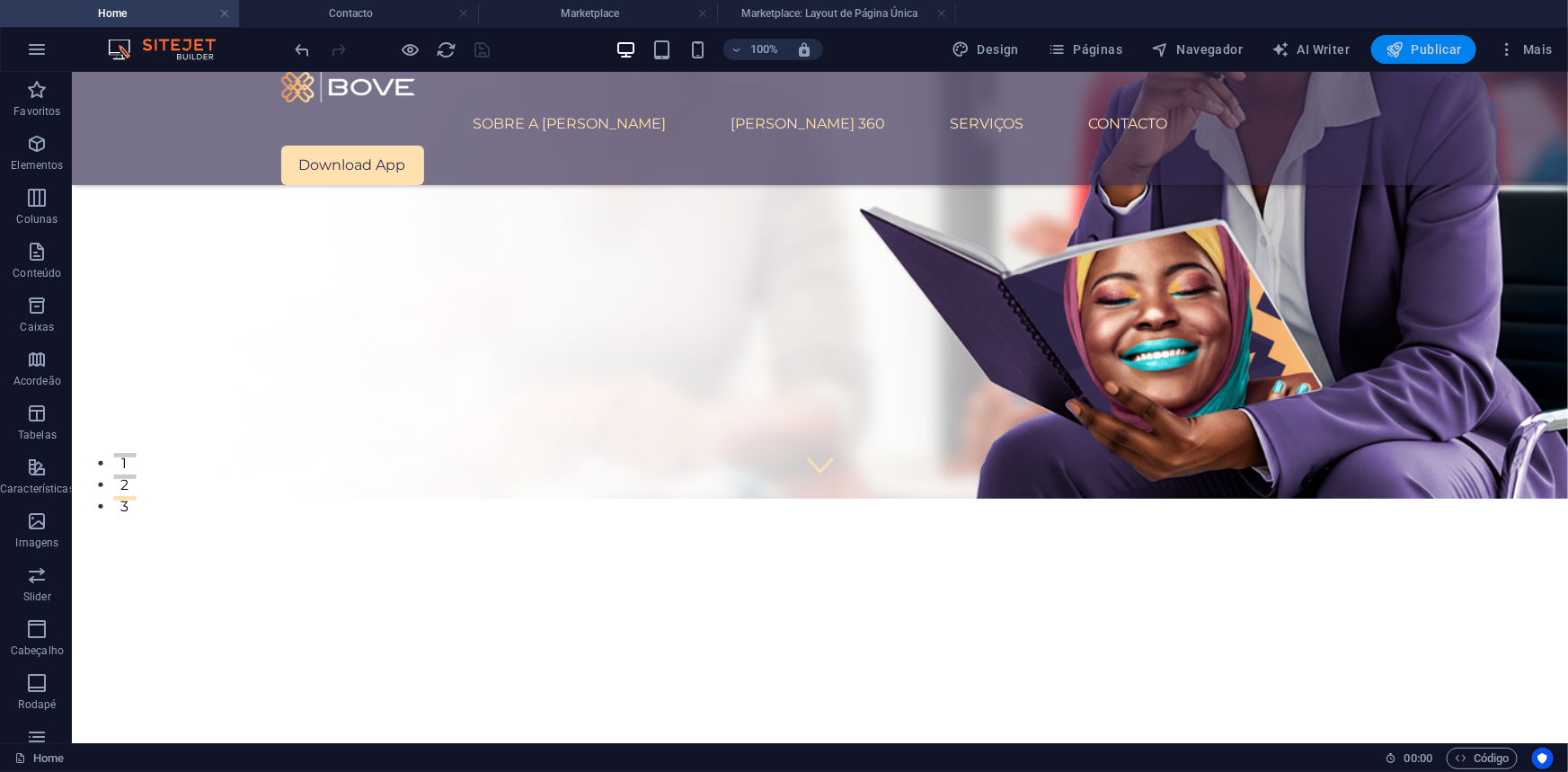
click at [1427, 37] on button "Publicar" at bounding box center [1424, 50] width 105 height 29
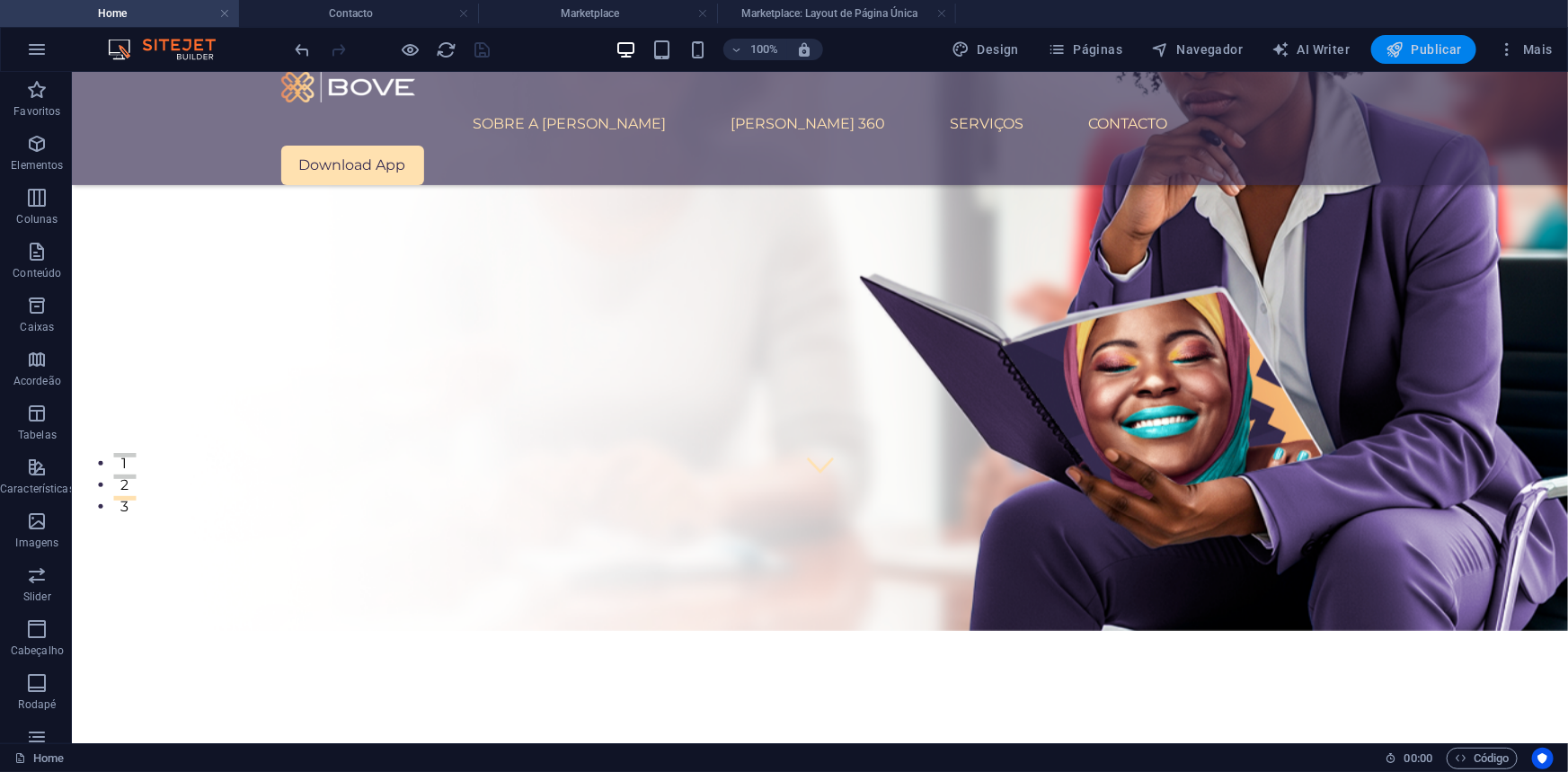
click at [1428, 49] on span "Publicar" at bounding box center [1424, 50] width 76 height 18
